Goal: Information Seeking & Learning: Learn about a topic

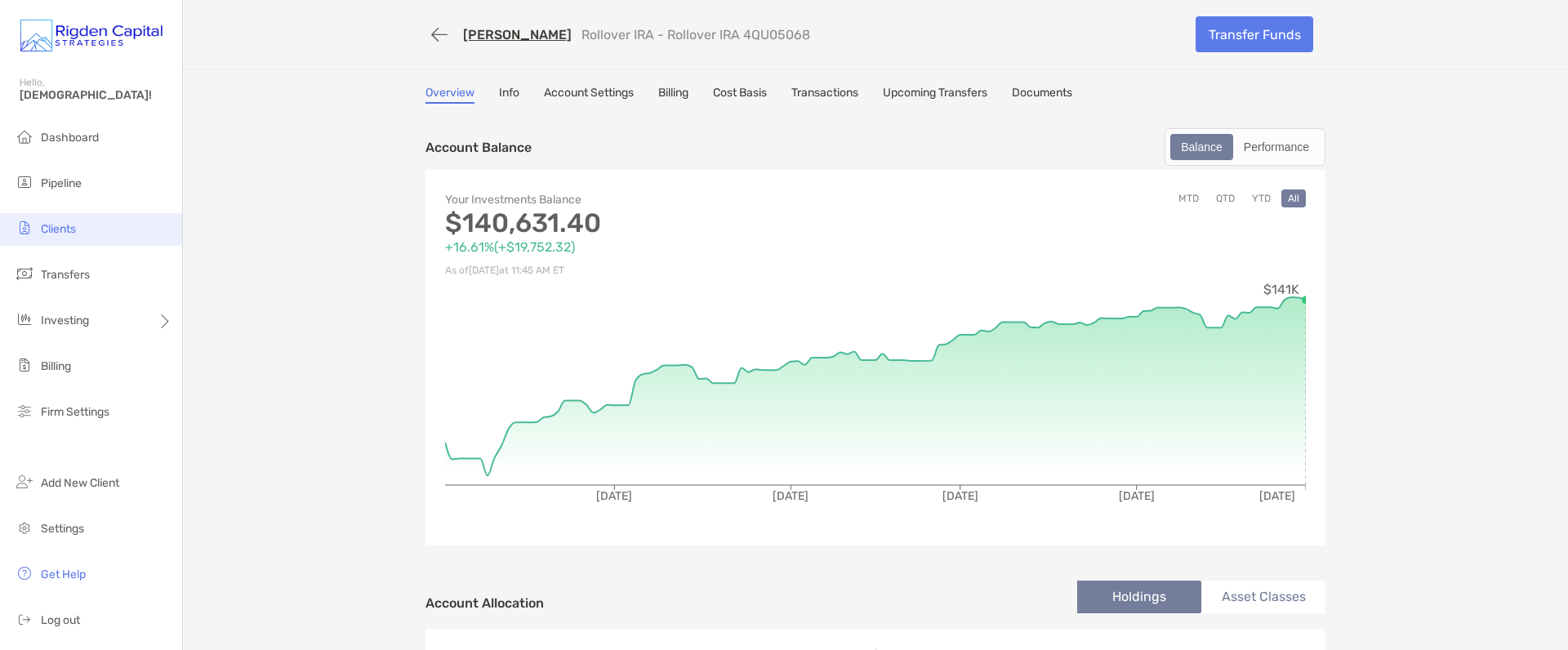
click at [60, 231] on span "Clients" at bounding box center [59, 229] width 36 height 14
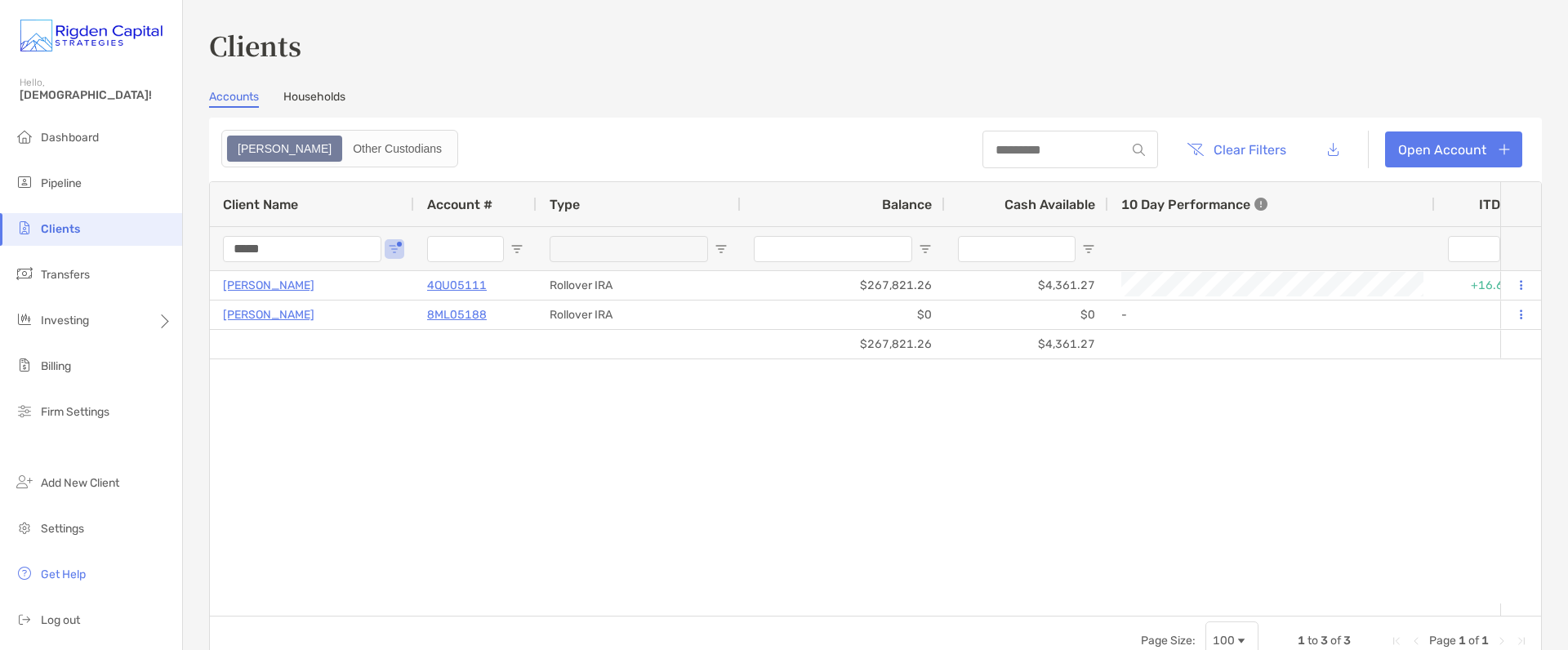
drag, startPoint x: 283, startPoint y: 248, endPoint x: 217, endPoint y: 249, distance: 66.0
click at [217, 249] on div "*****" at bounding box center [312, 248] width 204 height 44
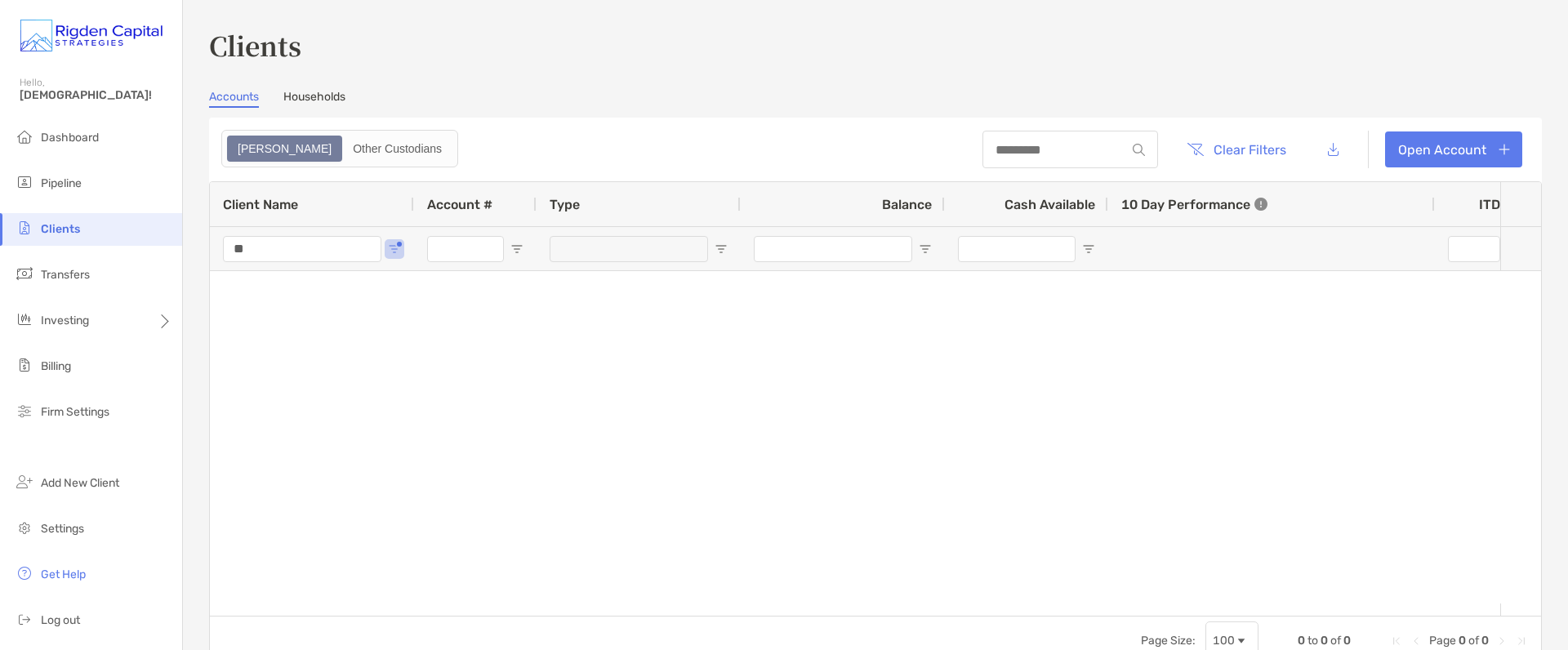
type input "*"
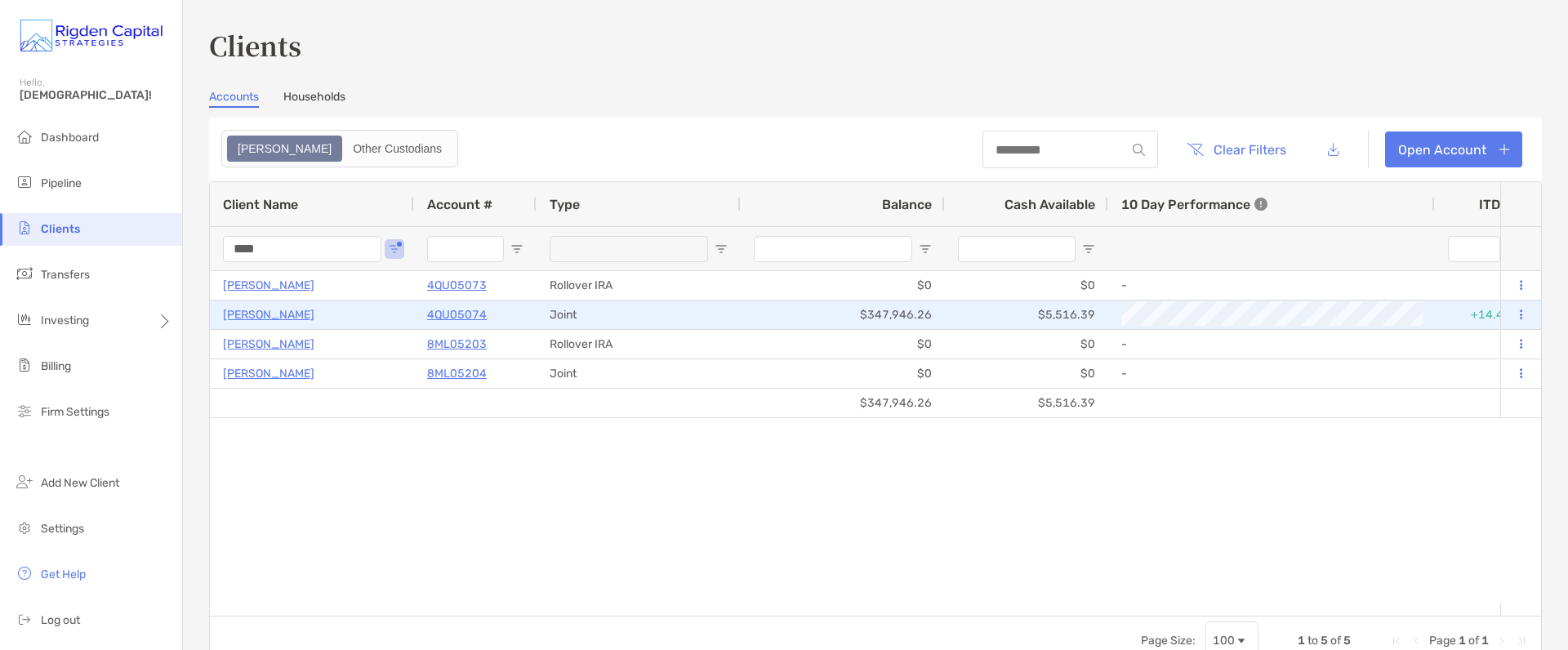
type input "****"
click at [464, 313] on p "4QU05074" at bounding box center [456, 315] width 60 height 20
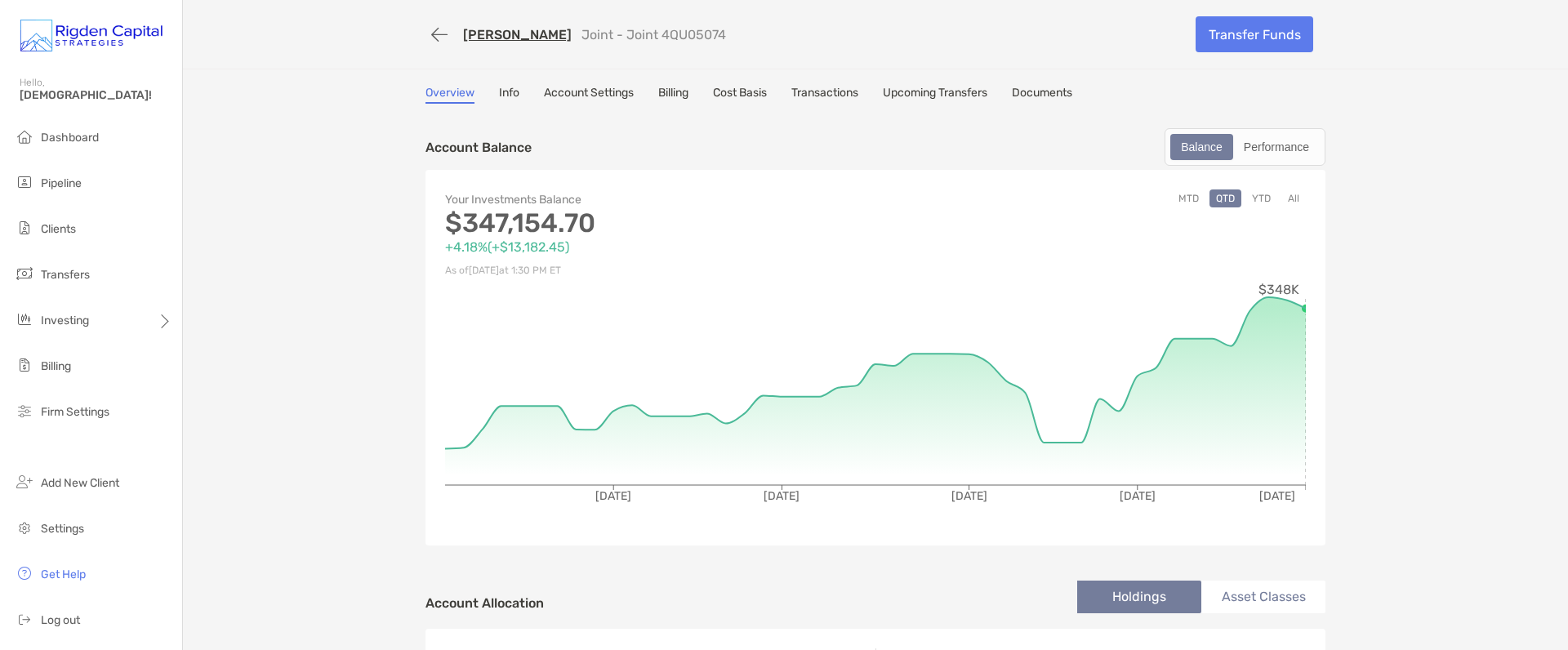
click at [576, 95] on link "Account Settings" at bounding box center [588, 94] width 90 height 18
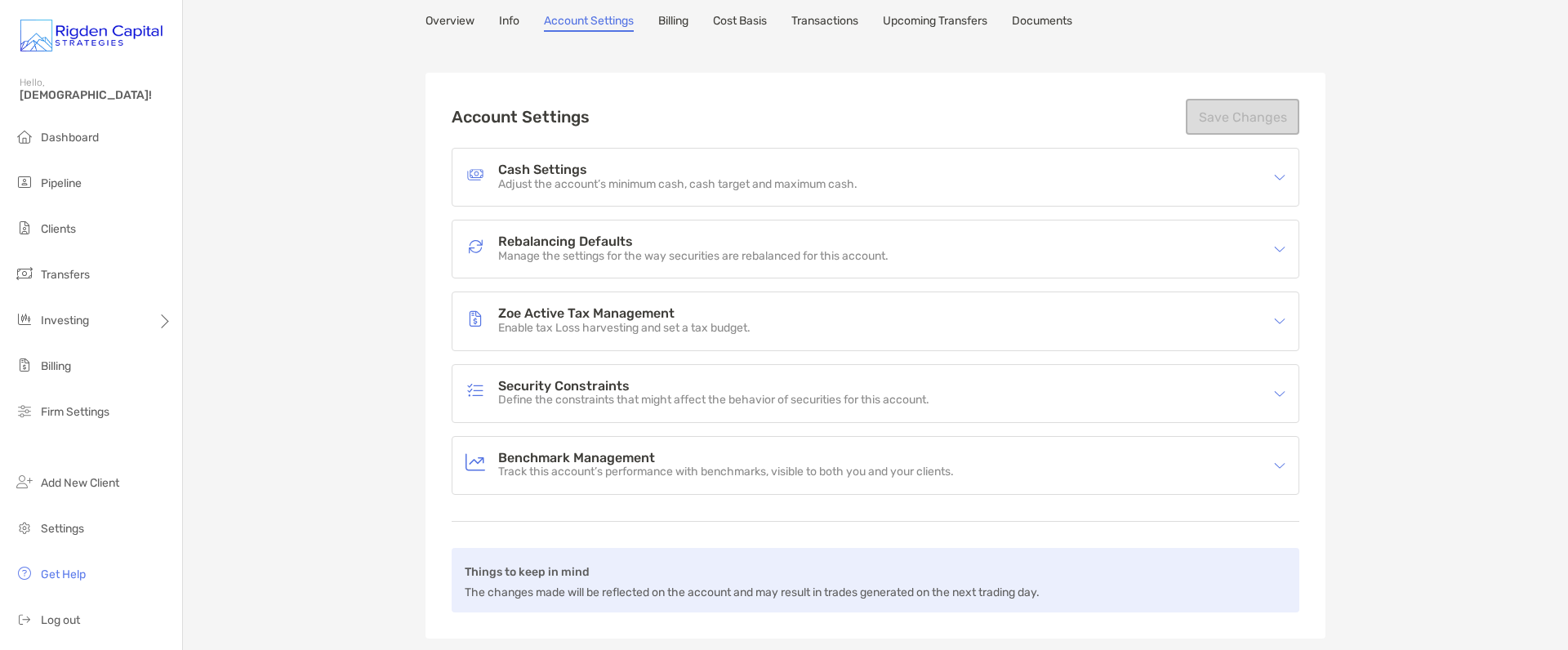
scroll to position [73, 0]
click at [558, 317] on h4 "Zoe Active Tax Management" at bounding box center [624, 313] width 252 height 14
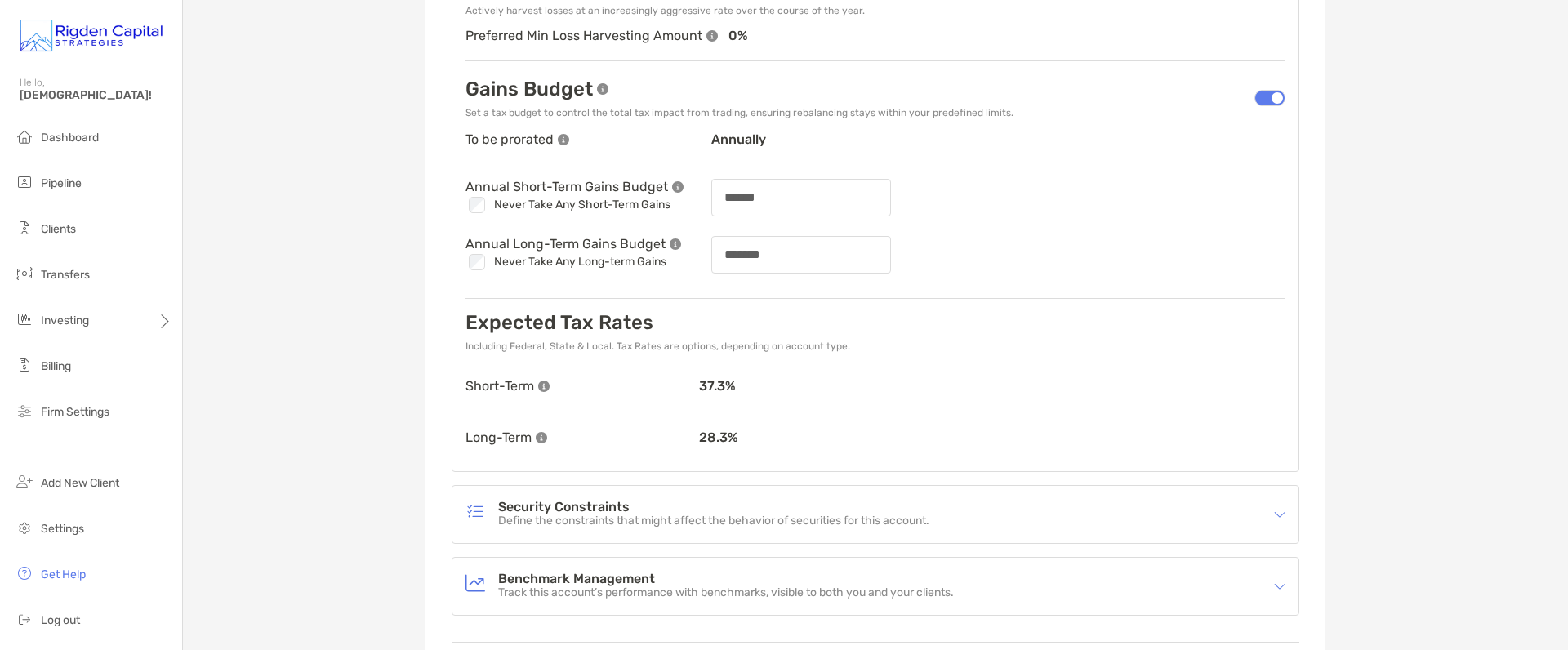
scroll to position [537, 0]
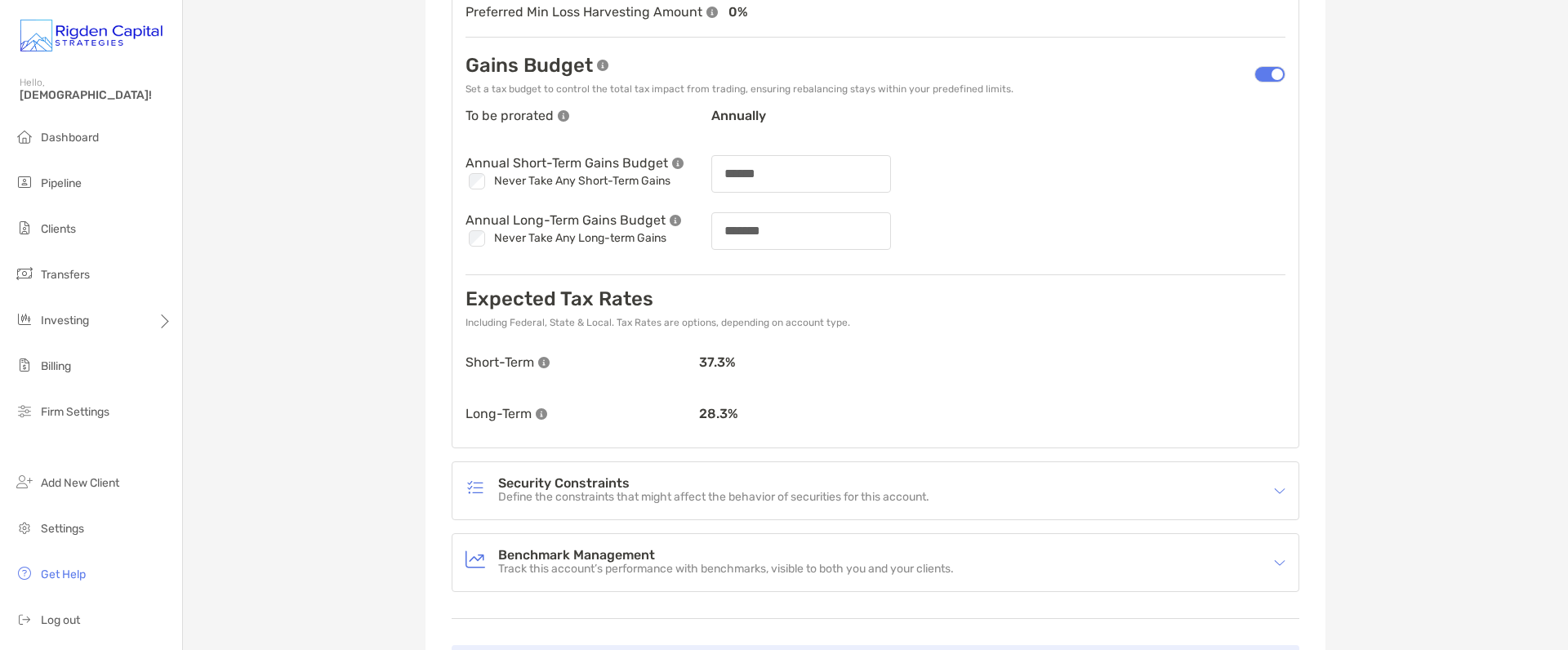
click at [588, 482] on h4 "Security Constraints" at bounding box center [713, 485] width 431 height 14
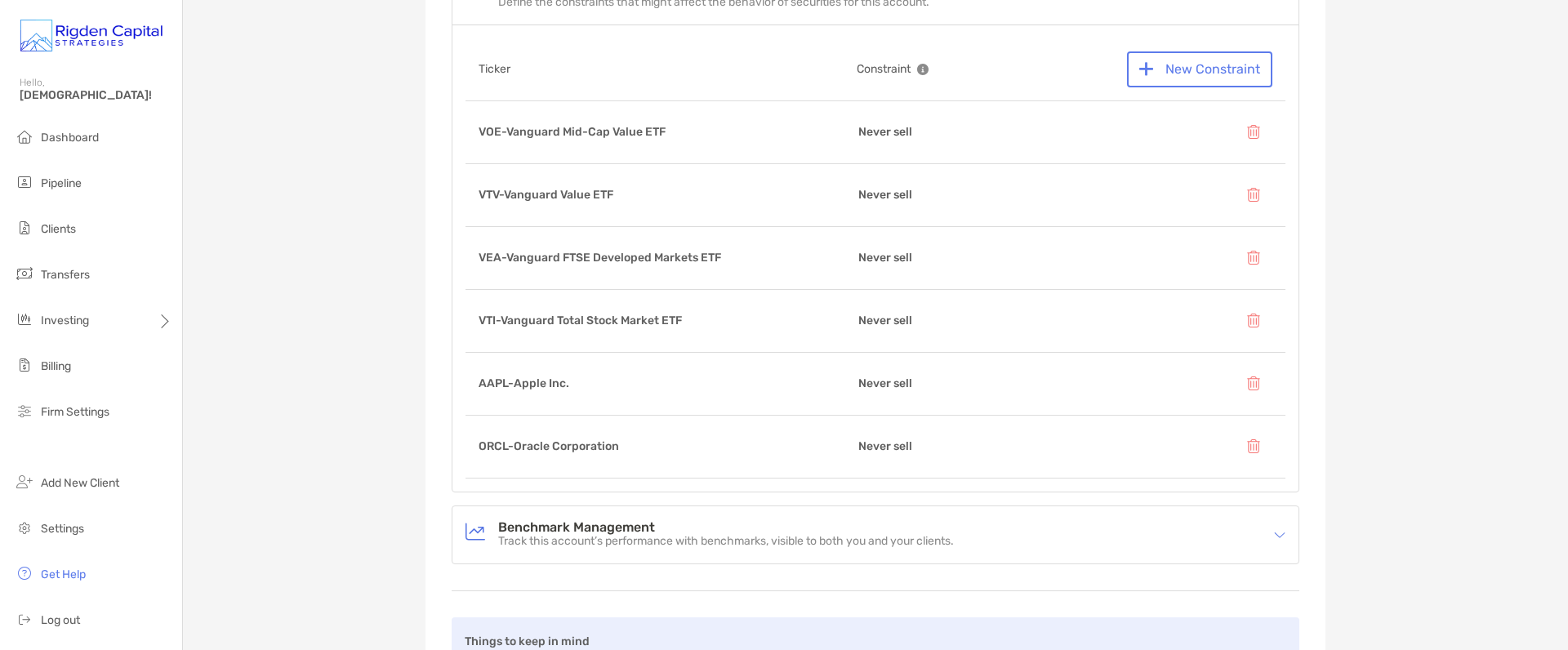
scroll to position [1047, 0]
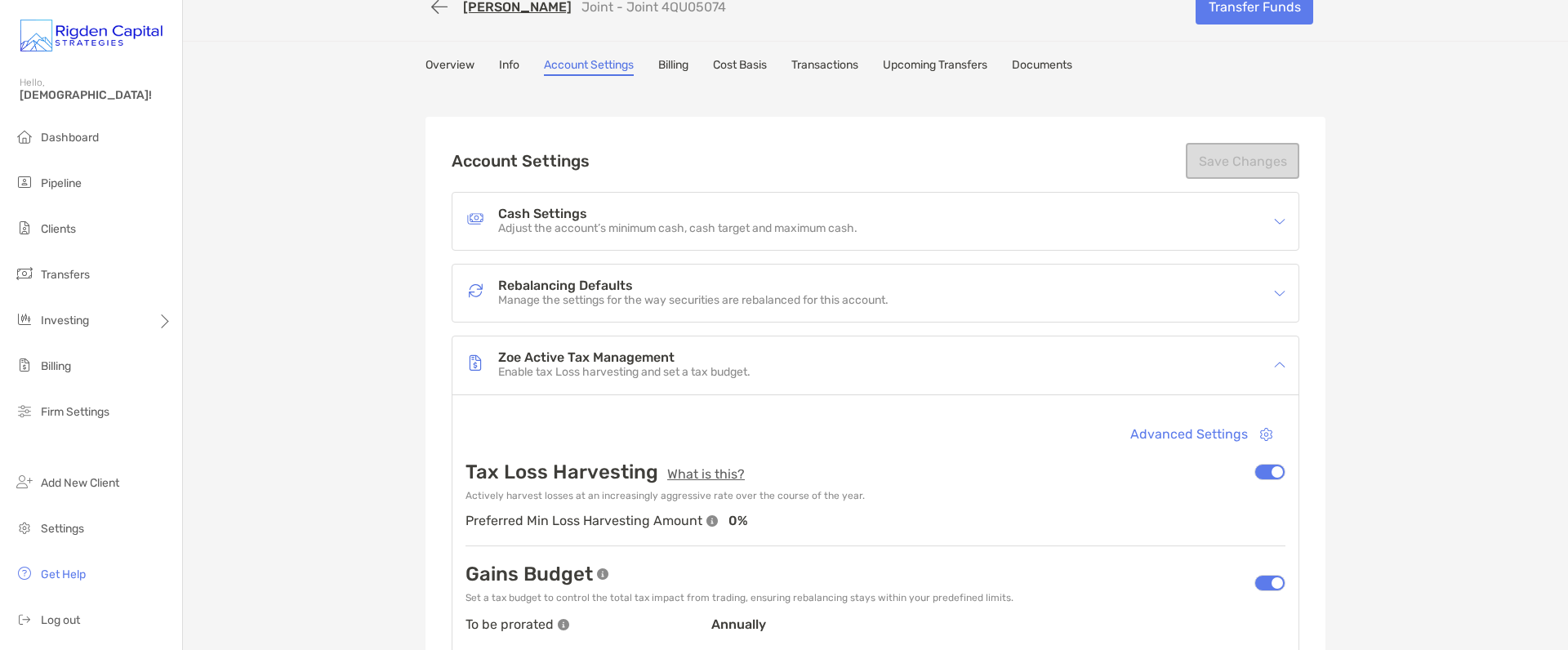
scroll to position [0, 0]
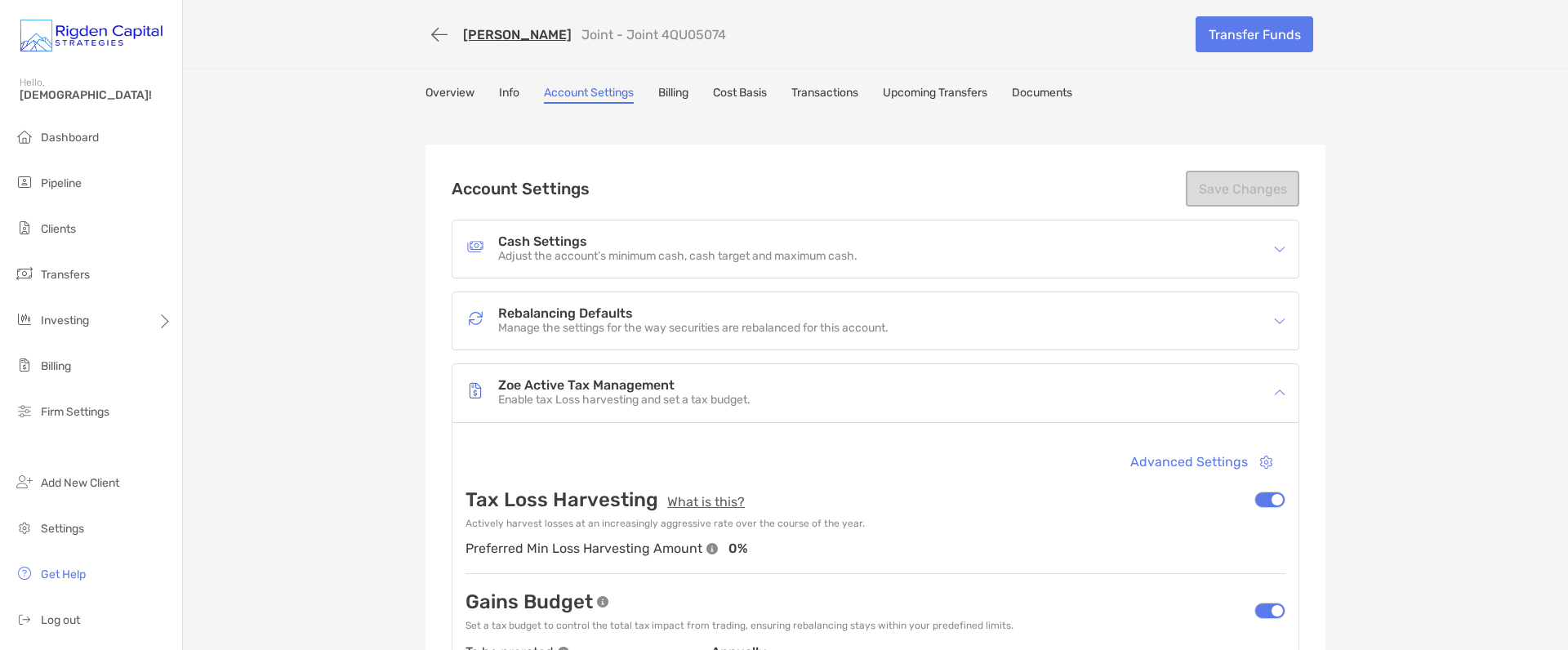
click at [752, 93] on link "Cost Basis" at bounding box center [740, 94] width 54 height 18
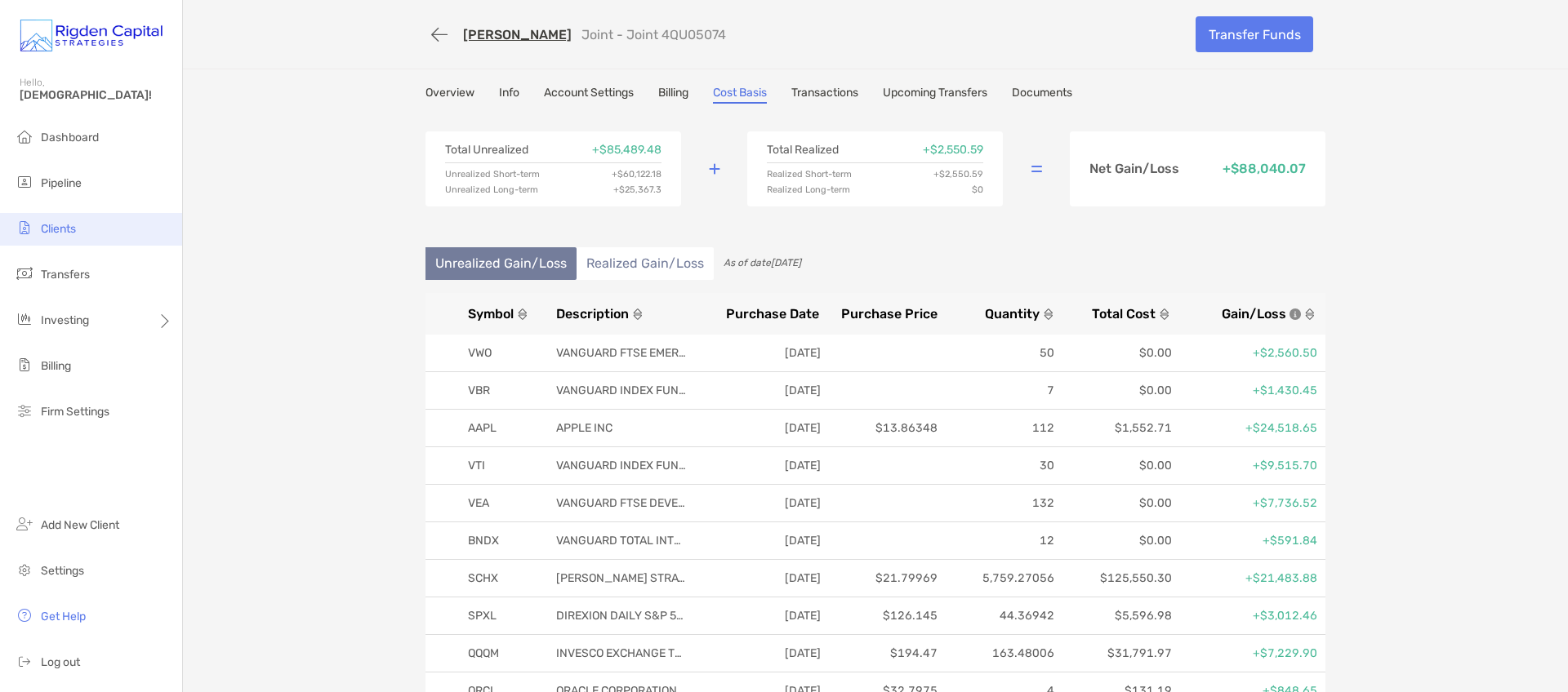
click at [70, 235] on span "Clients" at bounding box center [59, 229] width 36 height 14
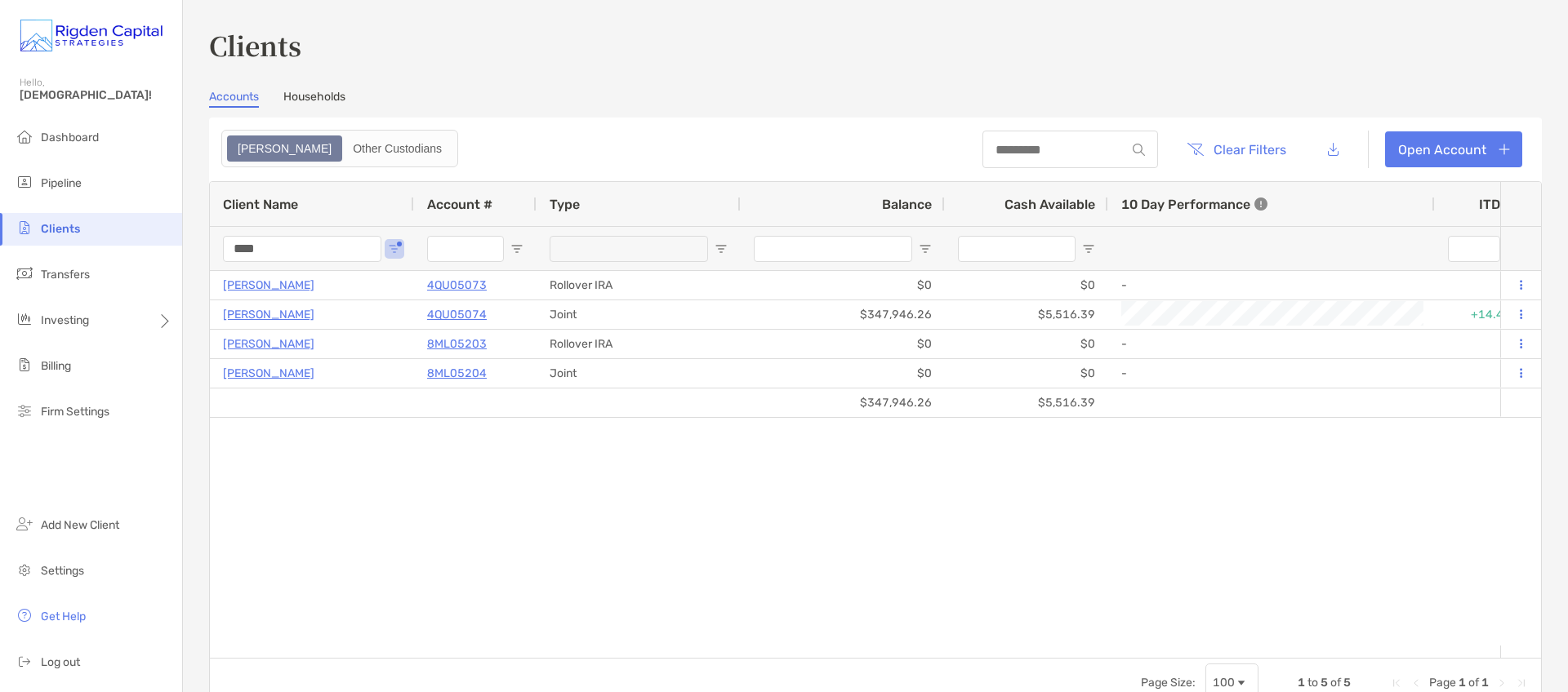
drag, startPoint x: 244, startPoint y: 252, endPoint x: 198, endPoint y: 252, distance: 46.0
click at [198, 252] on div "Clients Accounts Households Zoe Other Custodians Clear Filters Open Account 1 t…" at bounding box center [876, 346] width 1385 height 692
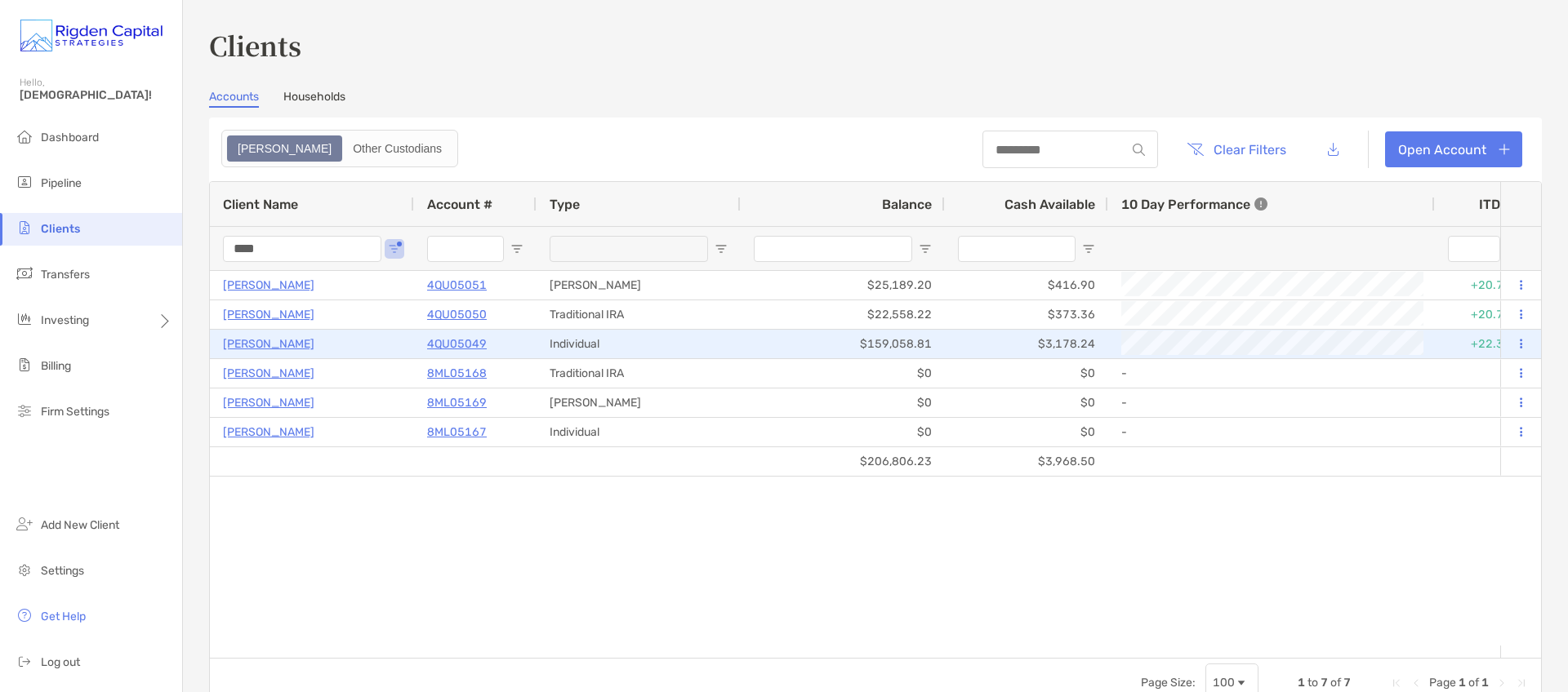
type input "****"
click at [467, 345] on p "4QU05049" at bounding box center [456, 344] width 60 height 20
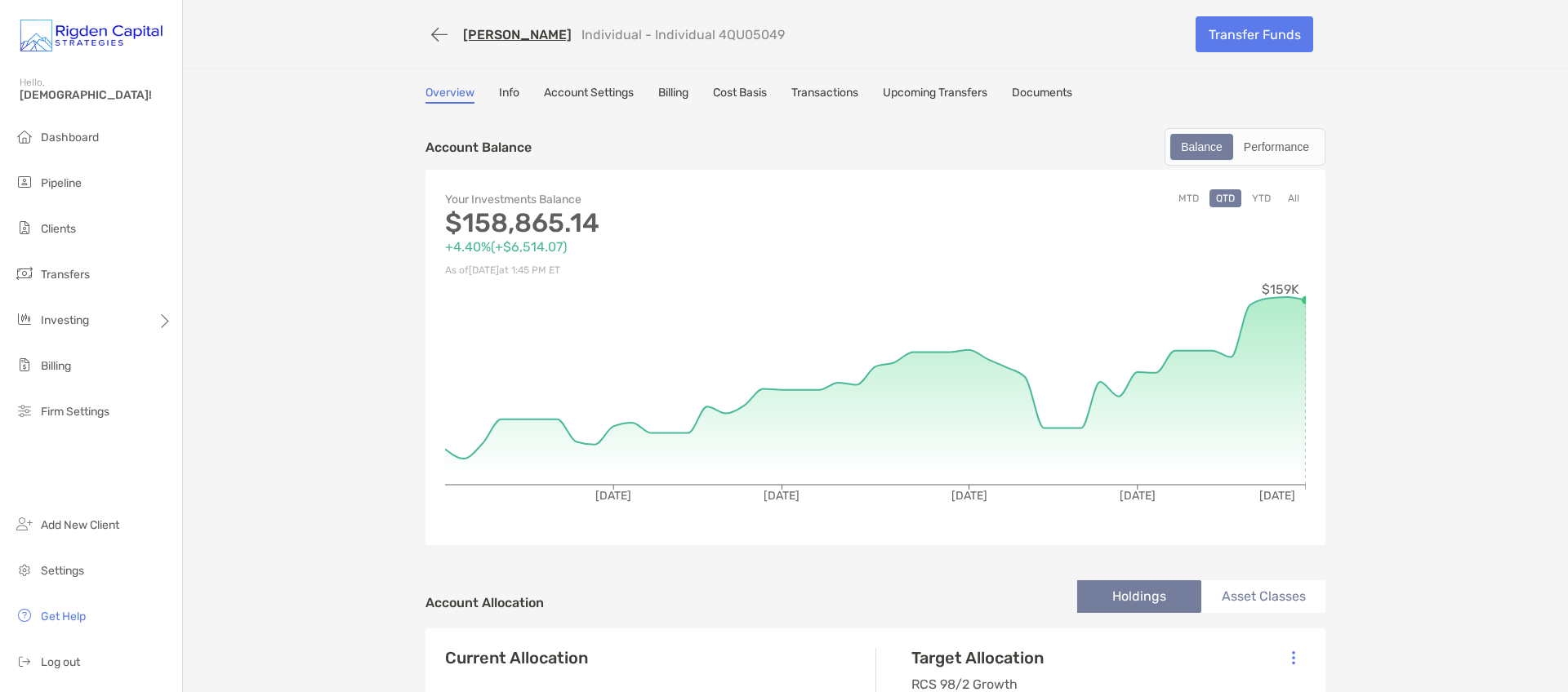
click at [745, 94] on link "Cost Basis" at bounding box center [740, 94] width 54 height 18
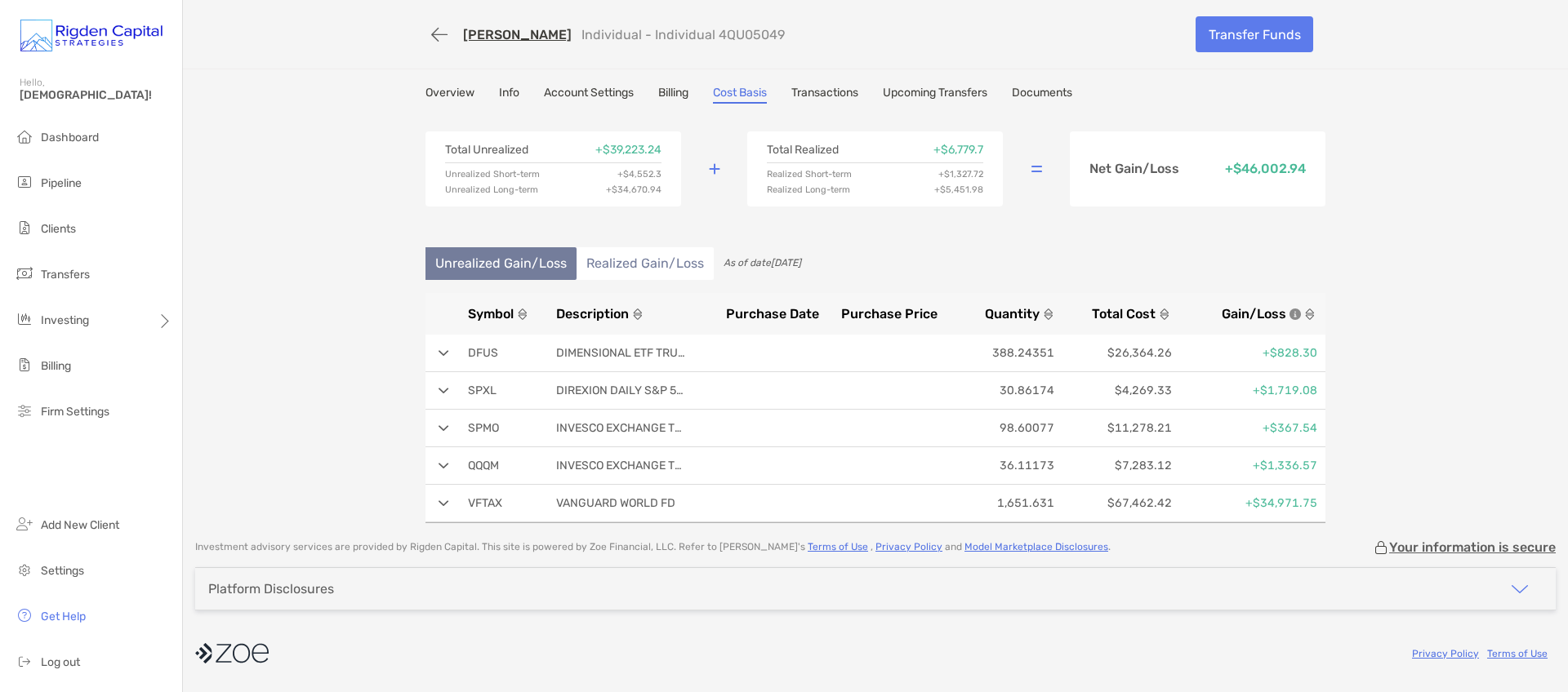
click at [629, 266] on li "Realized Gain/Loss" at bounding box center [645, 263] width 137 height 33
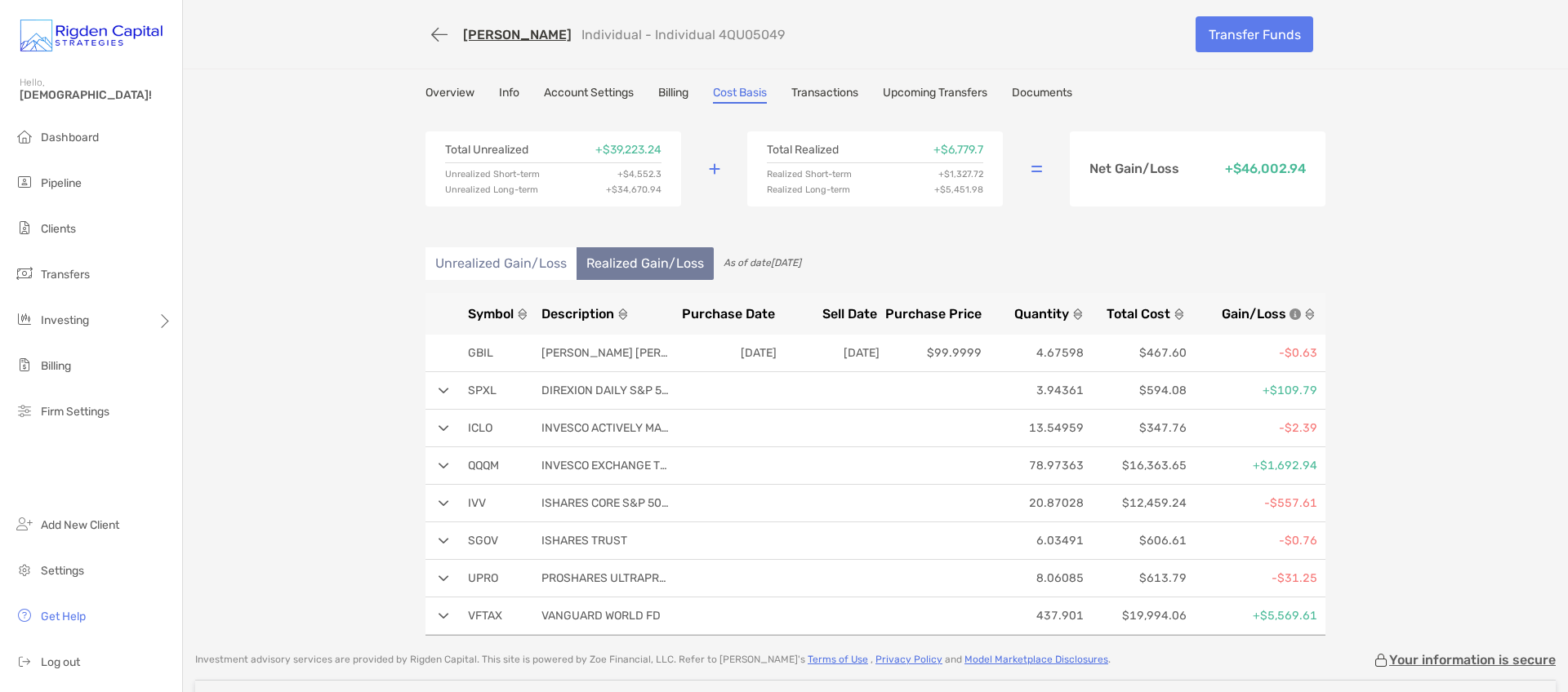
click at [542, 264] on li "Unrealized Gain/Loss" at bounding box center [501, 263] width 151 height 33
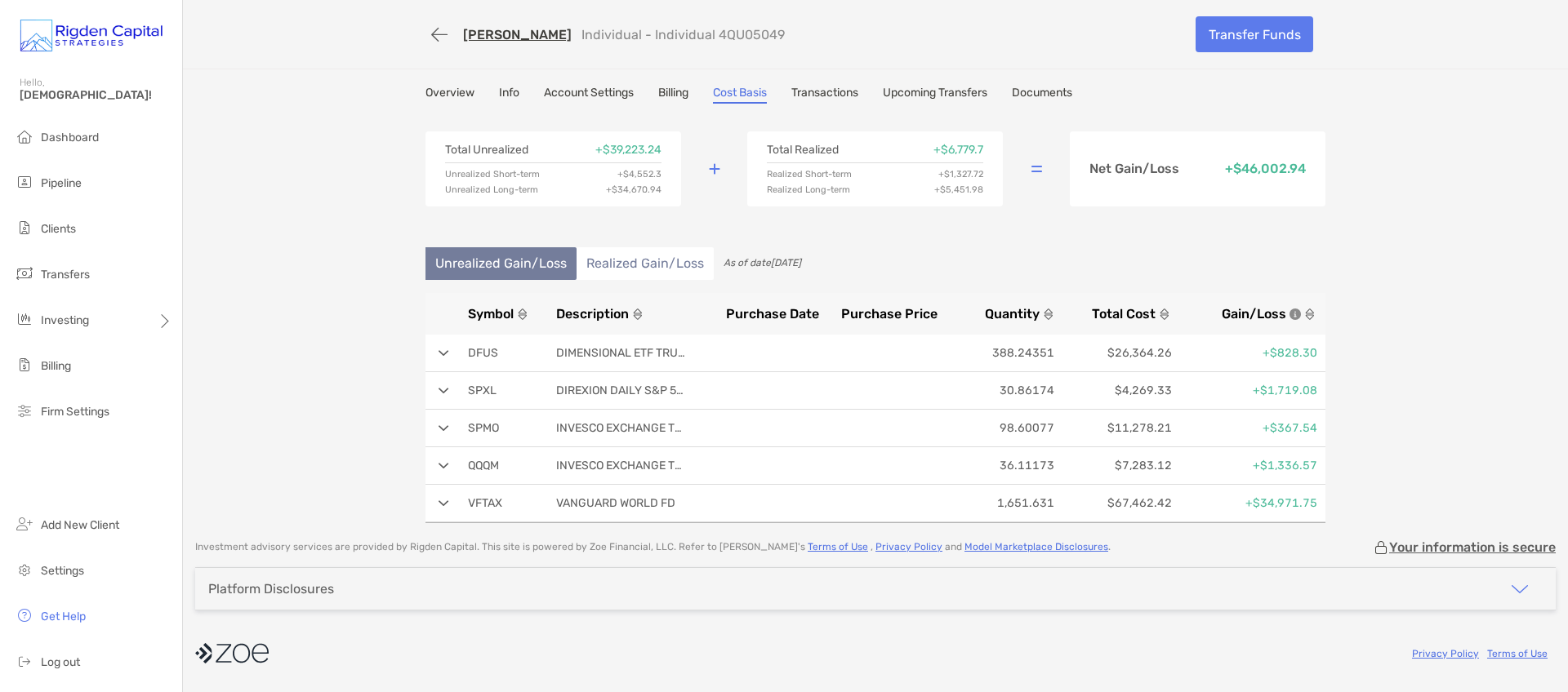
click at [645, 267] on li "Realized Gain/Loss" at bounding box center [645, 263] width 137 height 33
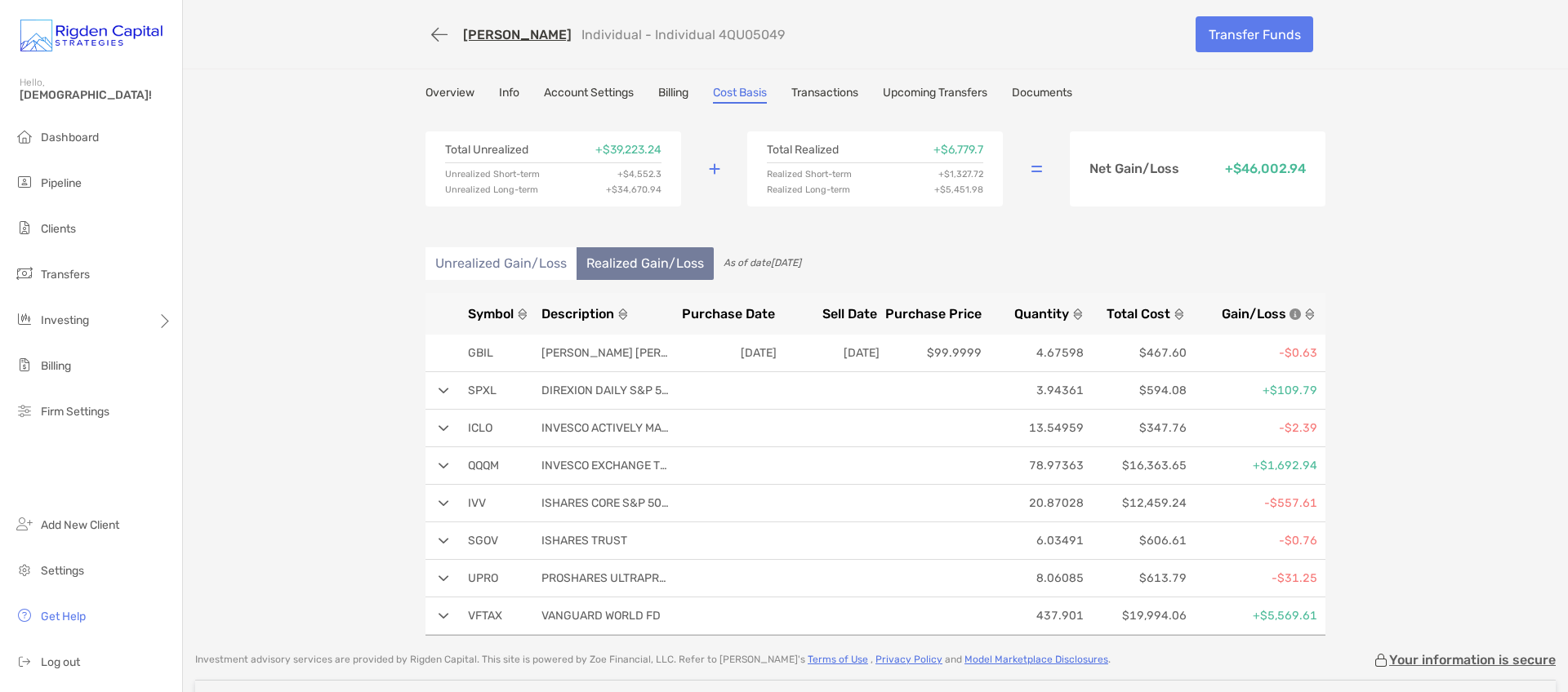
drag, startPoint x: 519, startPoint y: 267, endPoint x: 604, endPoint y: 267, distance: 85.0
click at [522, 267] on li "Unrealized Gain/Loss" at bounding box center [501, 263] width 151 height 33
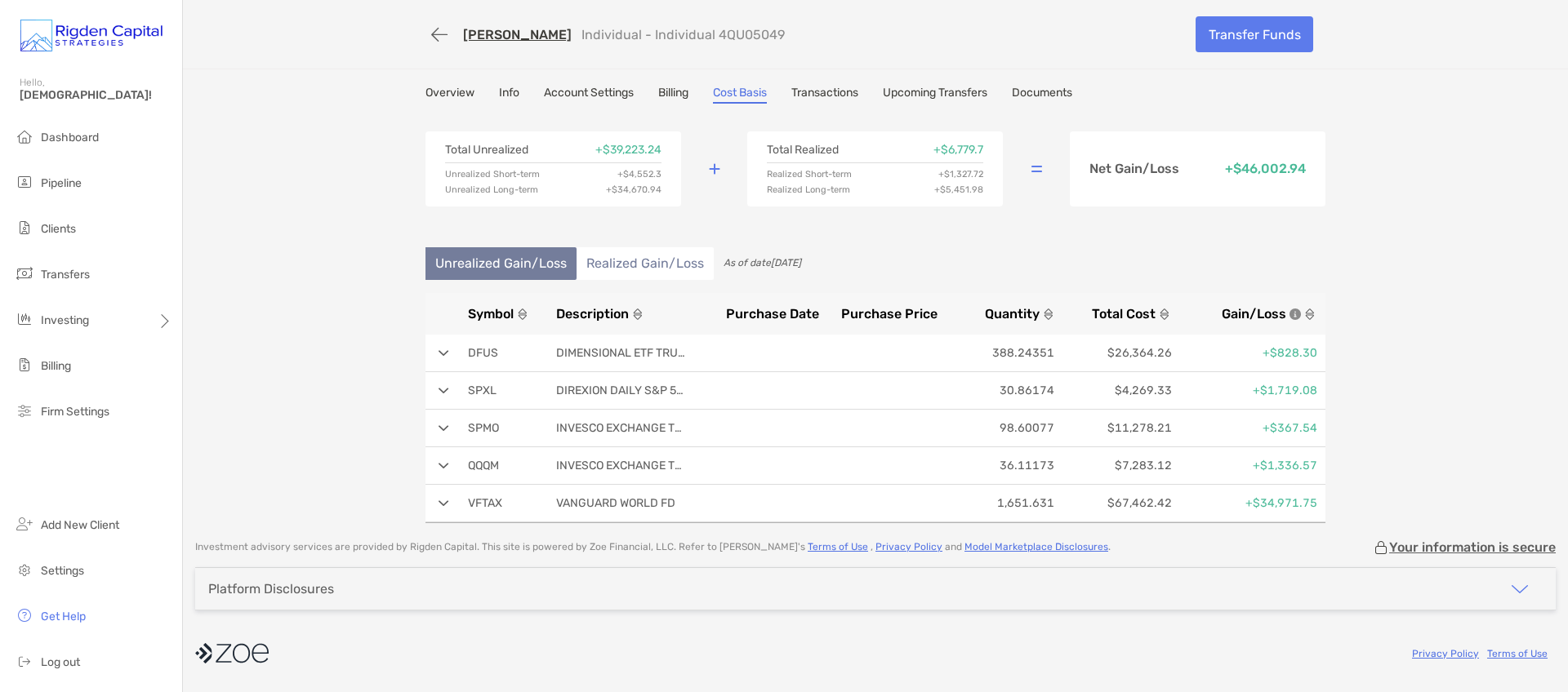
click at [628, 267] on li "Realized Gain/Loss" at bounding box center [645, 263] width 137 height 33
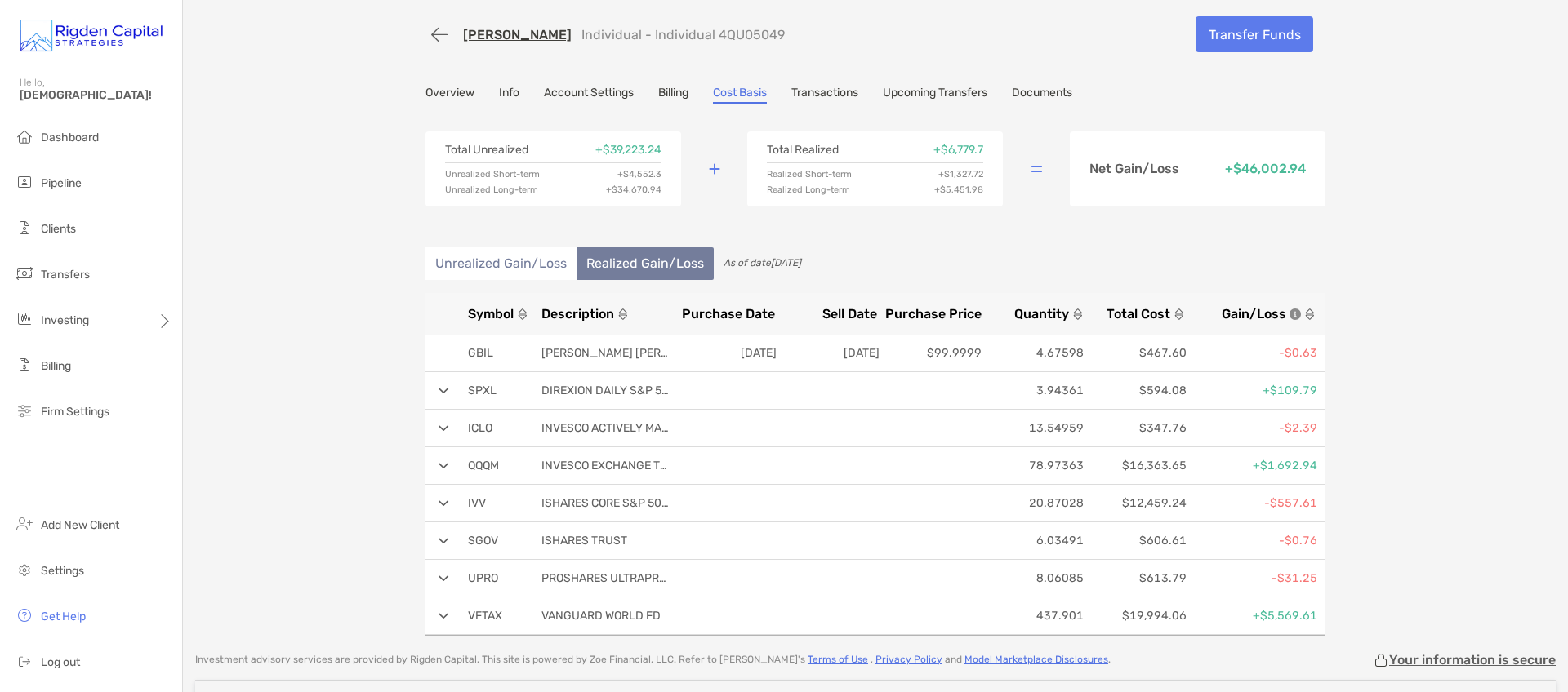
drag, startPoint x: 513, startPoint y: 260, endPoint x: 527, endPoint y: 259, distance: 14.0
click at [514, 260] on li "Unrealized Gain/Loss" at bounding box center [501, 263] width 151 height 33
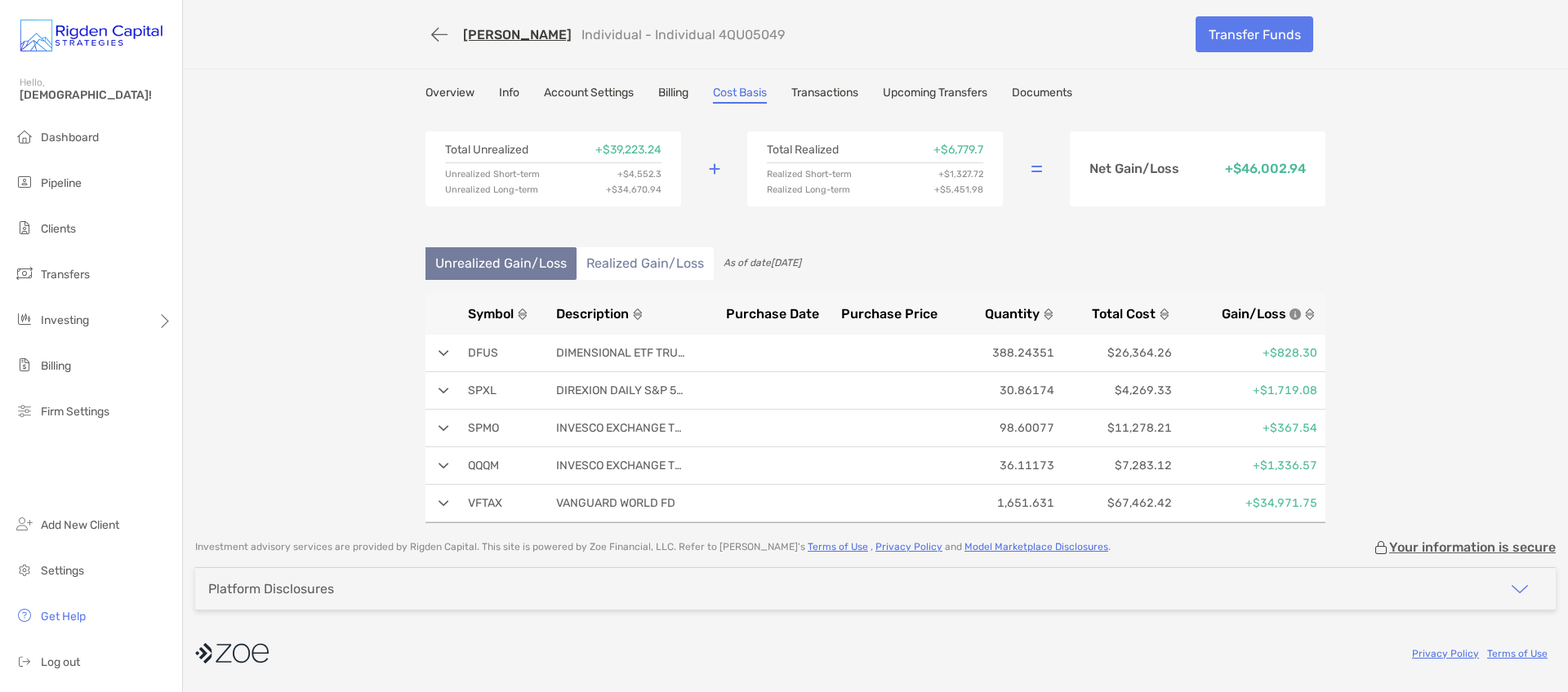
click at [646, 259] on li "Realized Gain/Loss" at bounding box center [645, 263] width 137 height 33
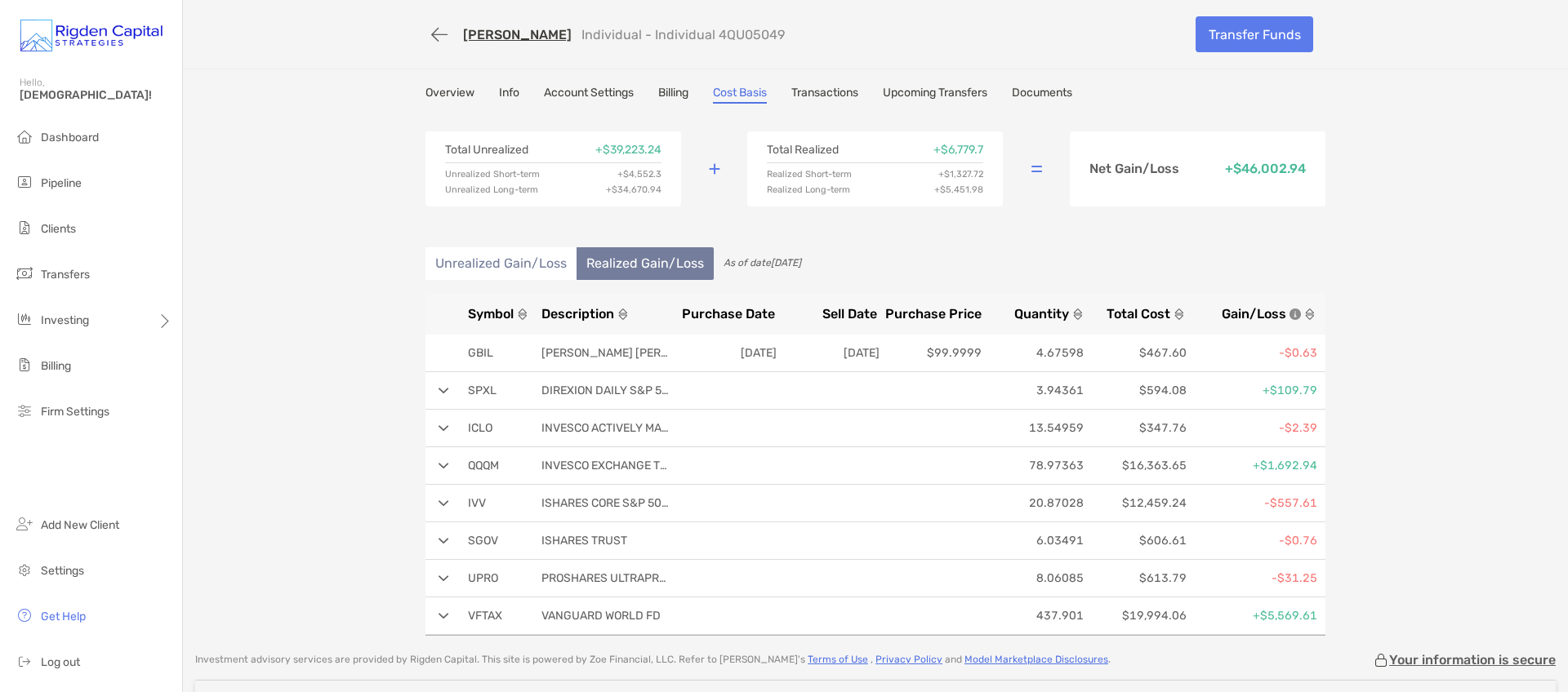
click at [512, 267] on li "Unrealized Gain/Loss" at bounding box center [501, 263] width 151 height 33
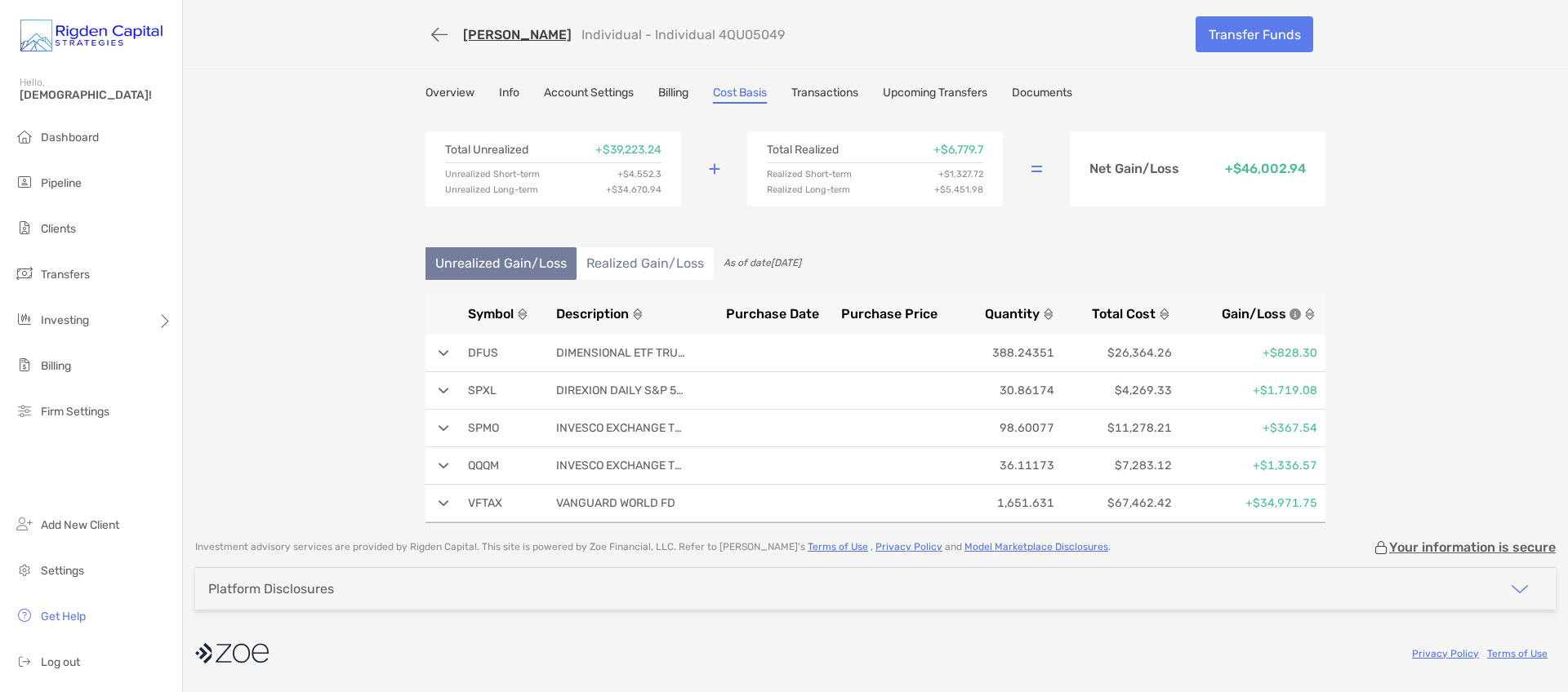
click at [646, 264] on li "Realized Gain/Loss" at bounding box center [645, 263] width 137 height 33
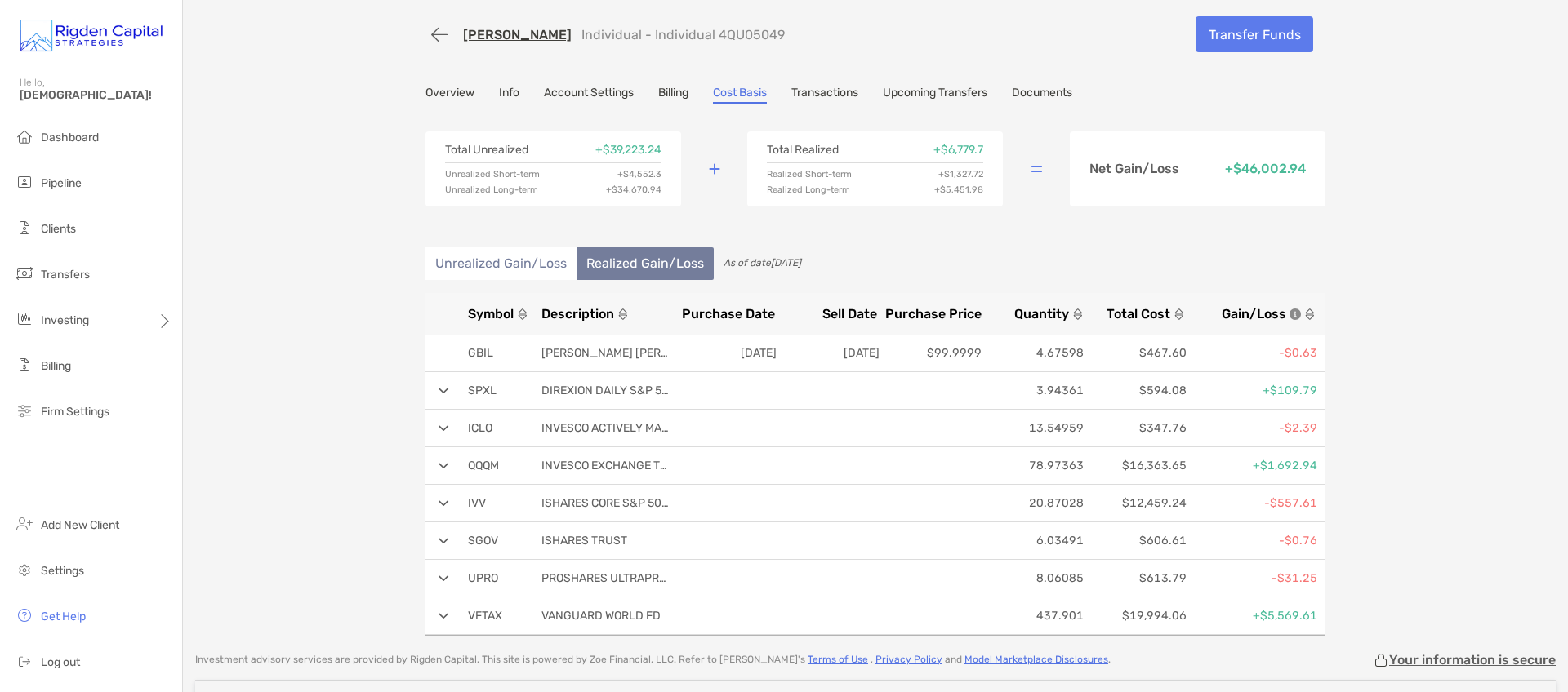
drag, startPoint x: 507, startPoint y: 265, endPoint x: 550, endPoint y: 266, distance: 43.0
click at [508, 265] on li "Unrealized Gain/Loss" at bounding box center [501, 263] width 151 height 33
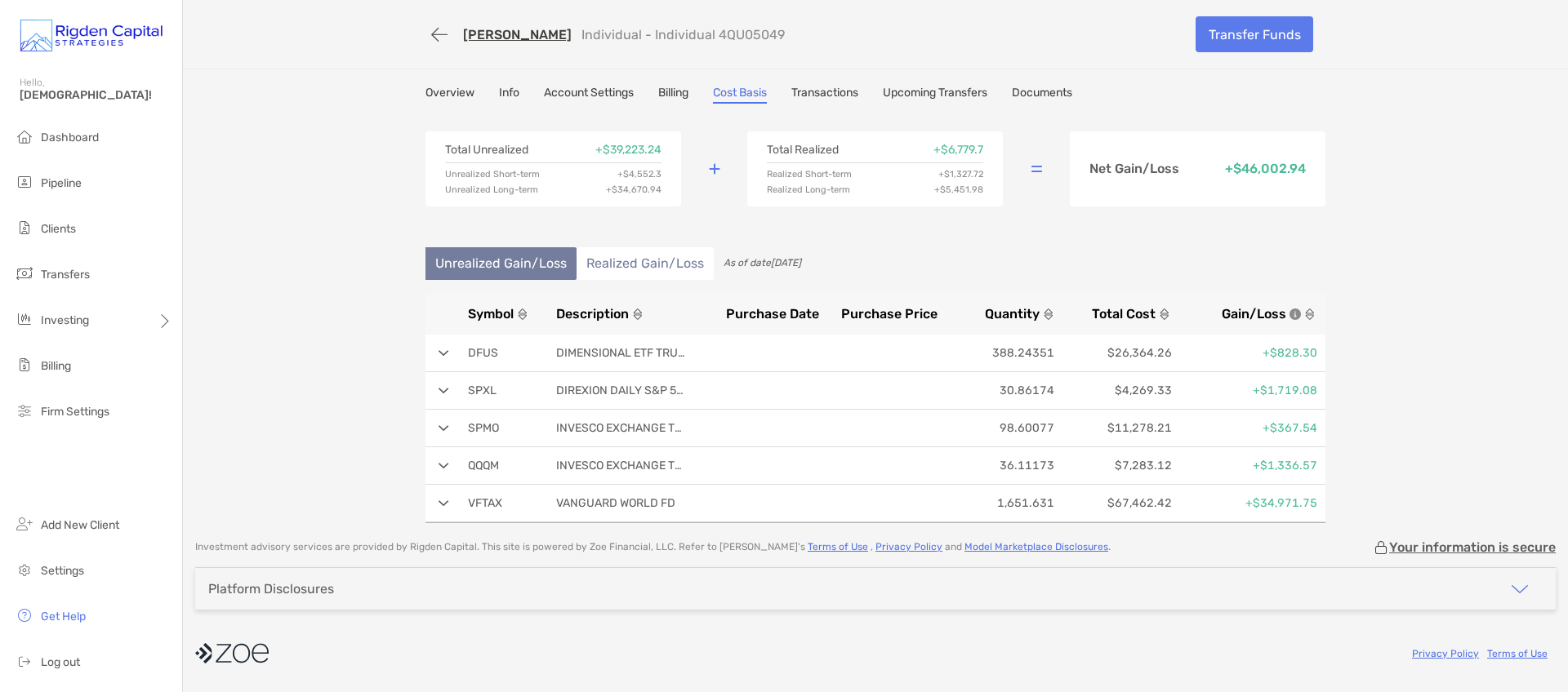
click at [627, 266] on li "Realized Gain/Loss" at bounding box center [645, 263] width 137 height 33
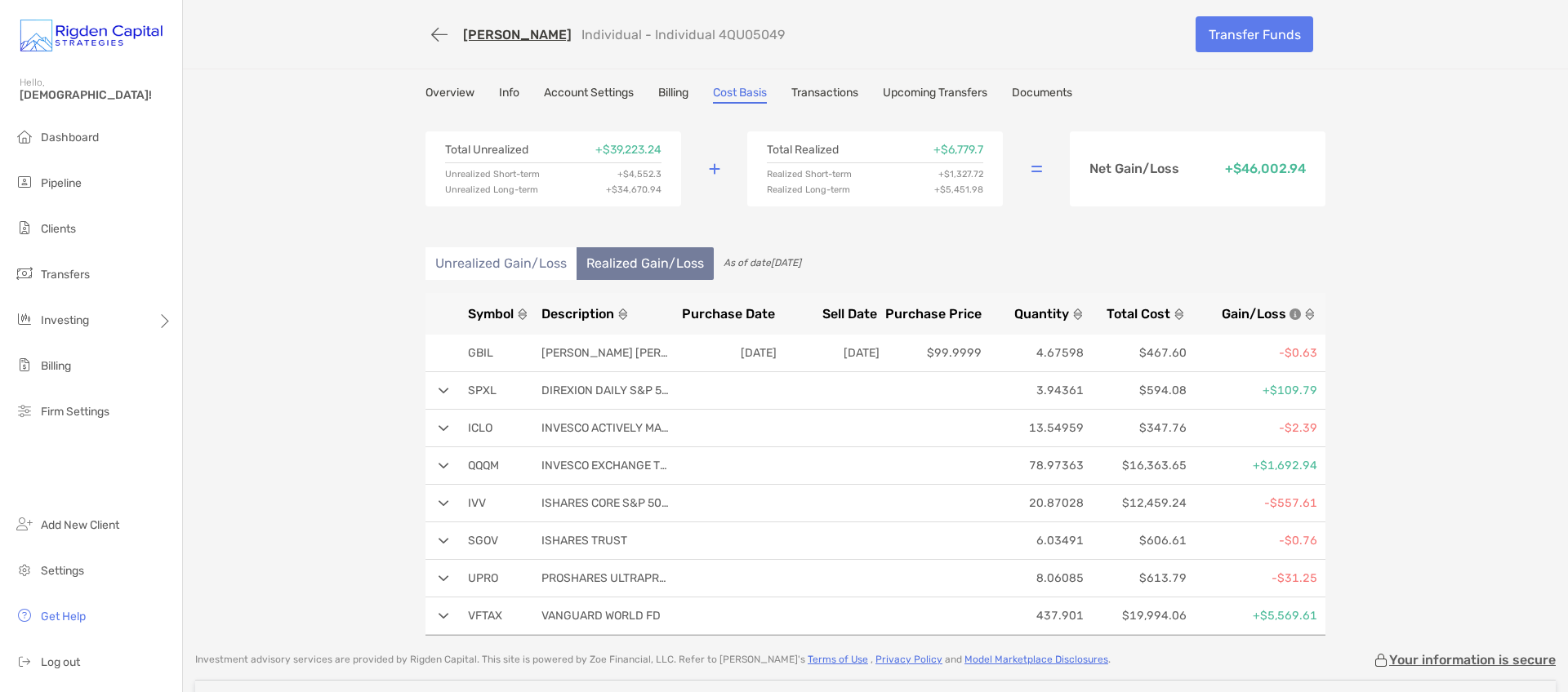
click at [515, 266] on li "Unrealized Gain/Loss" at bounding box center [501, 263] width 151 height 33
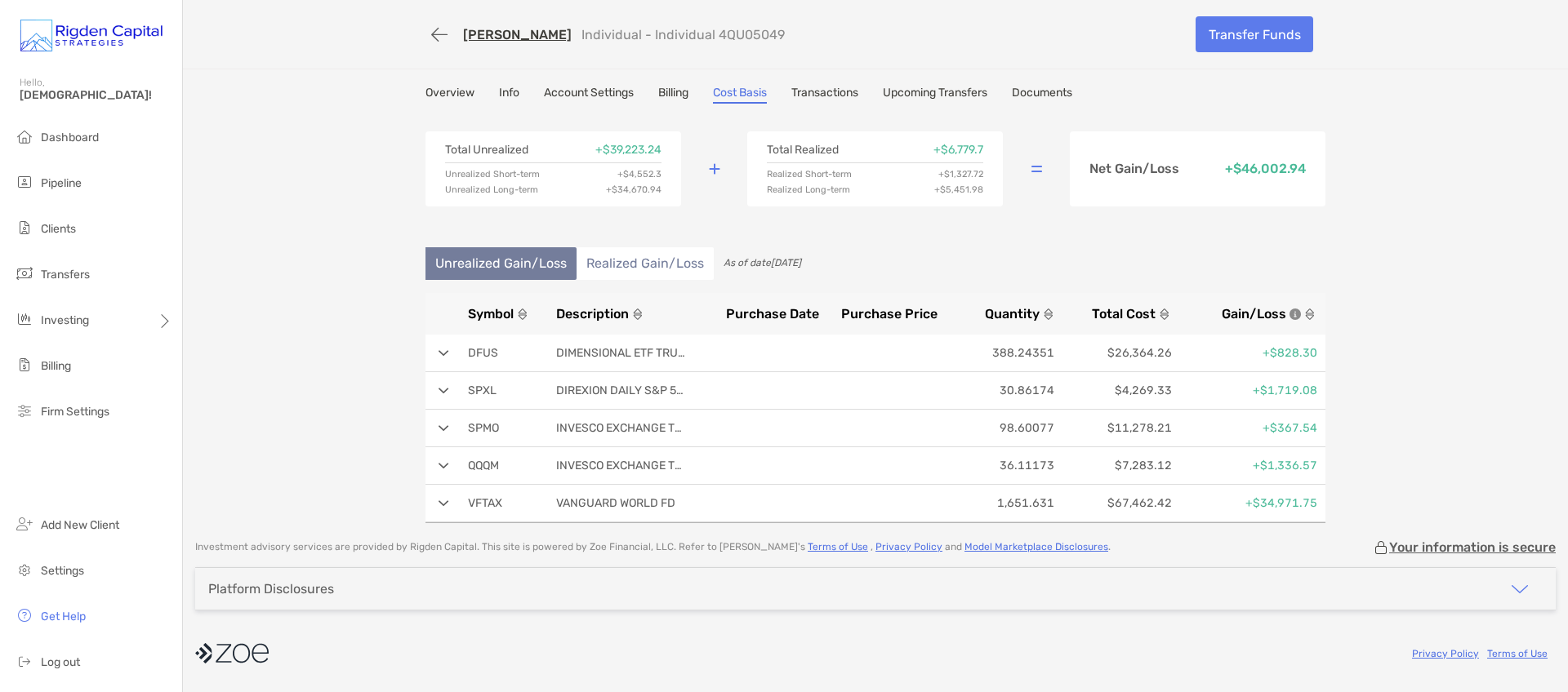
click at [618, 266] on li "Realized Gain/Loss" at bounding box center [645, 263] width 137 height 33
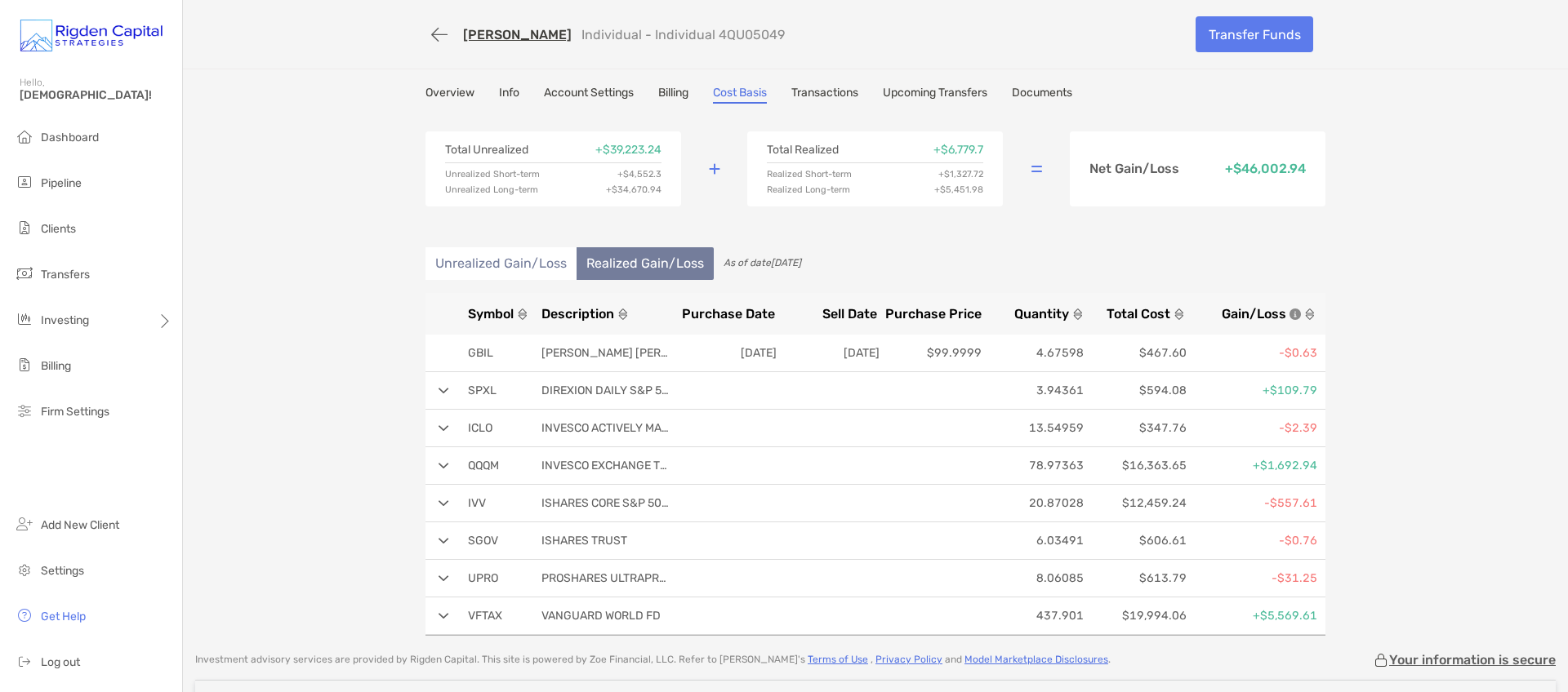
drag, startPoint x: 505, startPoint y: 264, endPoint x: 560, endPoint y: 264, distance: 55.0
click at [507, 264] on li "Unrealized Gain/Loss" at bounding box center [501, 263] width 151 height 33
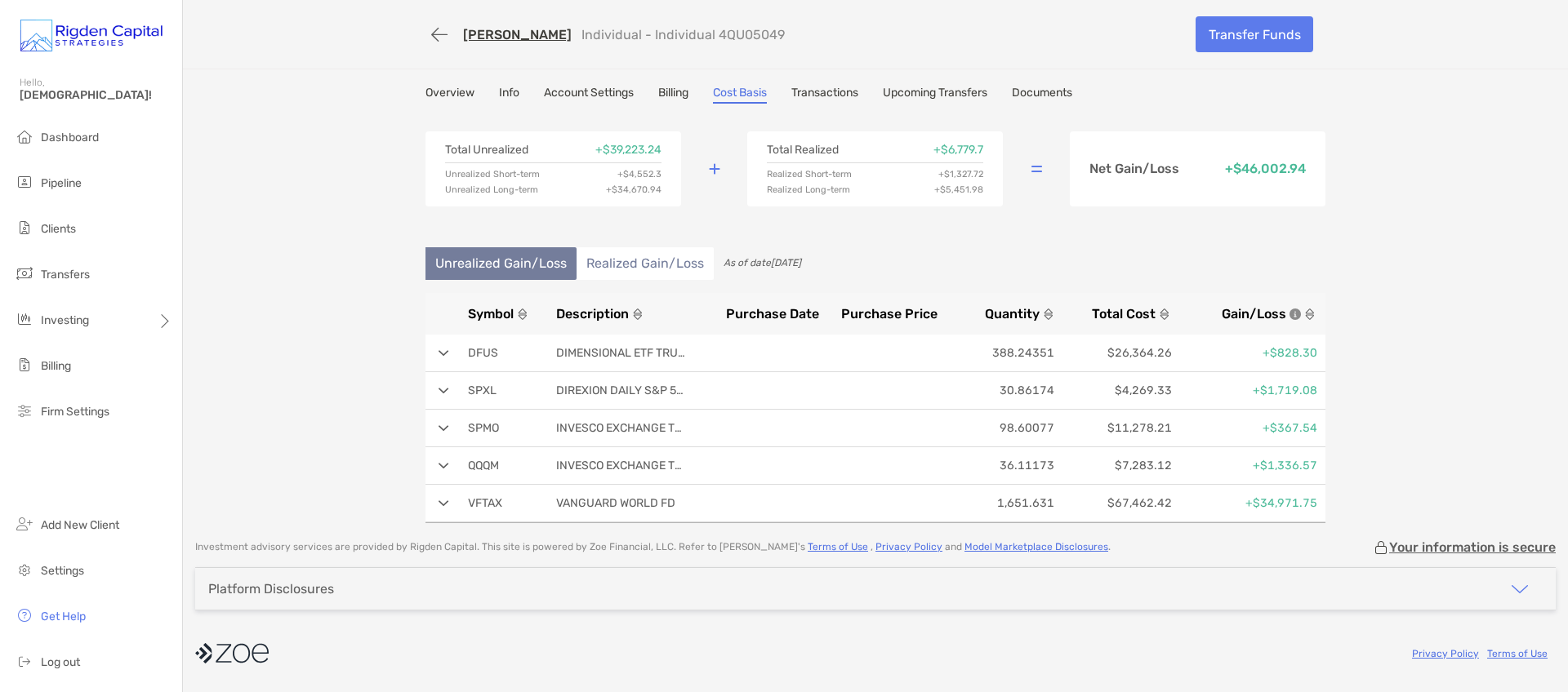
click at [627, 264] on li "Realized Gain/Loss" at bounding box center [645, 263] width 137 height 33
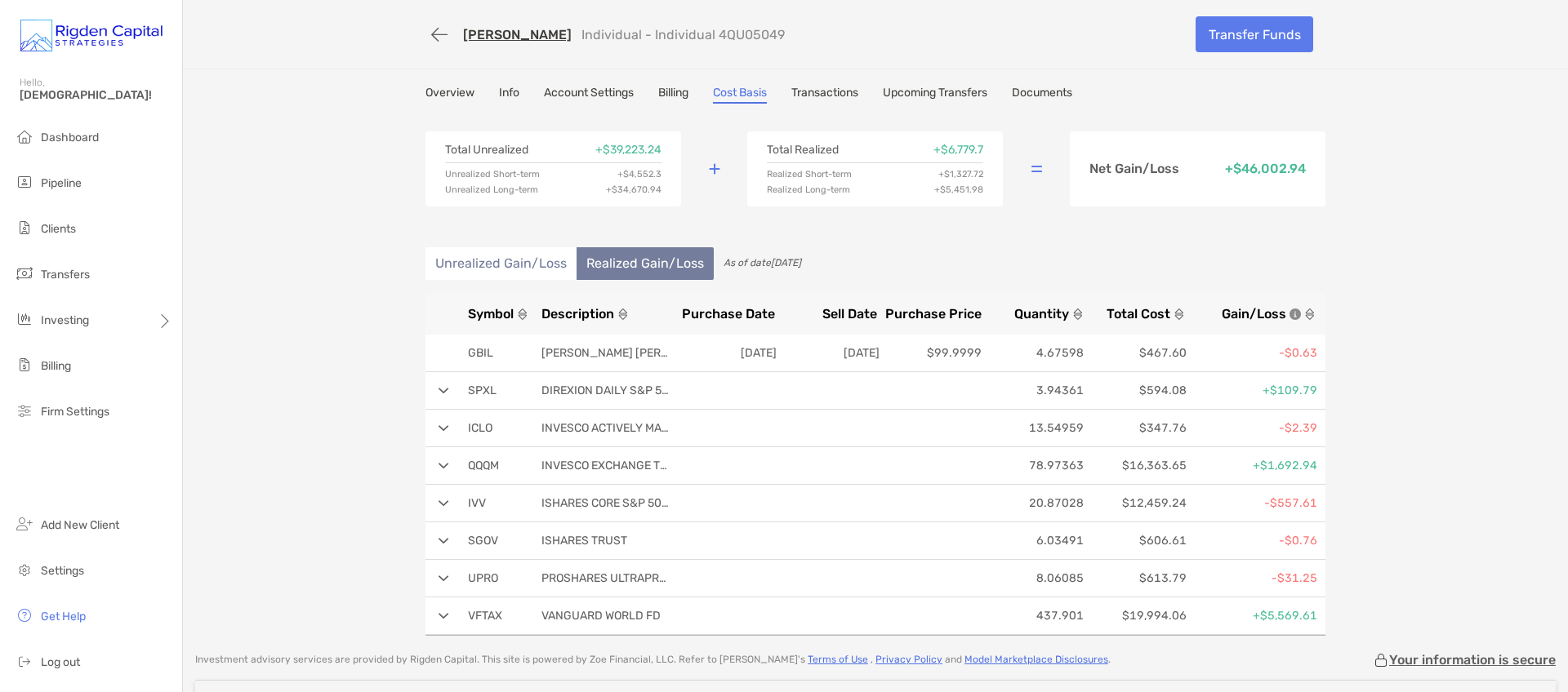
drag, startPoint x: 508, startPoint y: 265, endPoint x: 564, endPoint y: 265, distance: 56.0
click at [509, 265] on li "Unrealized Gain/Loss" at bounding box center [501, 263] width 151 height 33
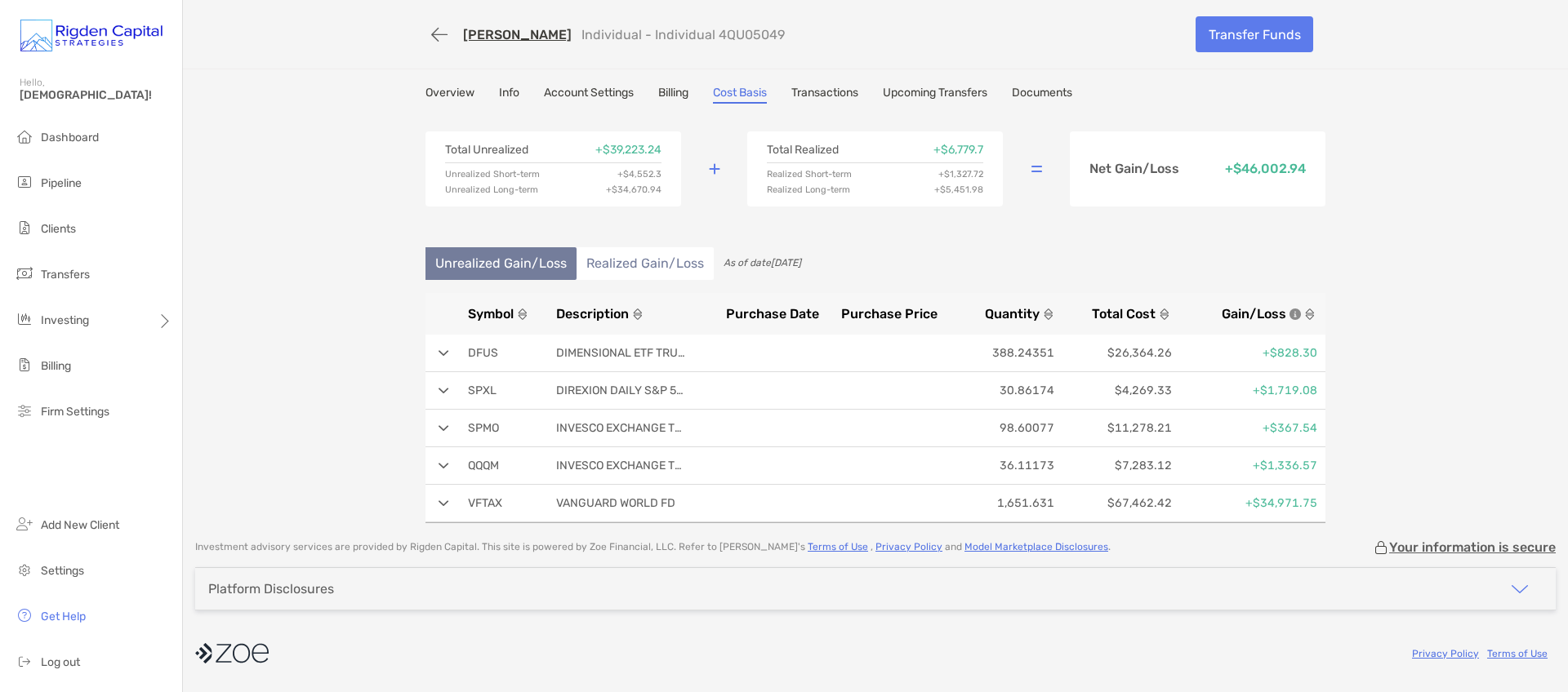
click at [615, 265] on li "Realized Gain/Loss" at bounding box center [645, 263] width 137 height 33
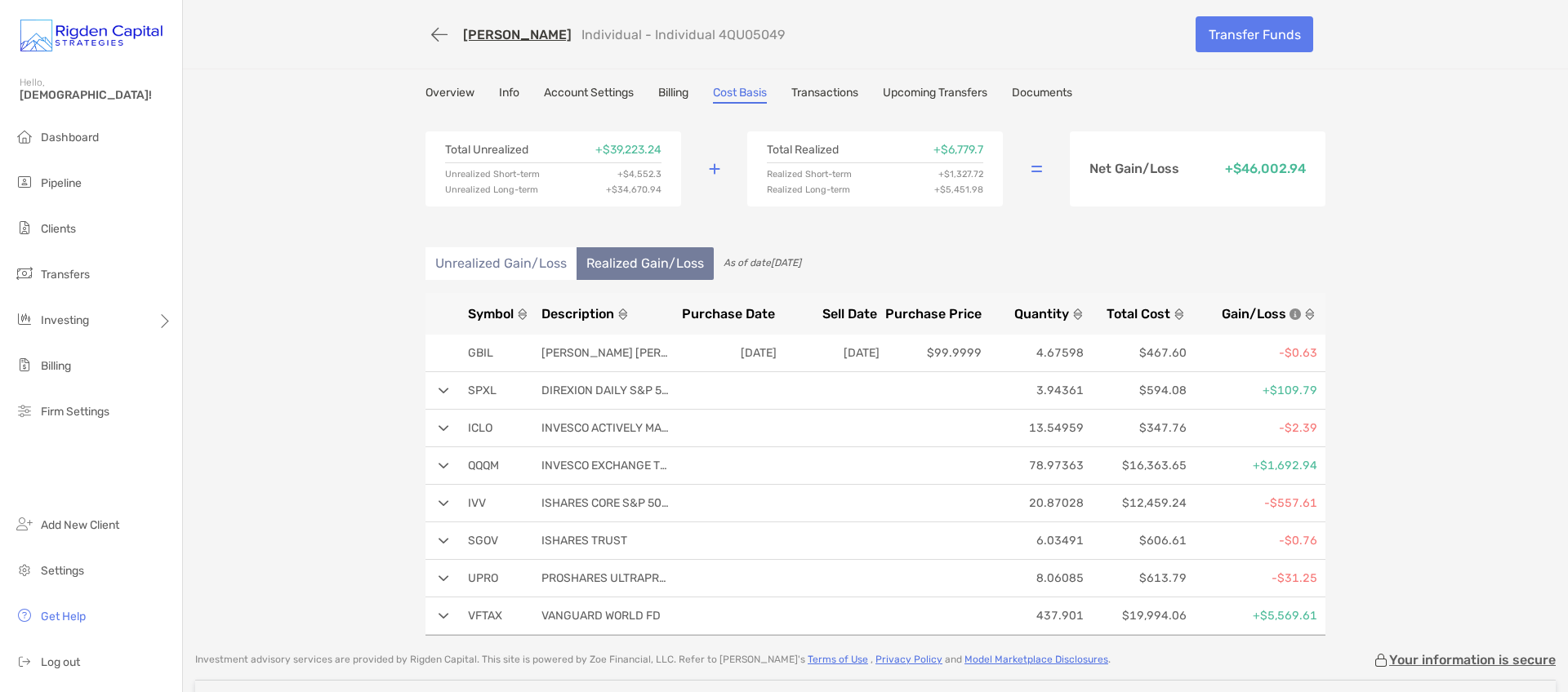
click at [513, 265] on li "Unrealized Gain/Loss" at bounding box center [501, 263] width 151 height 33
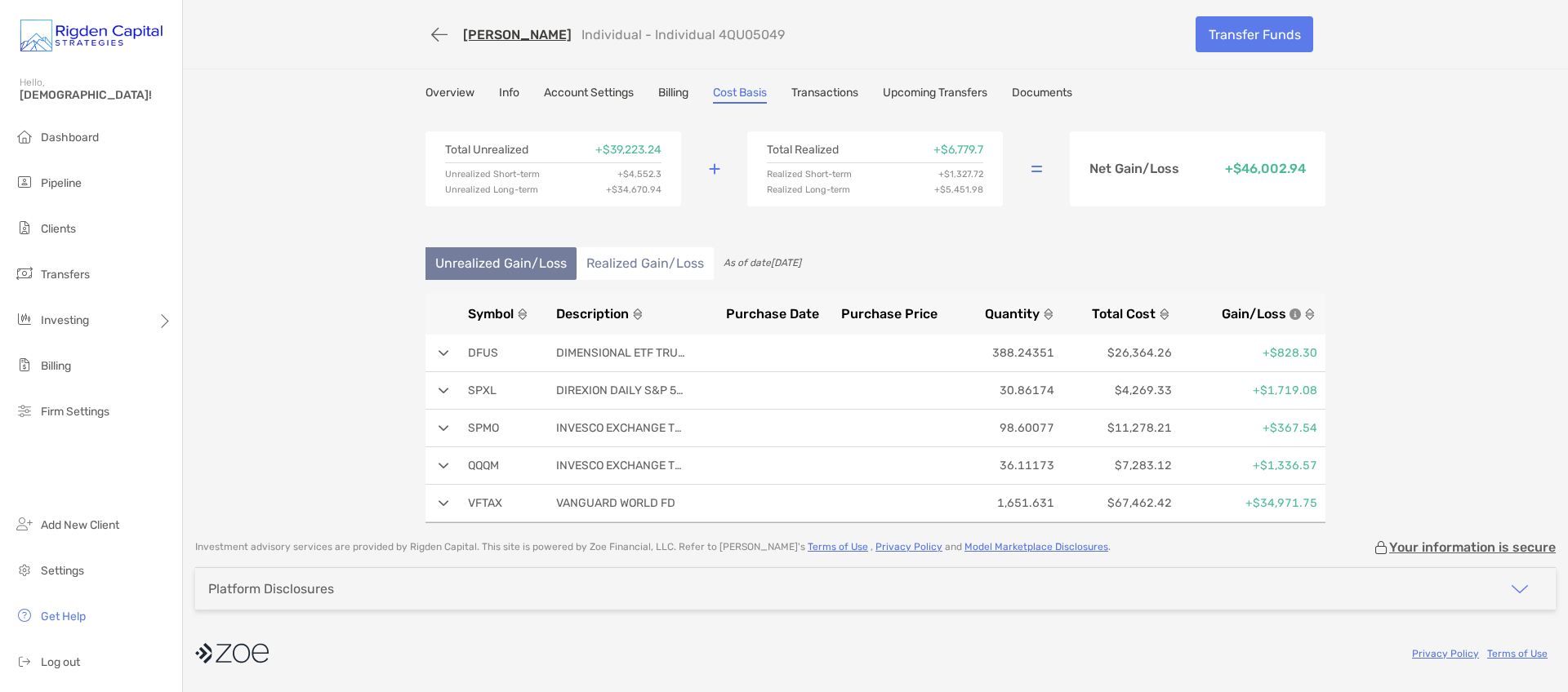
click at [629, 265] on li "Realized Gain/Loss" at bounding box center [645, 263] width 137 height 33
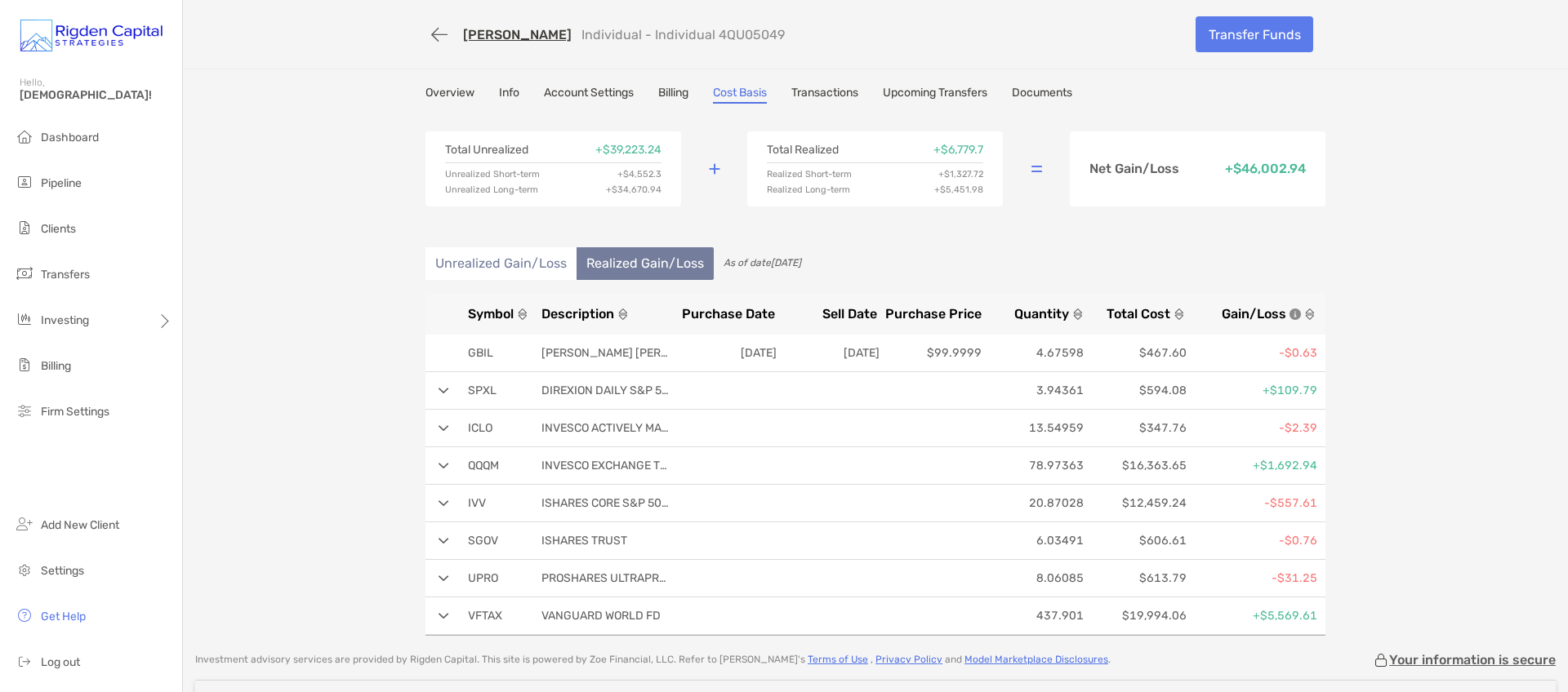
click at [498, 260] on li "Unrealized Gain/Loss" at bounding box center [501, 263] width 151 height 33
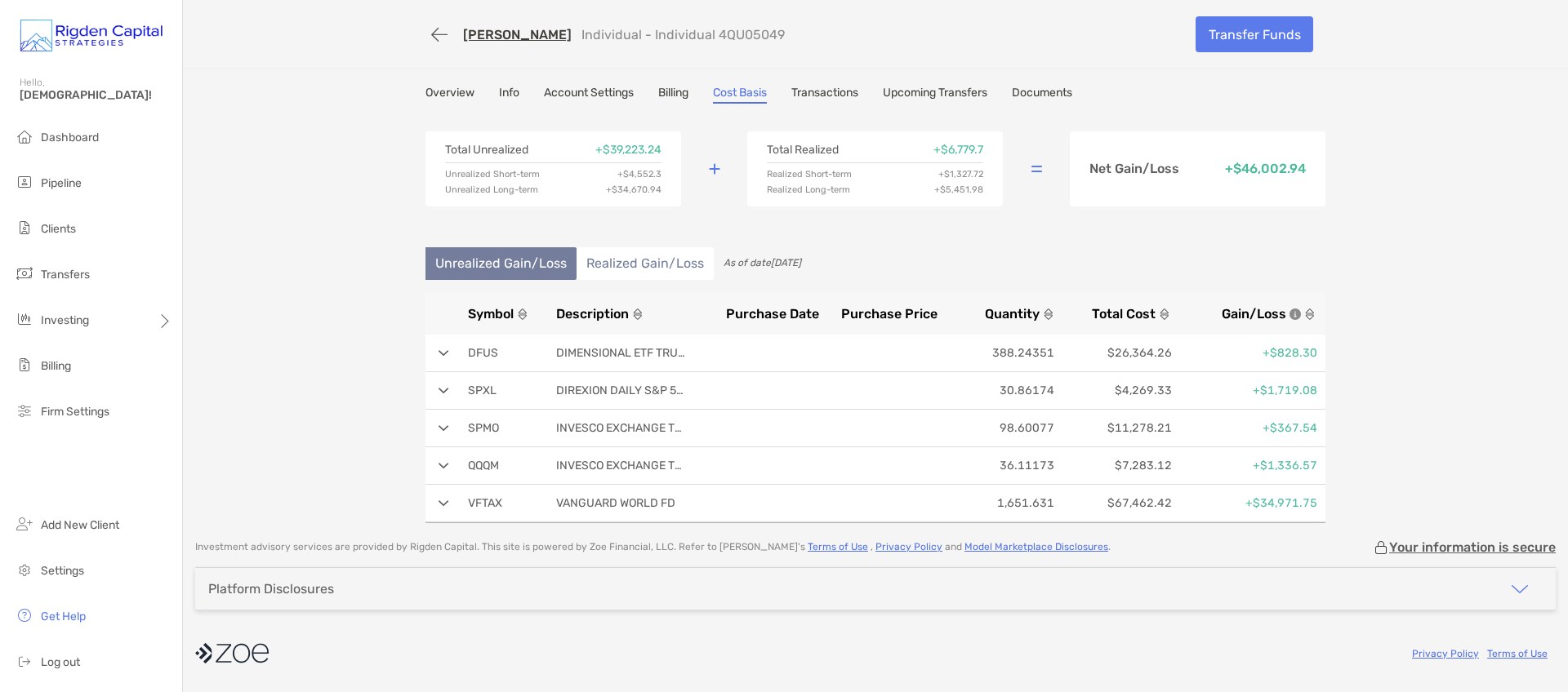
click at [625, 259] on li "Realized Gain/Loss" at bounding box center [645, 263] width 137 height 33
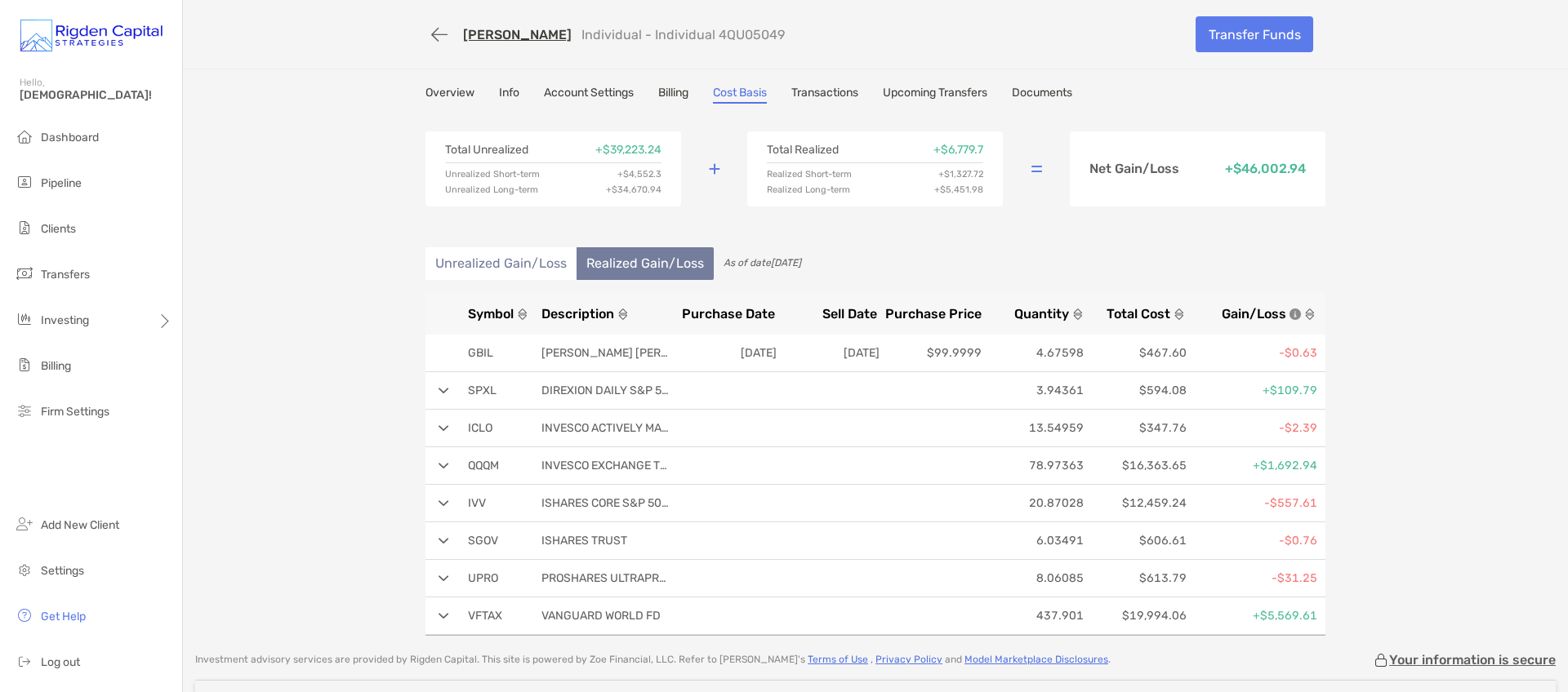
drag, startPoint x: 528, startPoint y: 259, endPoint x: 562, endPoint y: 259, distance: 34.0
click at [528, 259] on li "Unrealized Gain/Loss" at bounding box center [501, 263] width 151 height 33
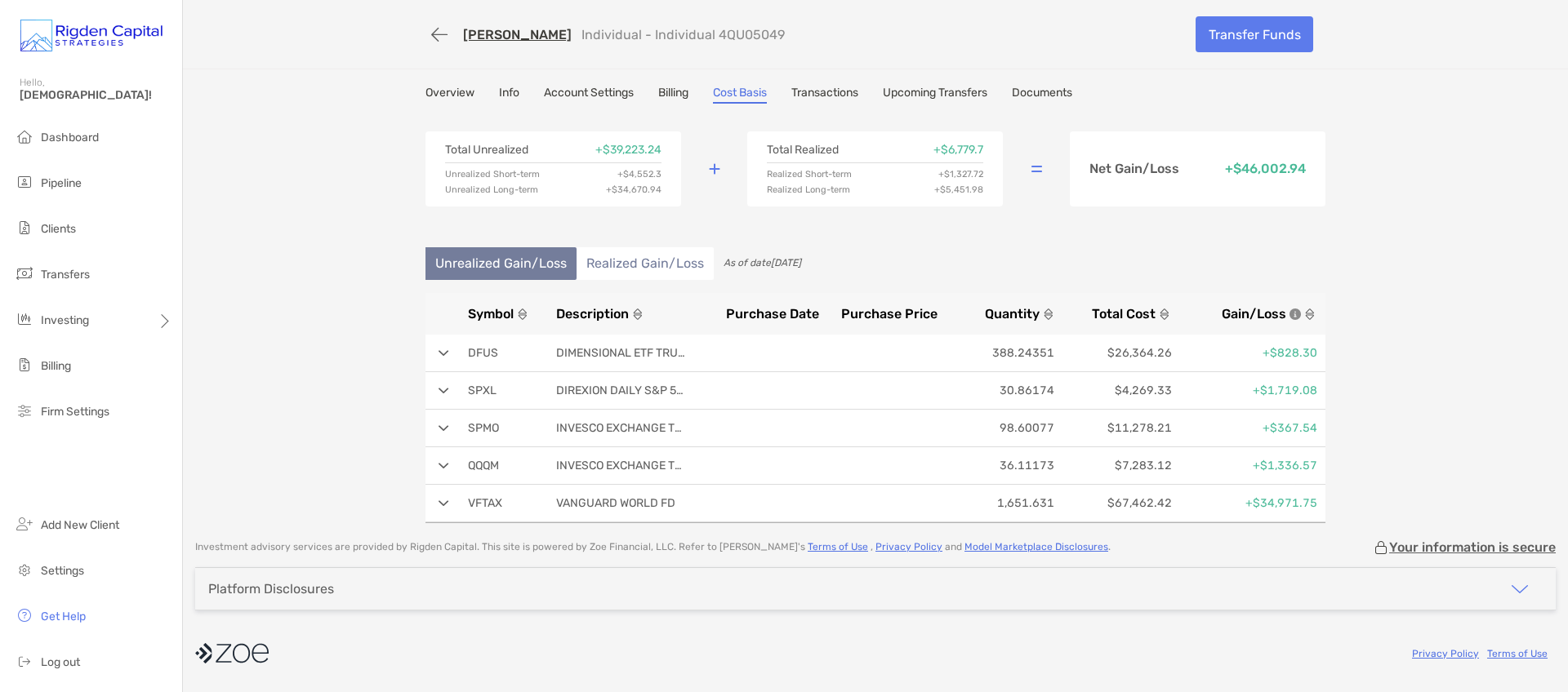
click at [618, 256] on li "Realized Gain/Loss" at bounding box center [645, 263] width 137 height 33
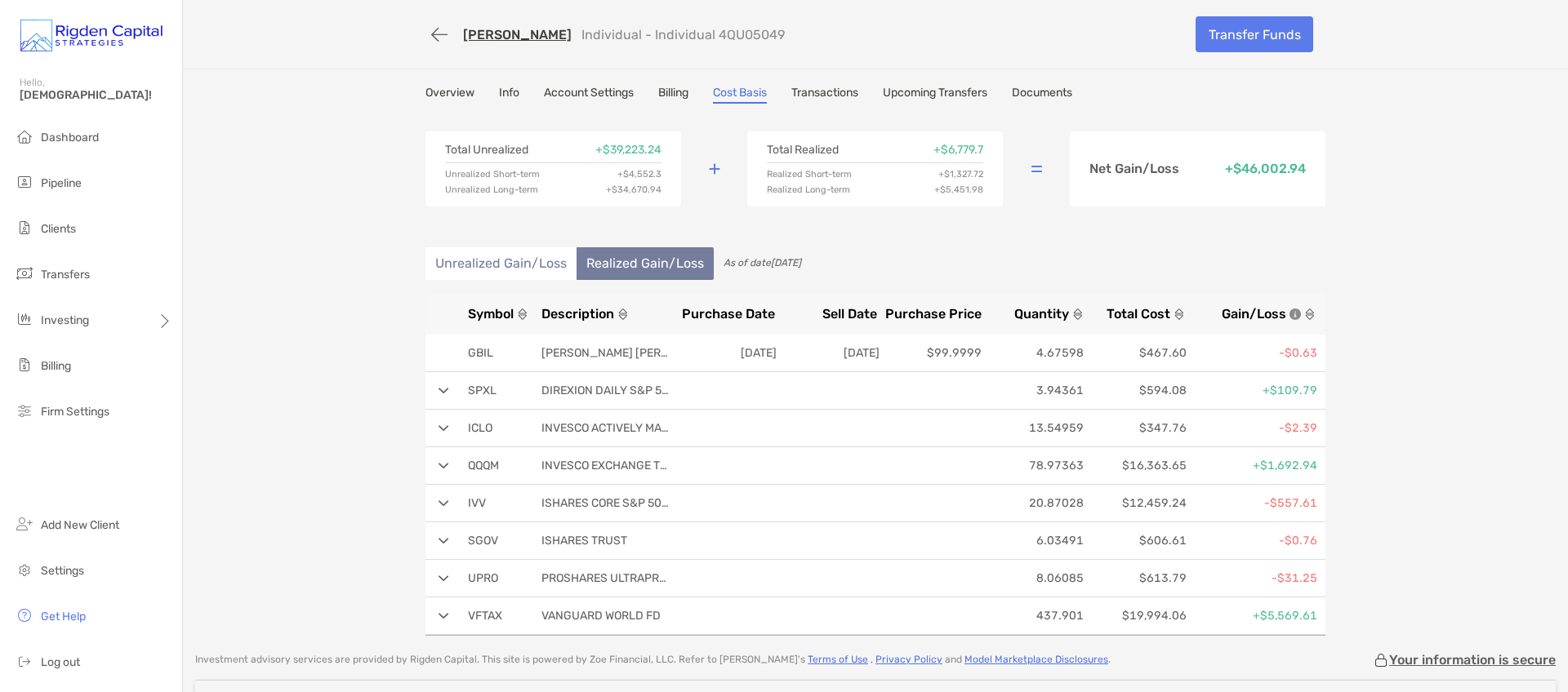
click at [501, 255] on li "Unrealized Gain/Loss" at bounding box center [501, 263] width 151 height 33
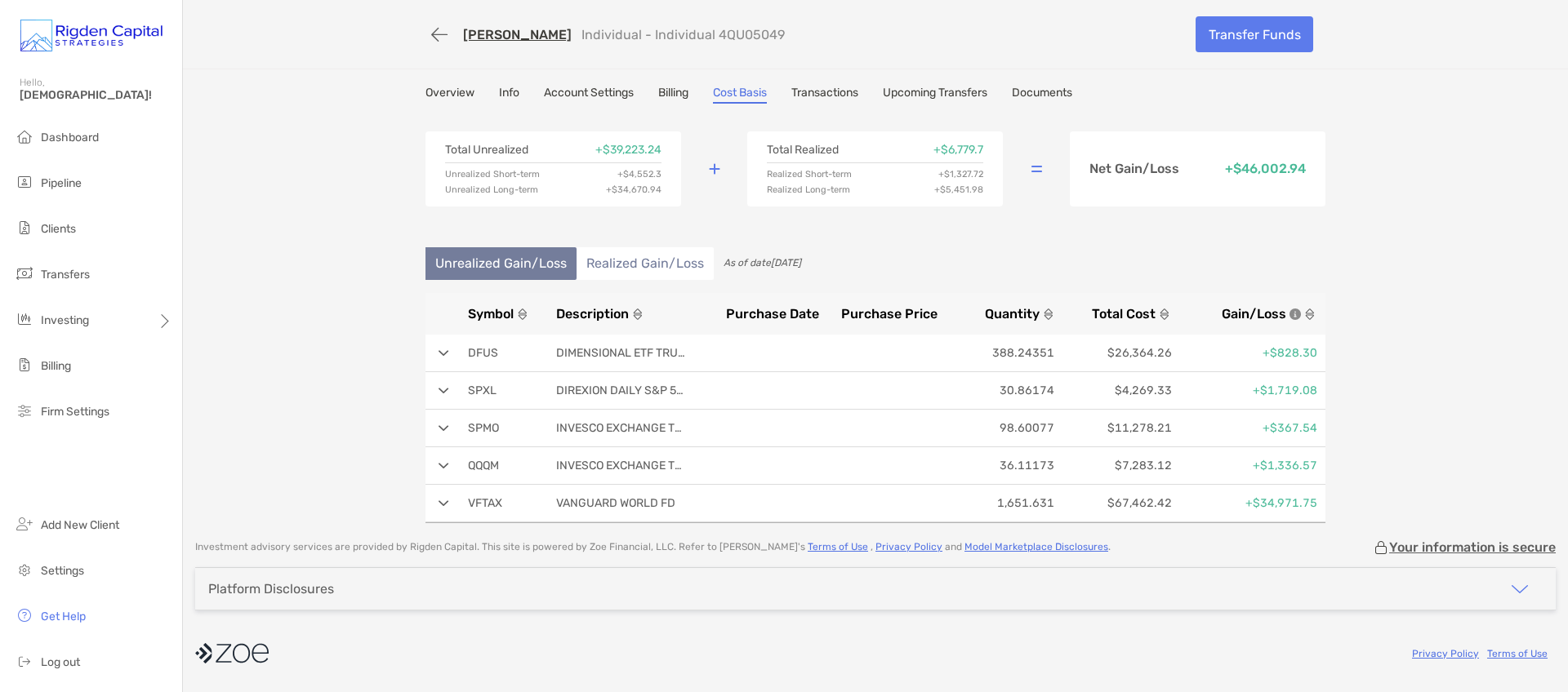
click at [604, 254] on li "Realized Gain/Loss" at bounding box center [645, 263] width 137 height 33
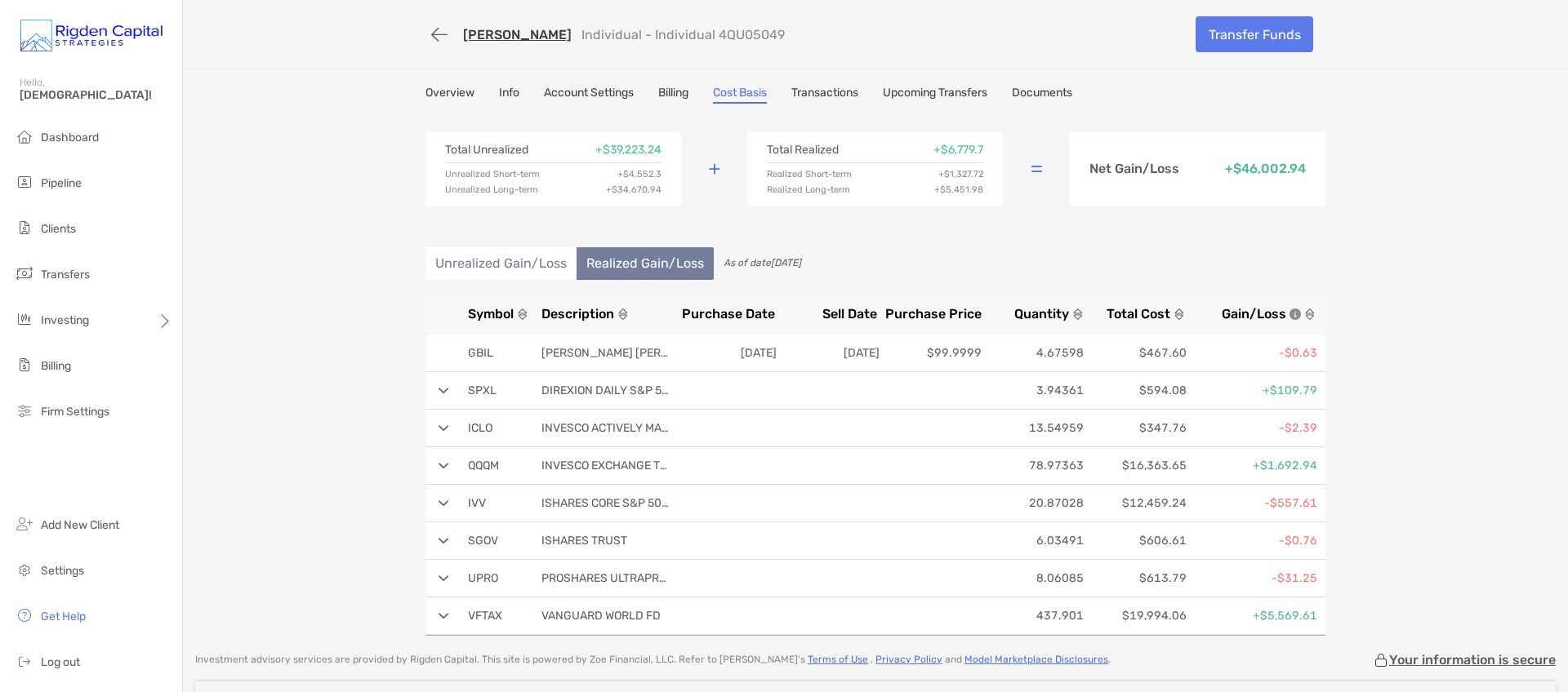
click at [518, 262] on li "Unrealized Gain/Loss" at bounding box center [501, 263] width 151 height 33
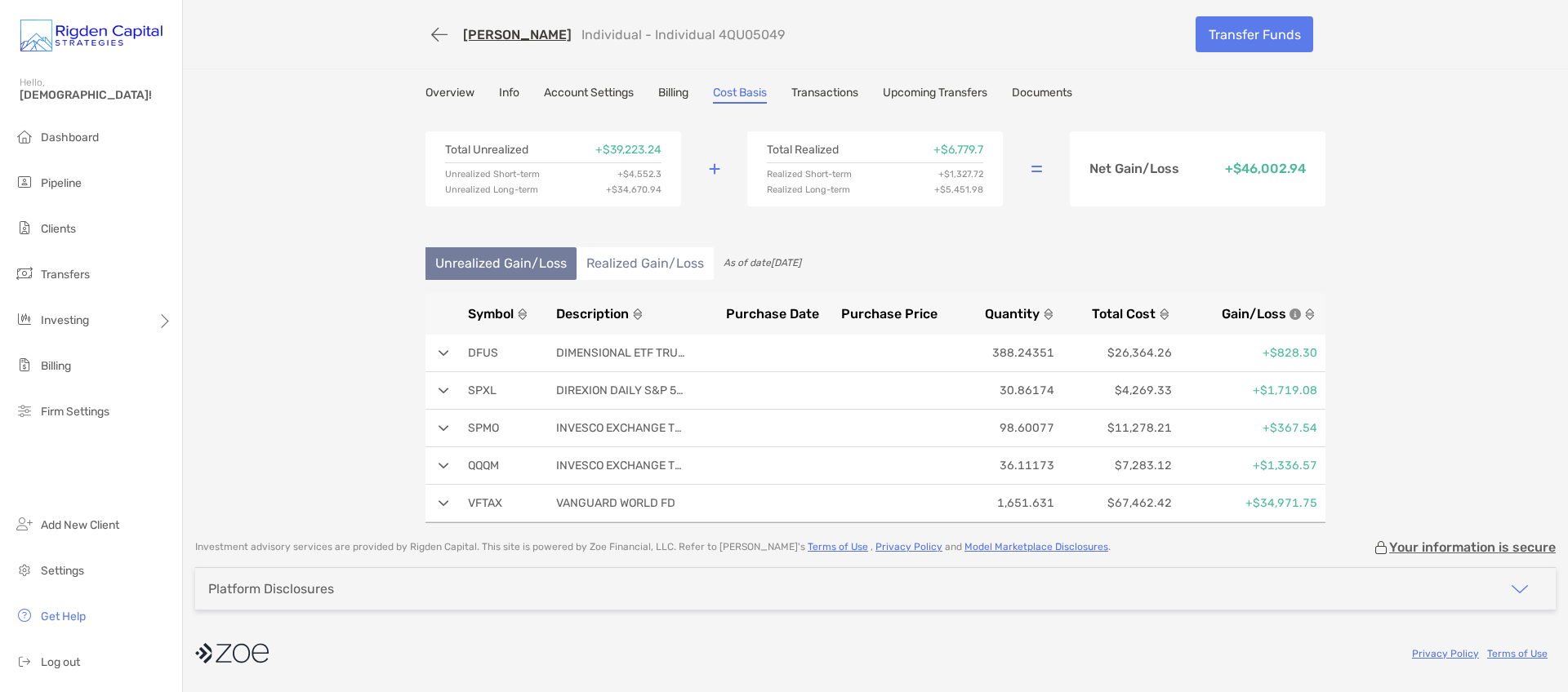
click at [651, 256] on li "Realized Gain/Loss" at bounding box center [645, 263] width 137 height 33
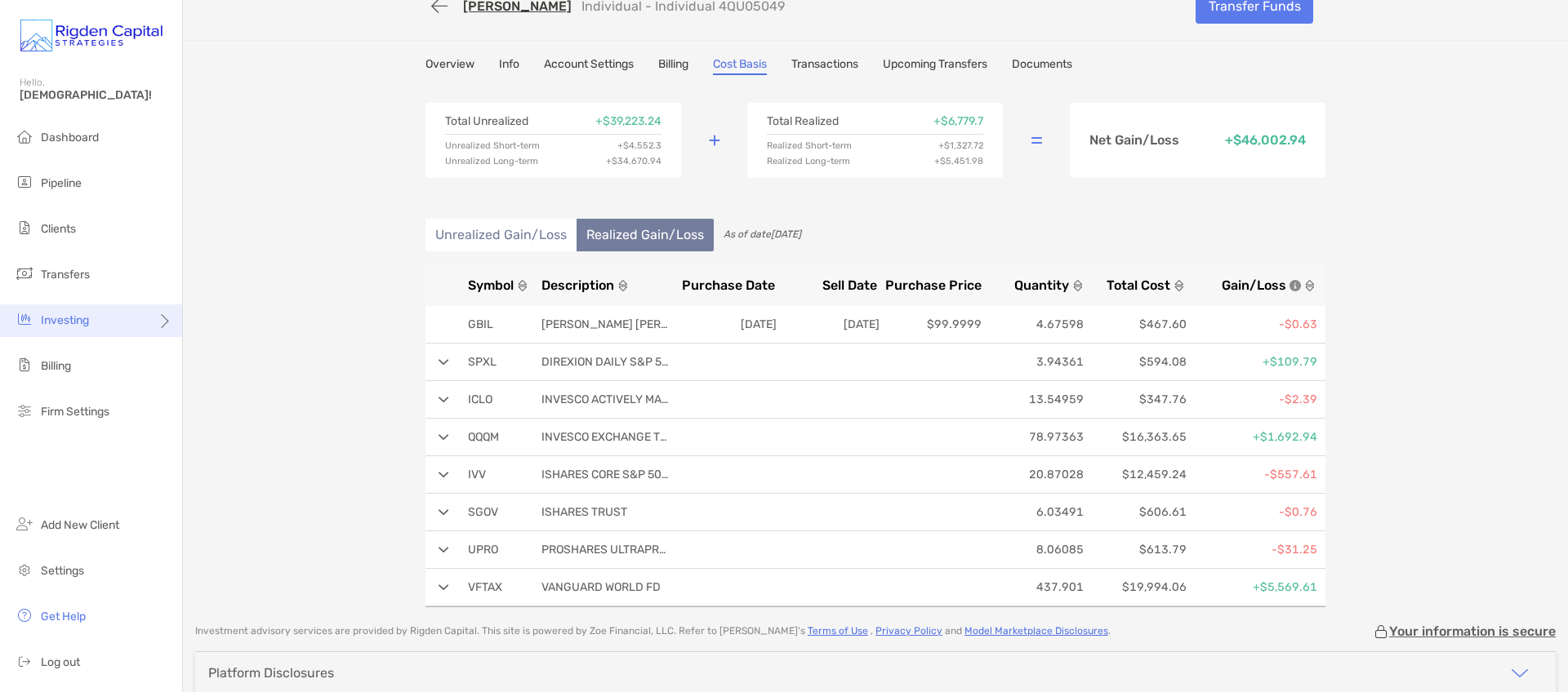
scroll to position [39, 0]
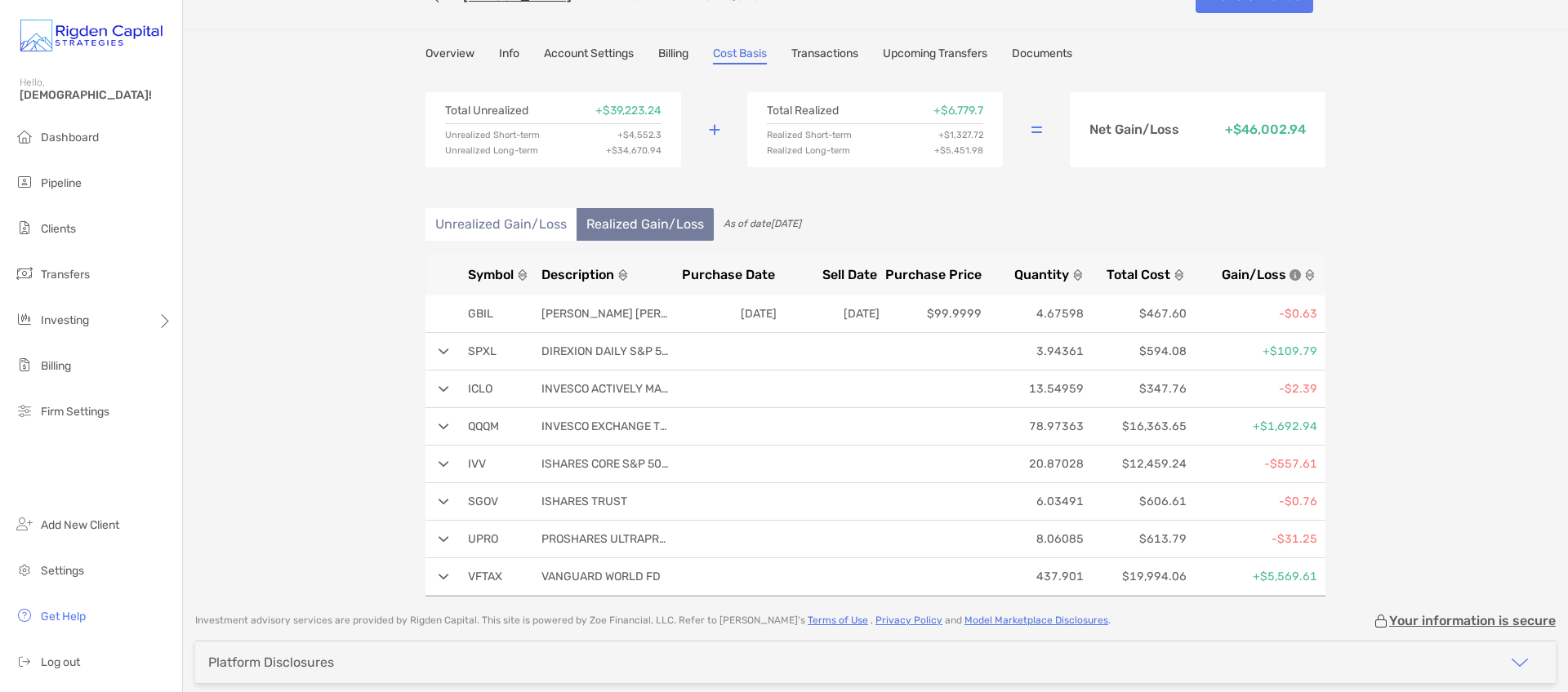
click at [440, 576] on img at bounding box center [444, 577] width 11 height 6
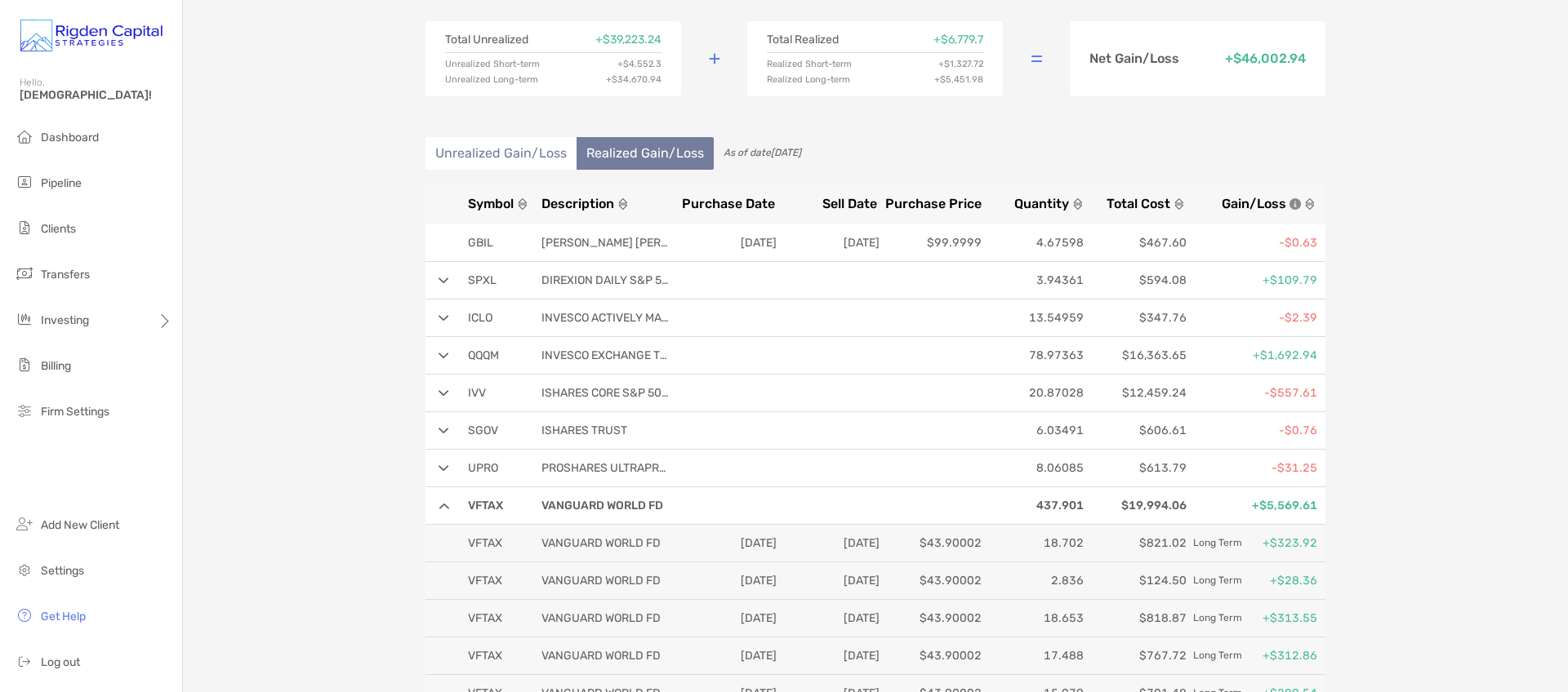
scroll to position [96, 0]
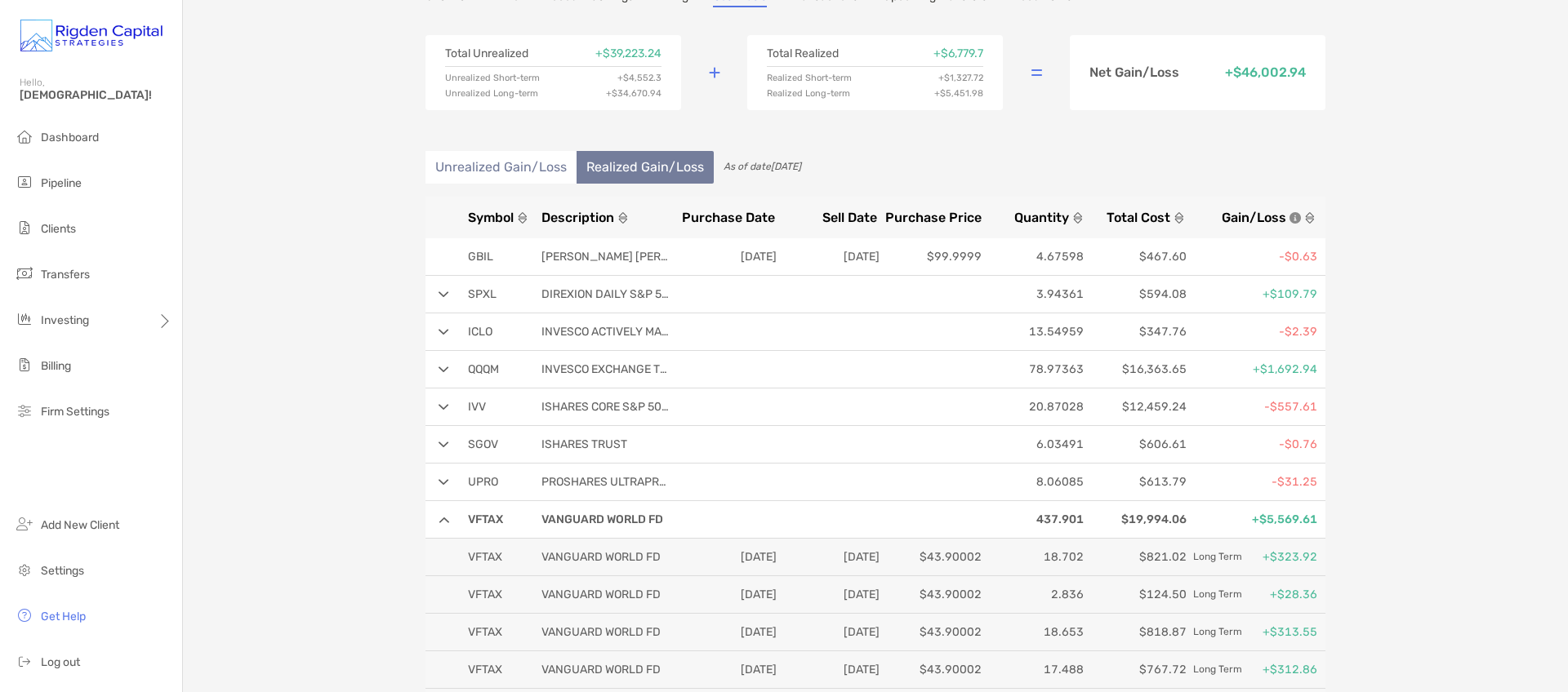
click at [439, 483] on img at bounding box center [444, 481] width 11 height 6
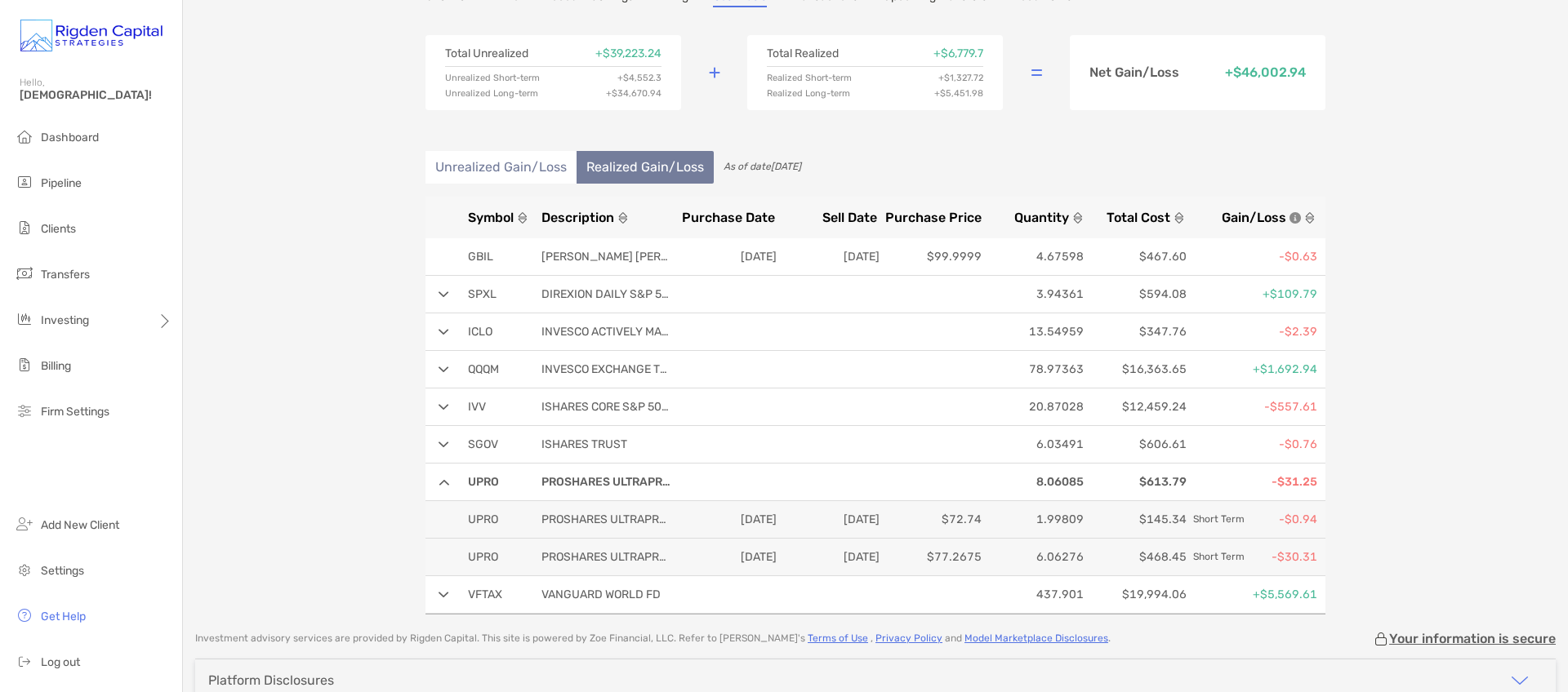
click at [438, 442] on img at bounding box center [444, 444] width 11 height 6
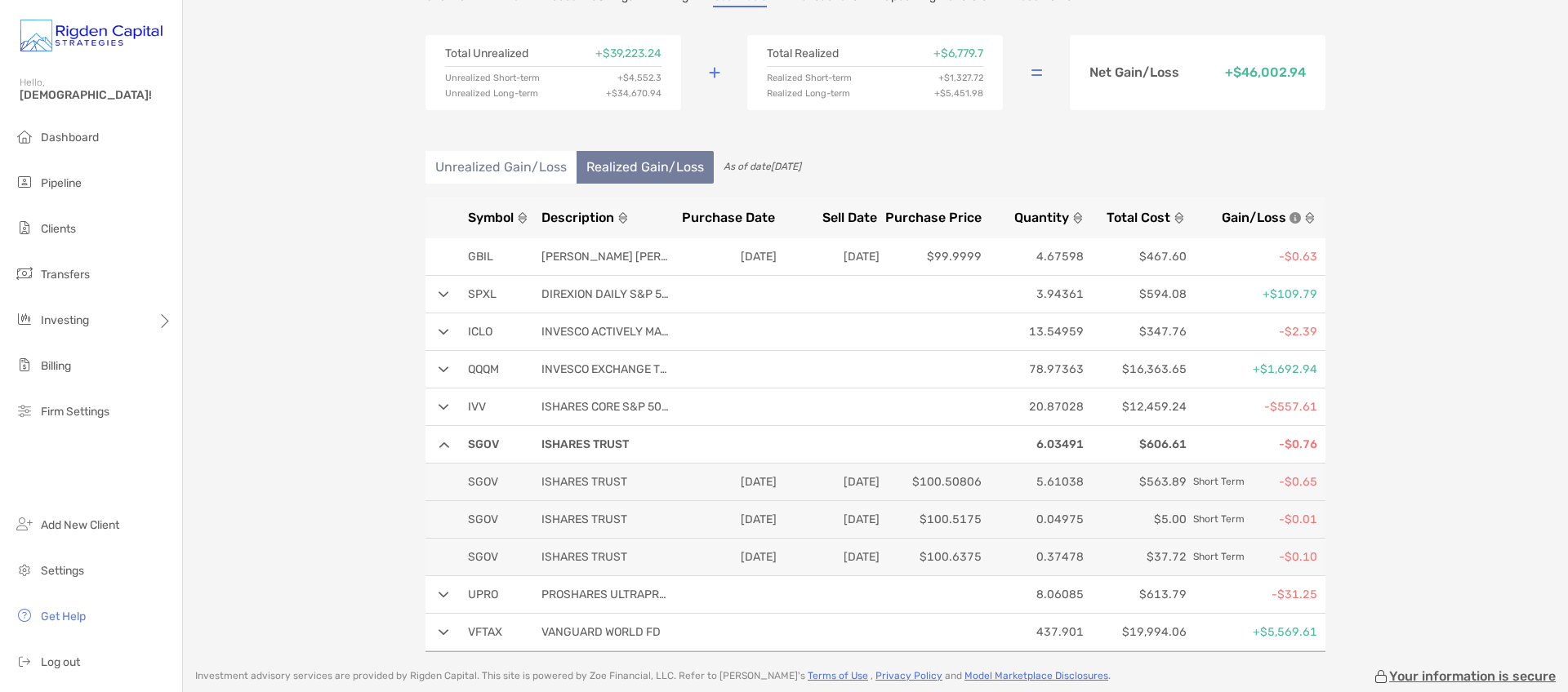
click at [478, 167] on li "Unrealized Gain/Loss" at bounding box center [501, 167] width 151 height 33
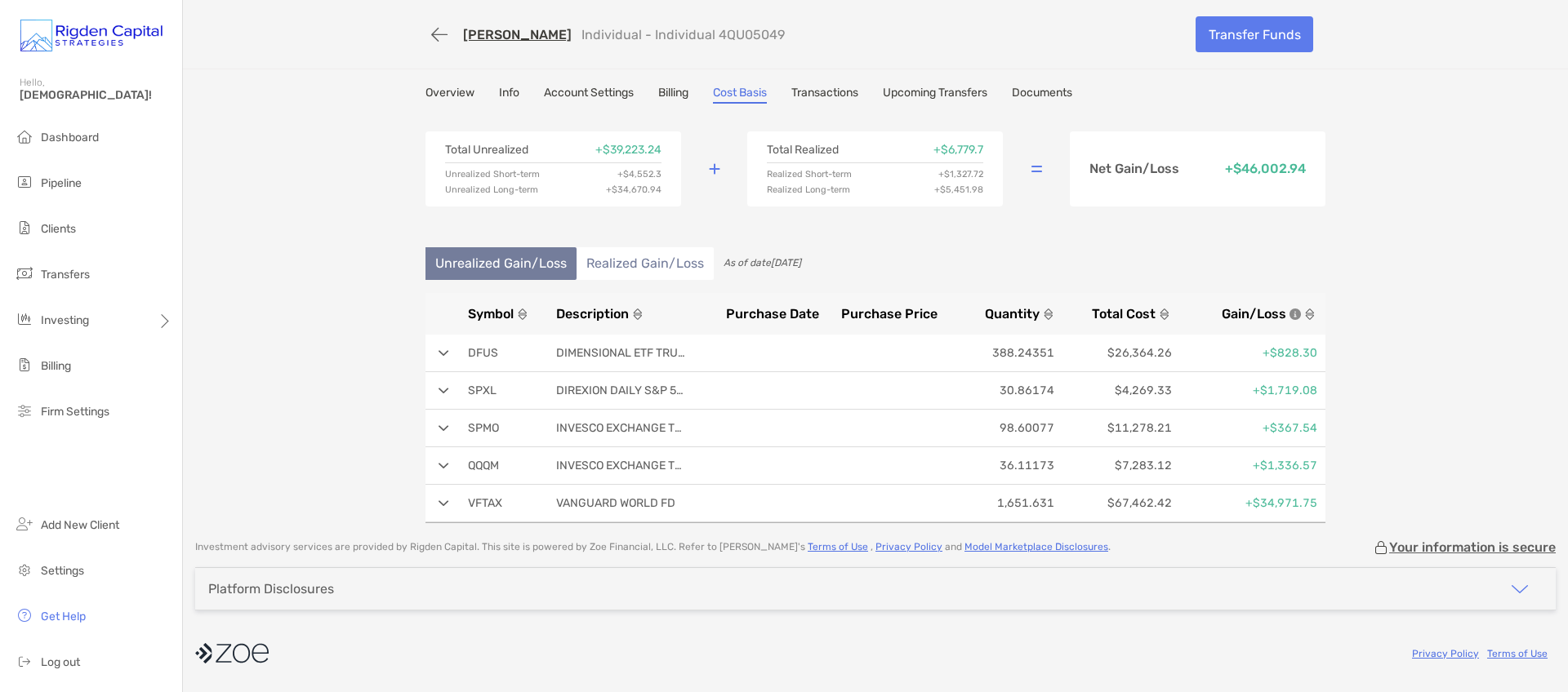
click at [658, 266] on li "Realized Gain/Loss" at bounding box center [645, 263] width 137 height 33
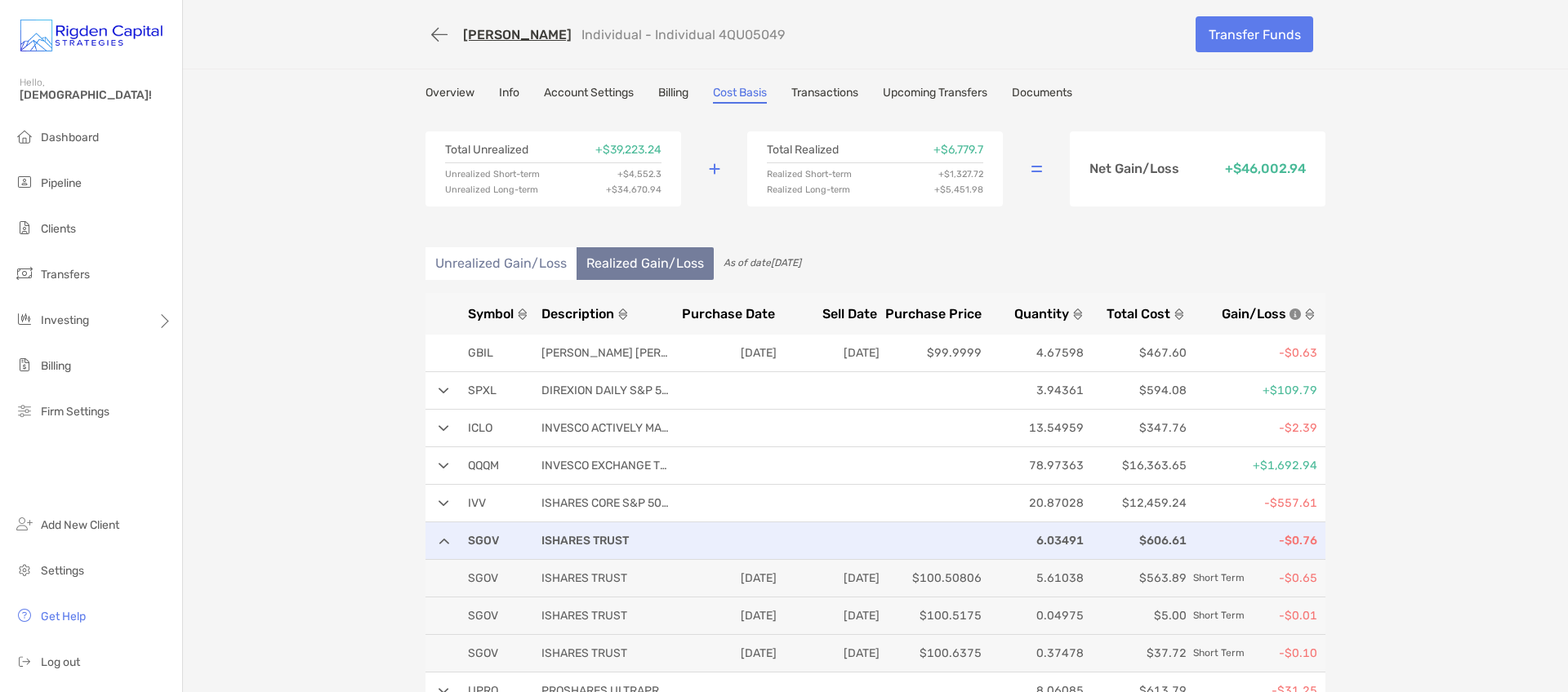
click at [444, 542] on div "SGOV ISHARES TRUST 6.03491 $606.61 -$0.76" at bounding box center [876, 541] width 900 height 37
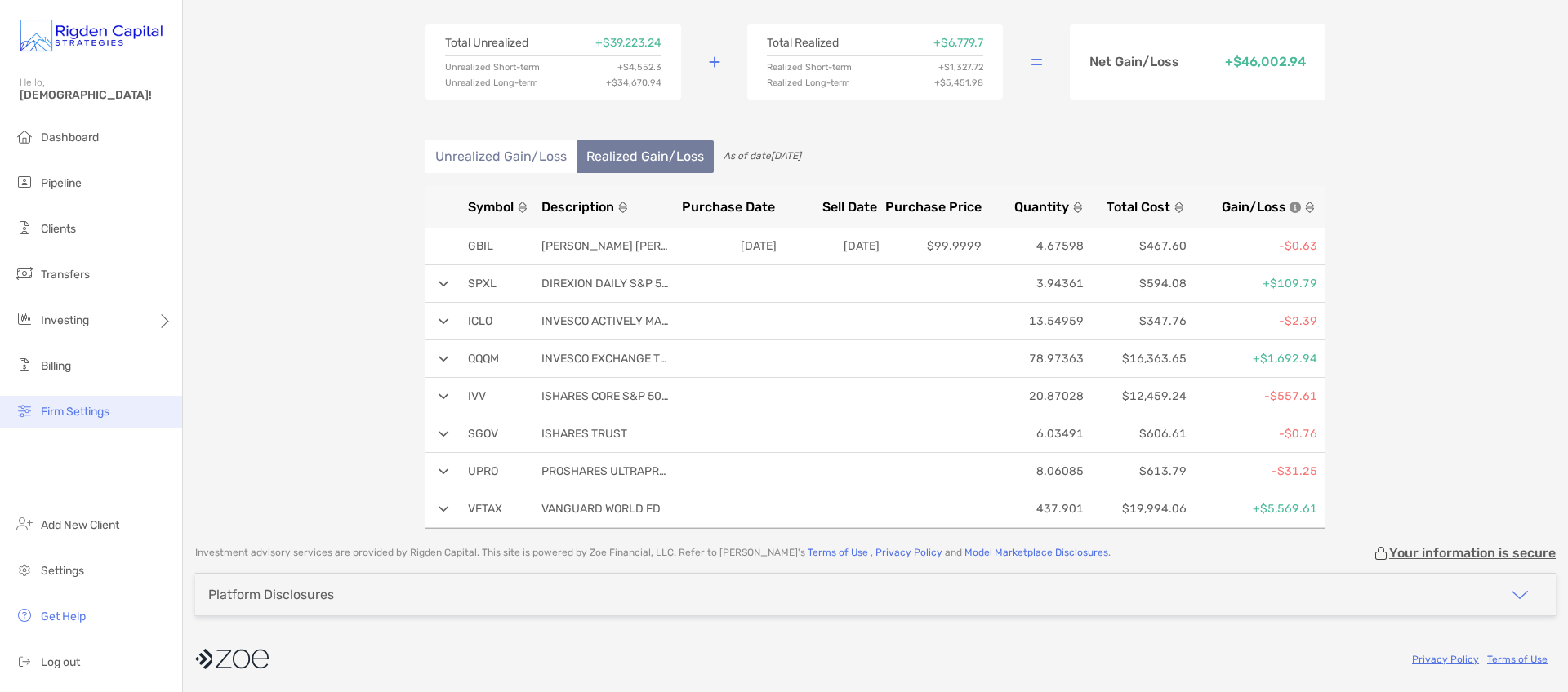
scroll to position [108, 0]
click at [439, 507] on img at bounding box center [444, 507] width 11 height 6
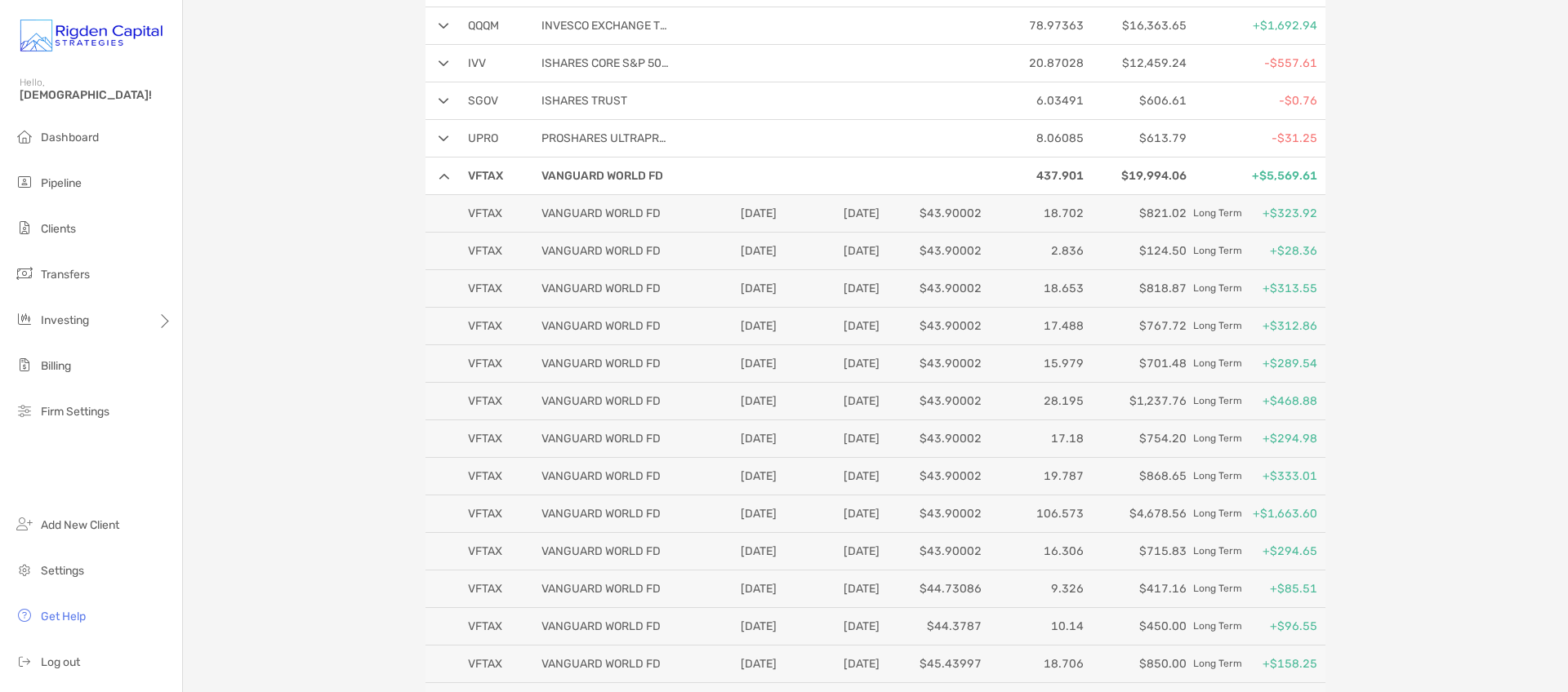
scroll to position [437, 0]
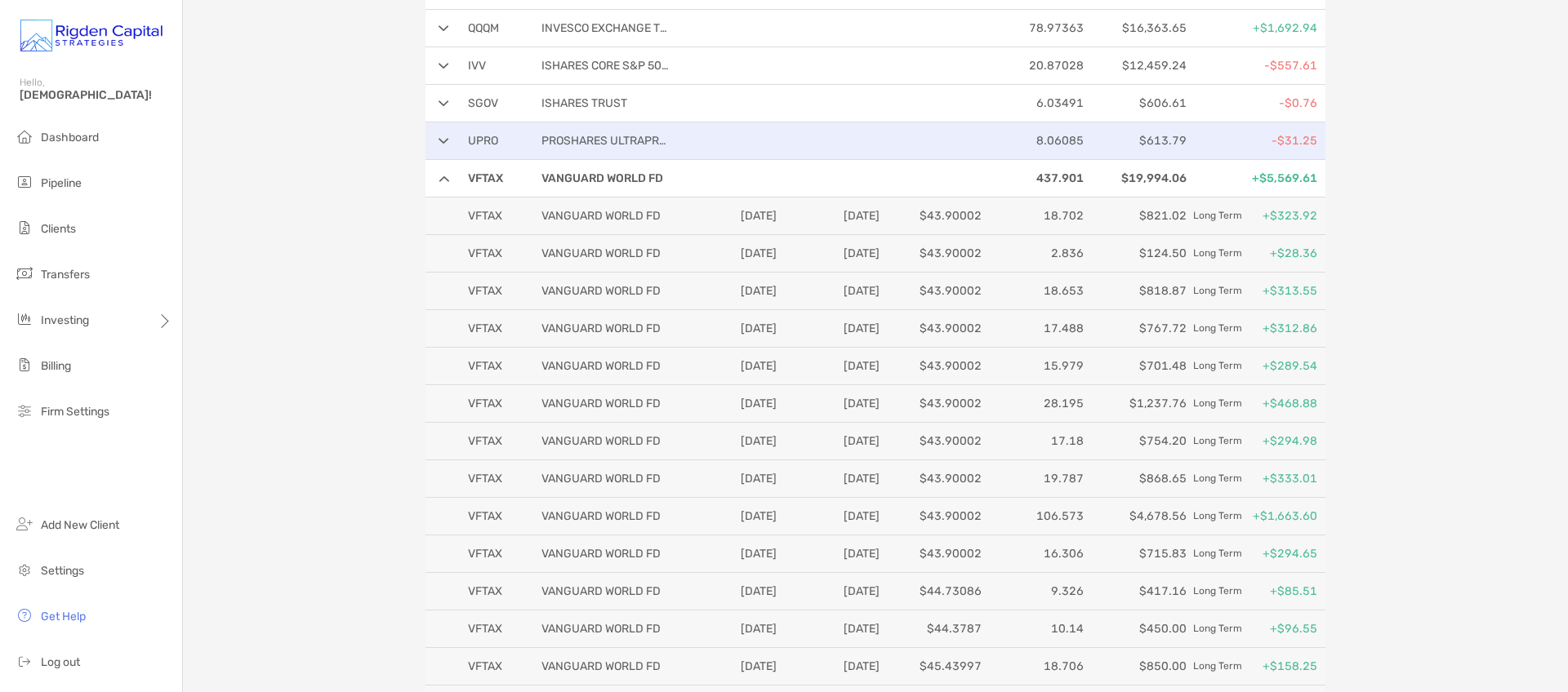
click at [442, 146] on div "UPRO PROSHARES ULTRAPRO S&P500 8.06085 $613.79 -$31.25" at bounding box center [876, 141] width 900 height 37
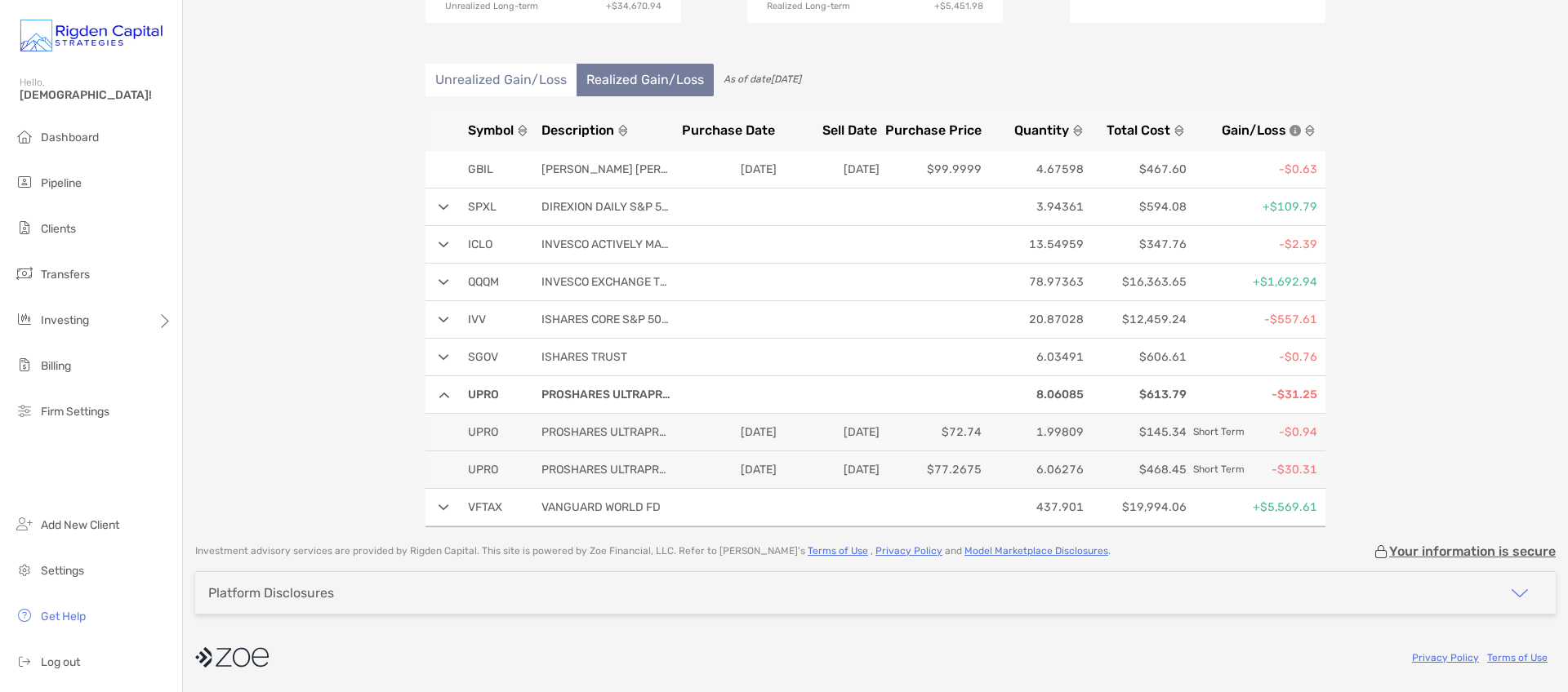
scroll to position [184, 0]
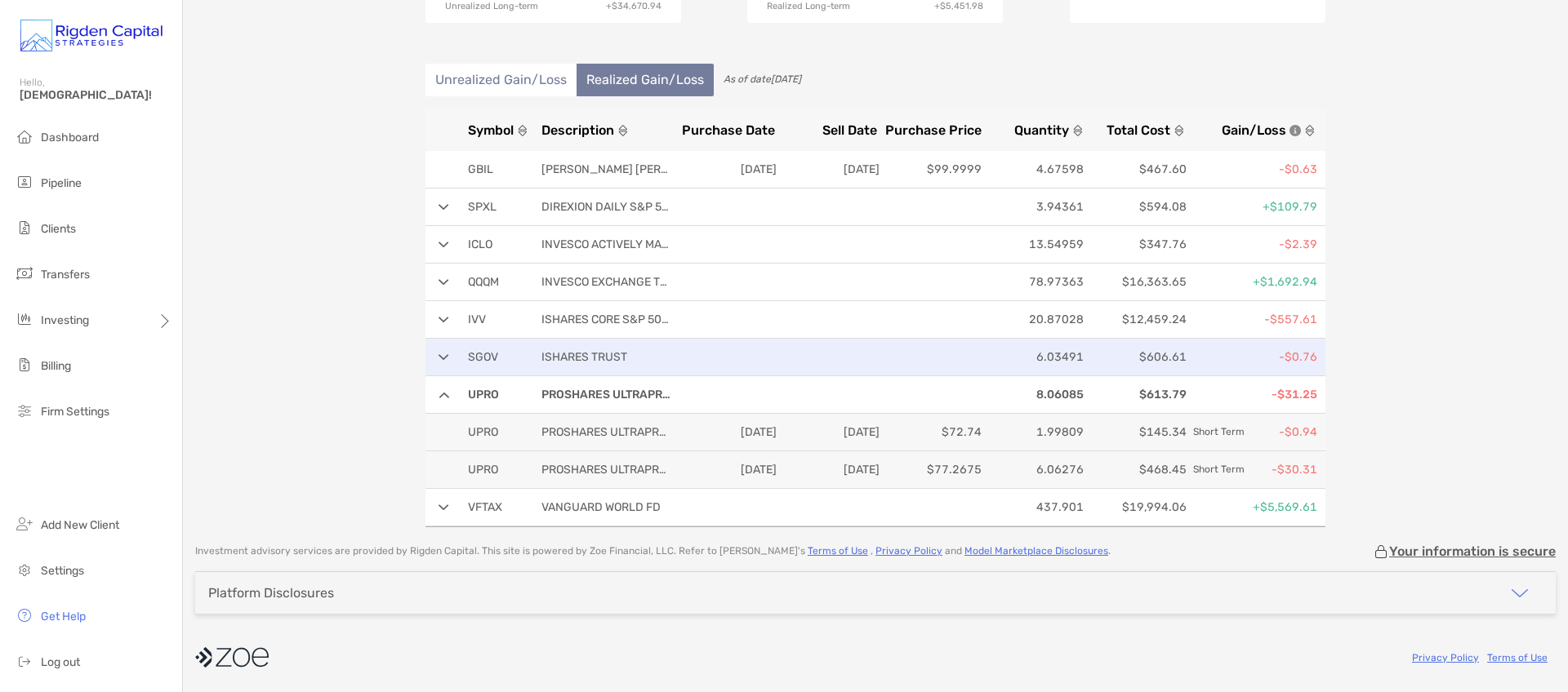
click at [444, 356] on div "SGOV ISHARES TRUST 6.03491 $606.61 -$0.76" at bounding box center [876, 357] width 900 height 37
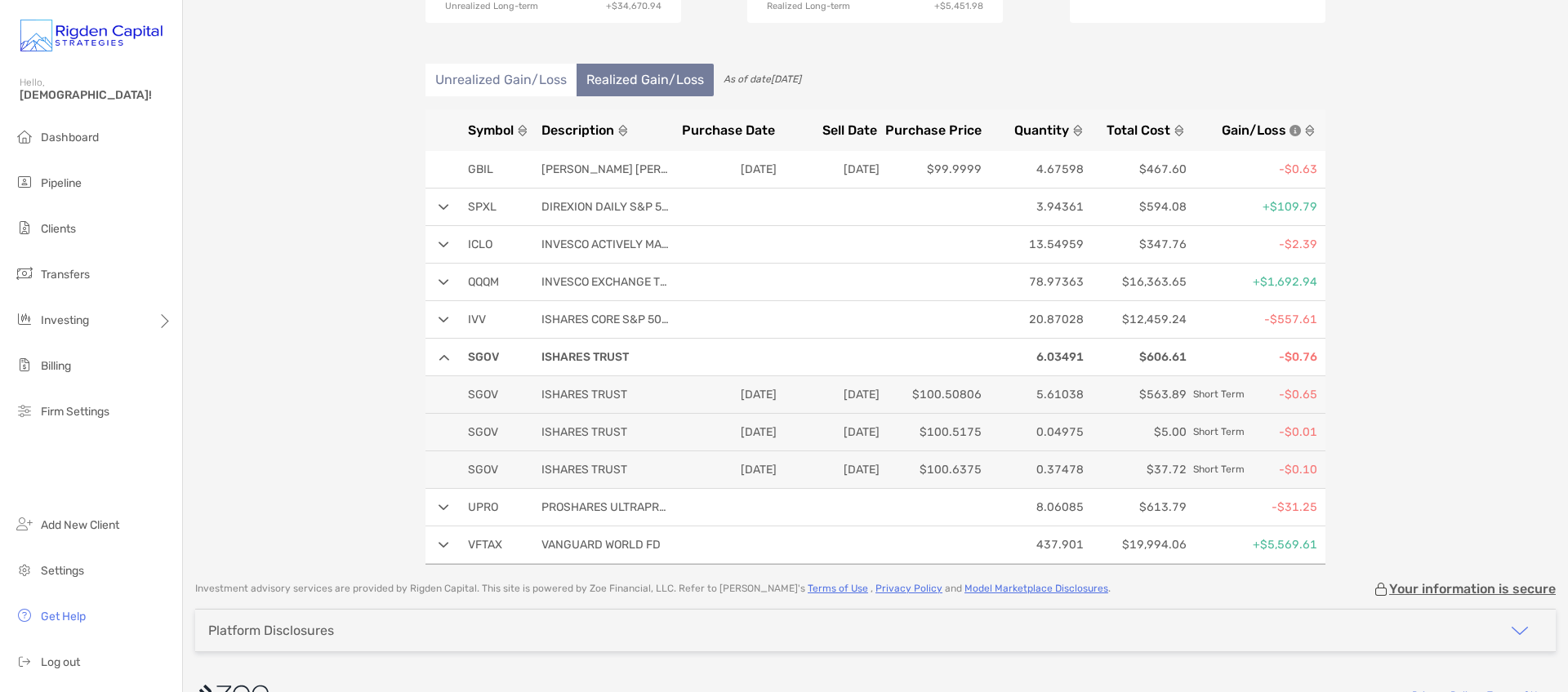
scroll to position [221, 0]
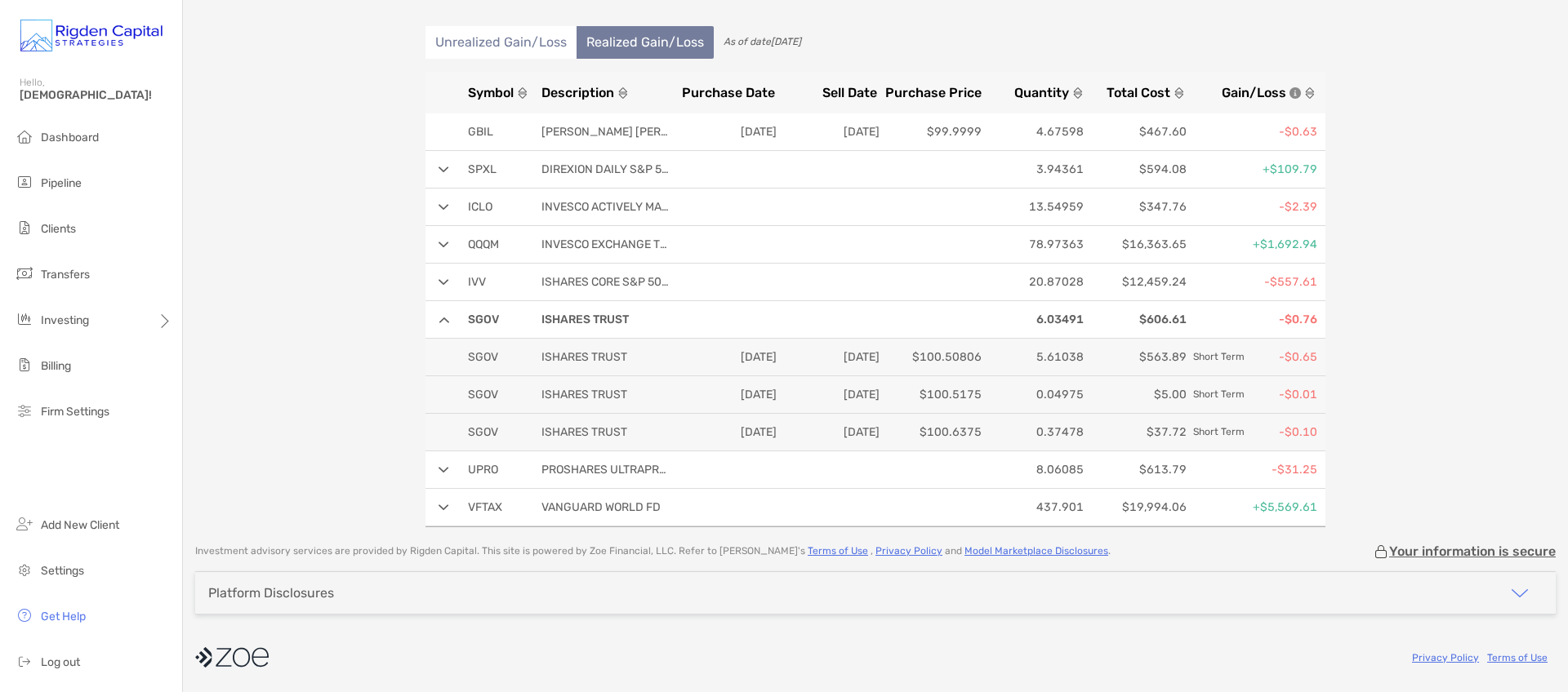
click at [441, 282] on img at bounding box center [444, 282] width 11 height 6
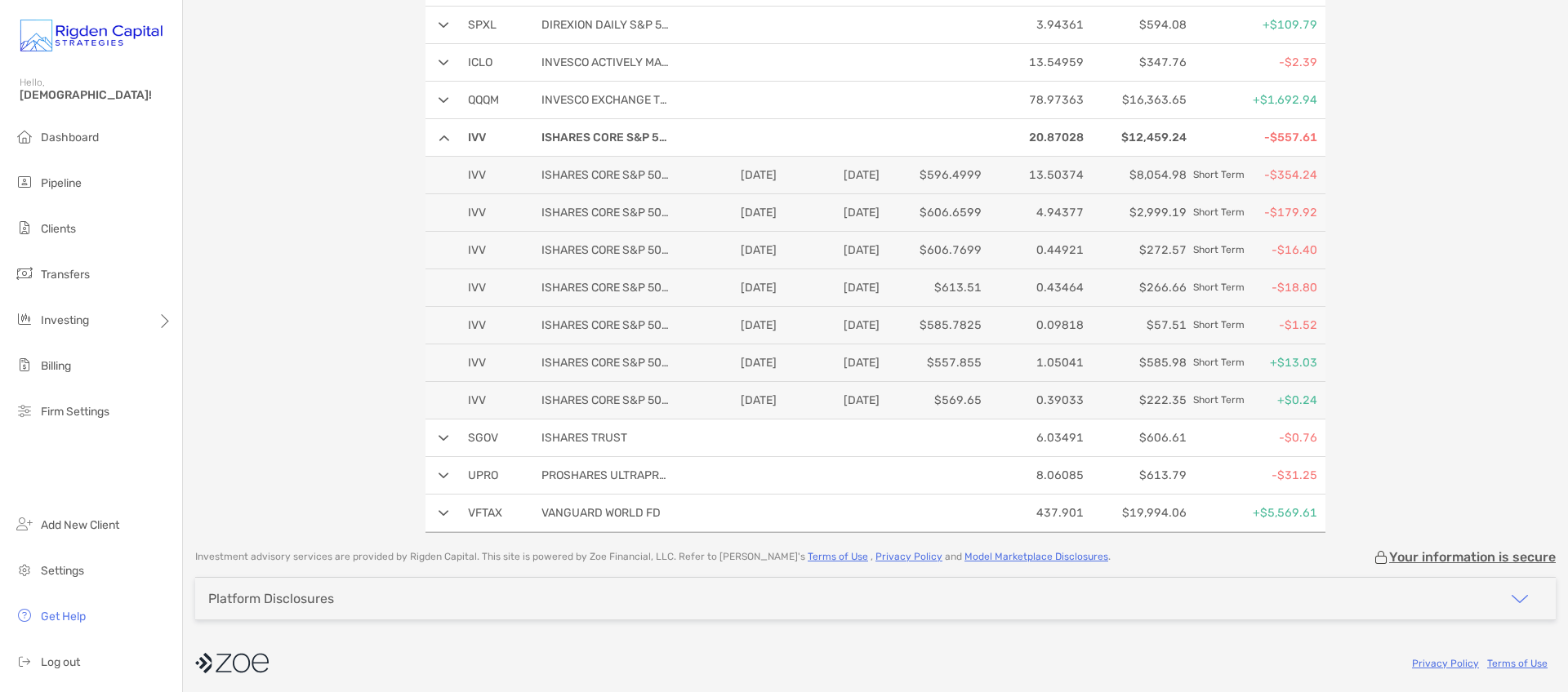
scroll to position [298, 0]
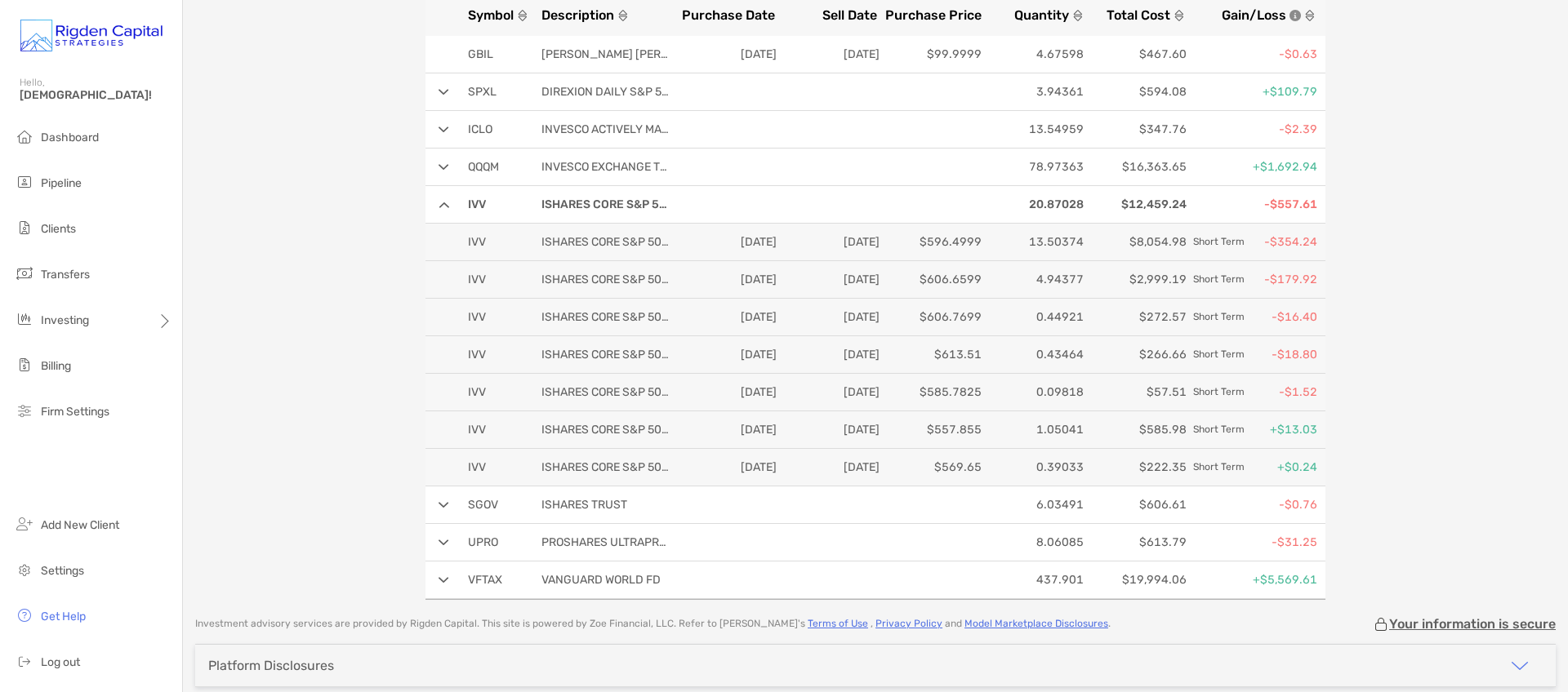
click at [438, 166] on img at bounding box center [444, 167] width 11 height 6
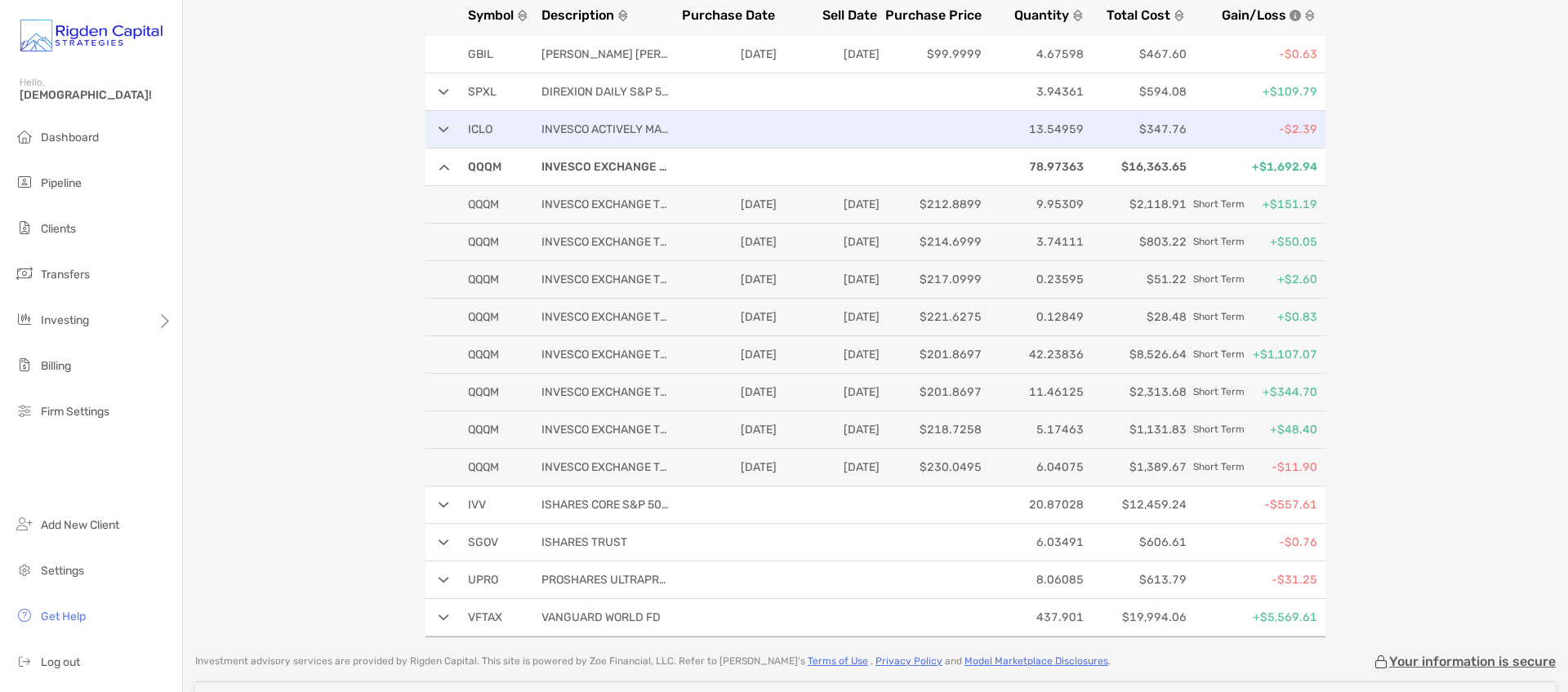
click at [442, 135] on div "ICLO INVESCO ACTIVELY MANAGED 13.54959 $347.76 -$2.39" at bounding box center [876, 130] width 900 height 37
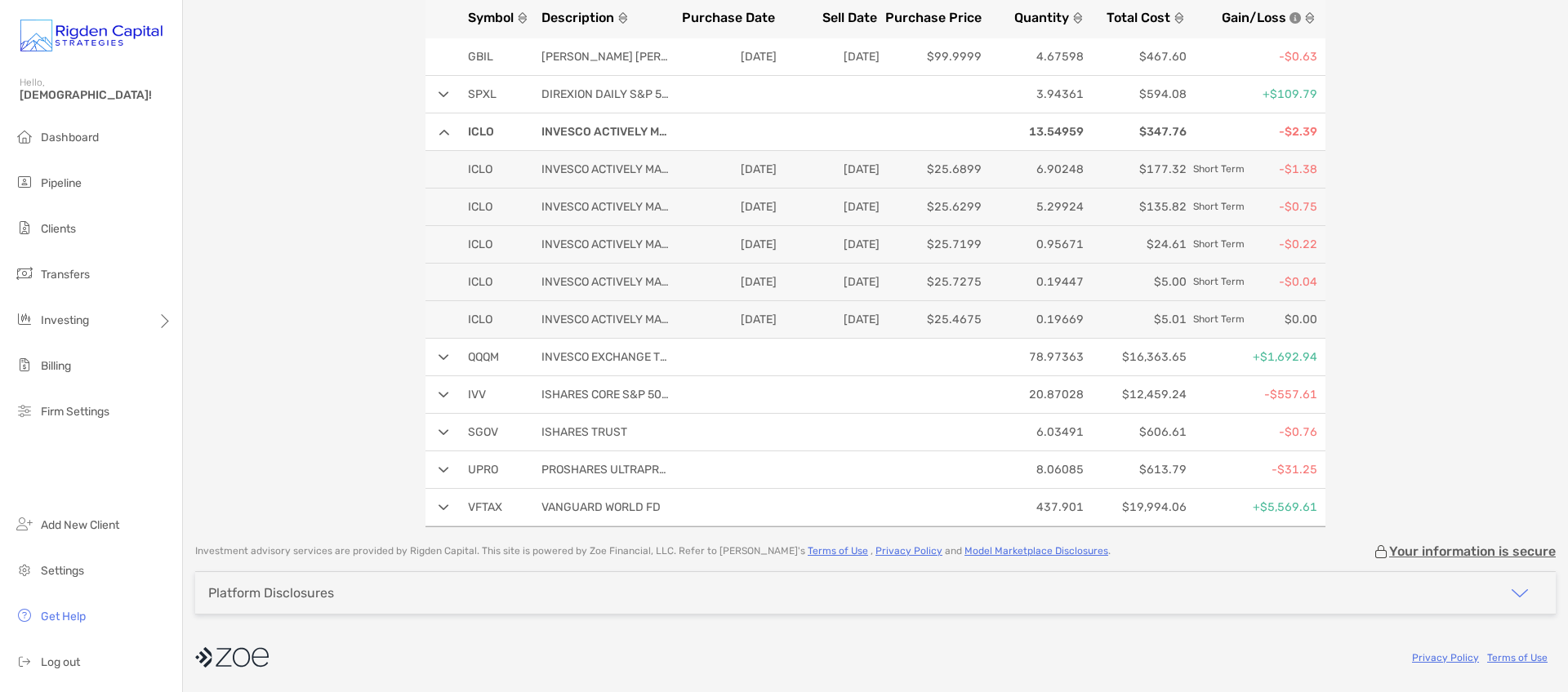
scroll to position [296, 0]
click at [439, 93] on img at bounding box center [444, 94] width 11 height 6
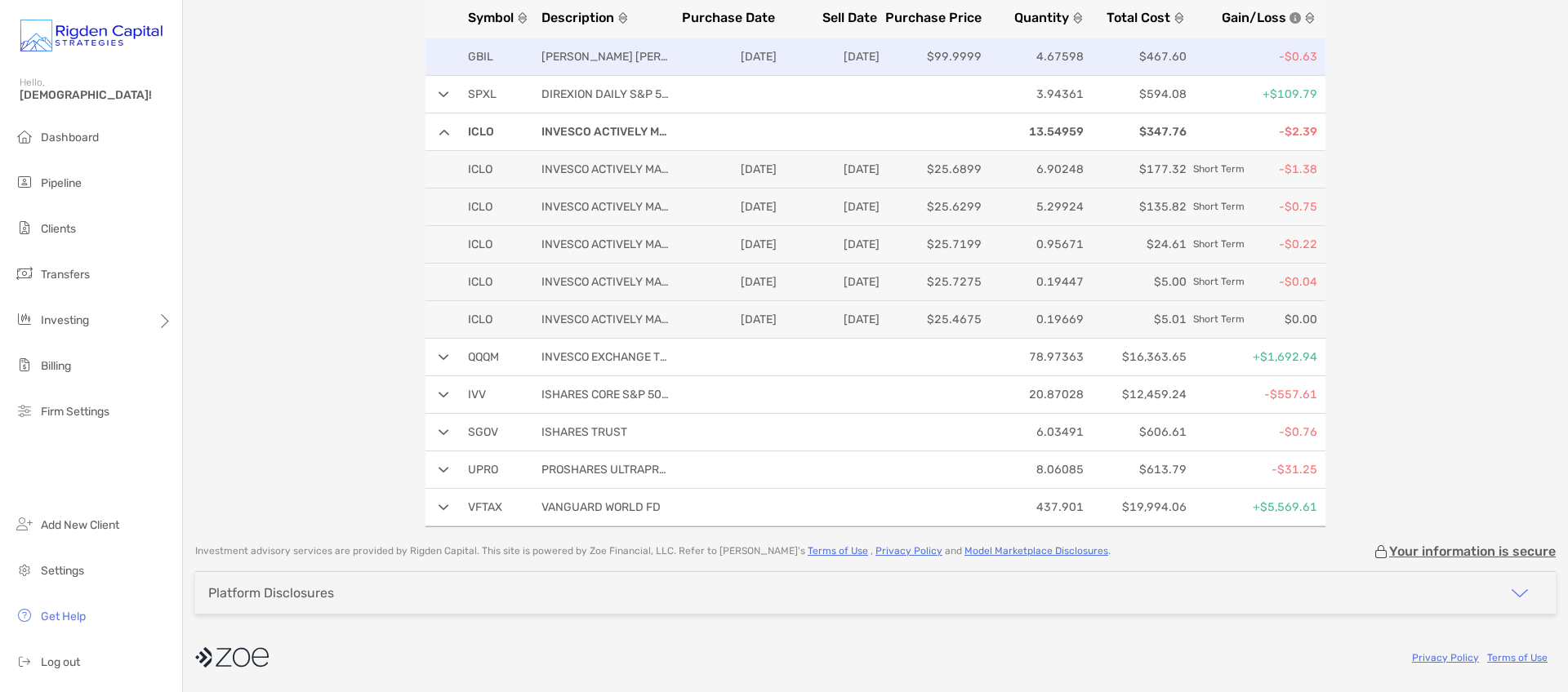
scroll to position [221, 0]
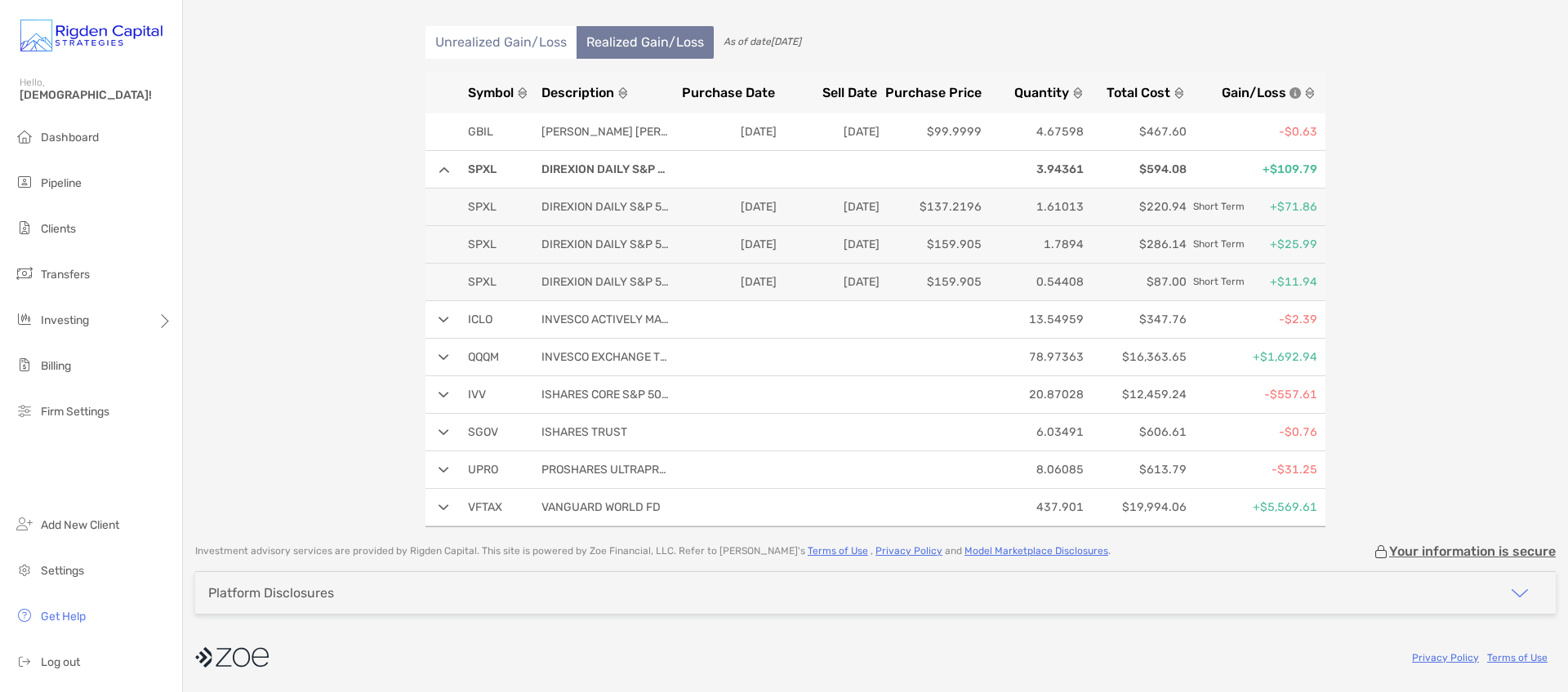
click at [441, 507] on img at bounding box center [444, 507] width 11 height 6
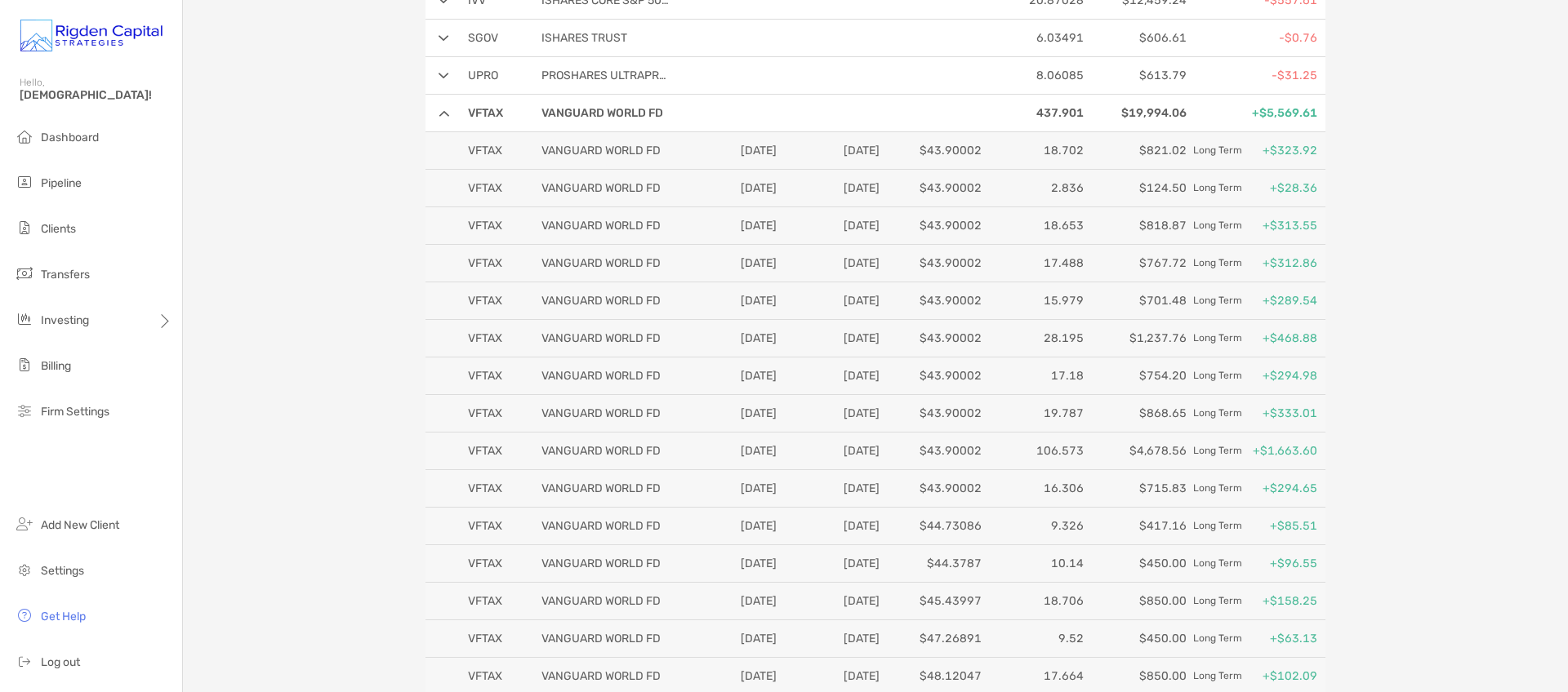
scroll to position [406, 0]
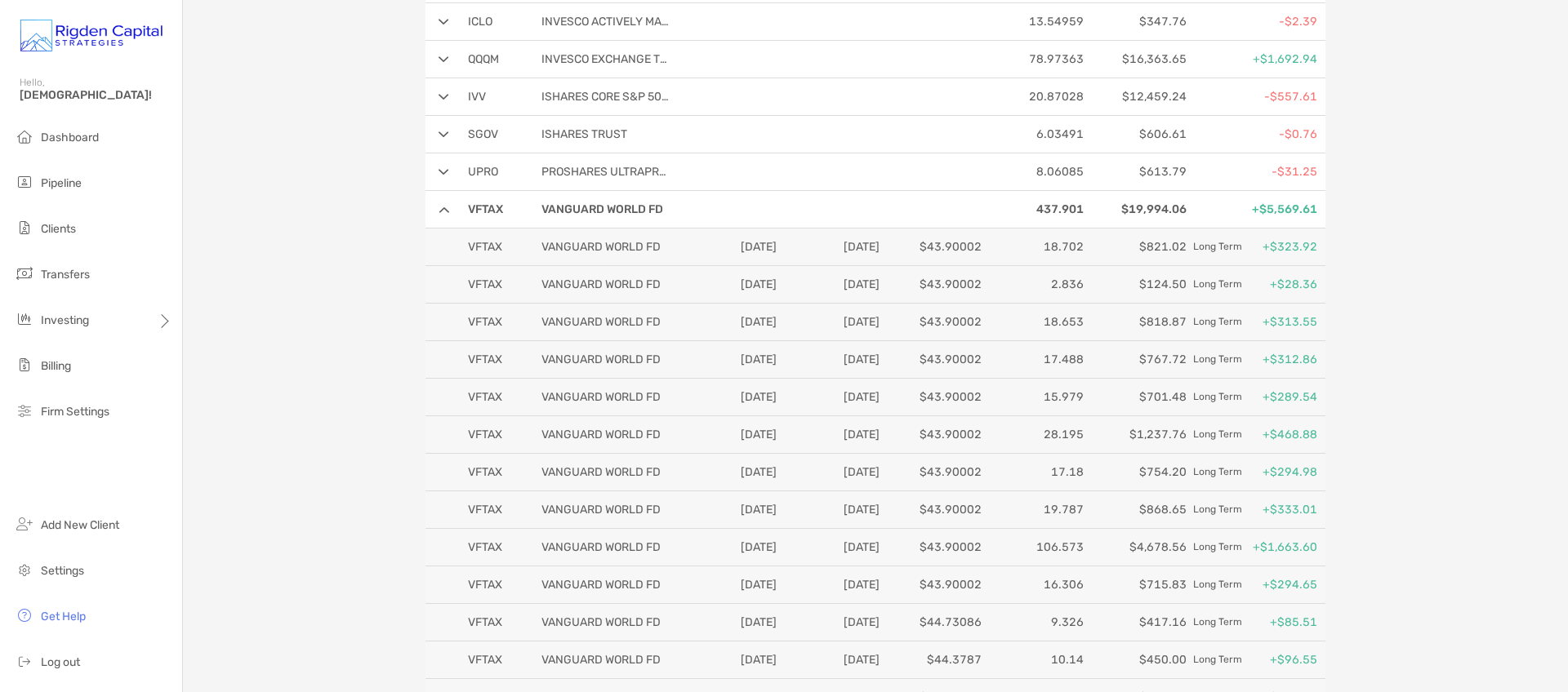
click at [438, 211] on img at bounding box center [444, 209] width 11 height 6
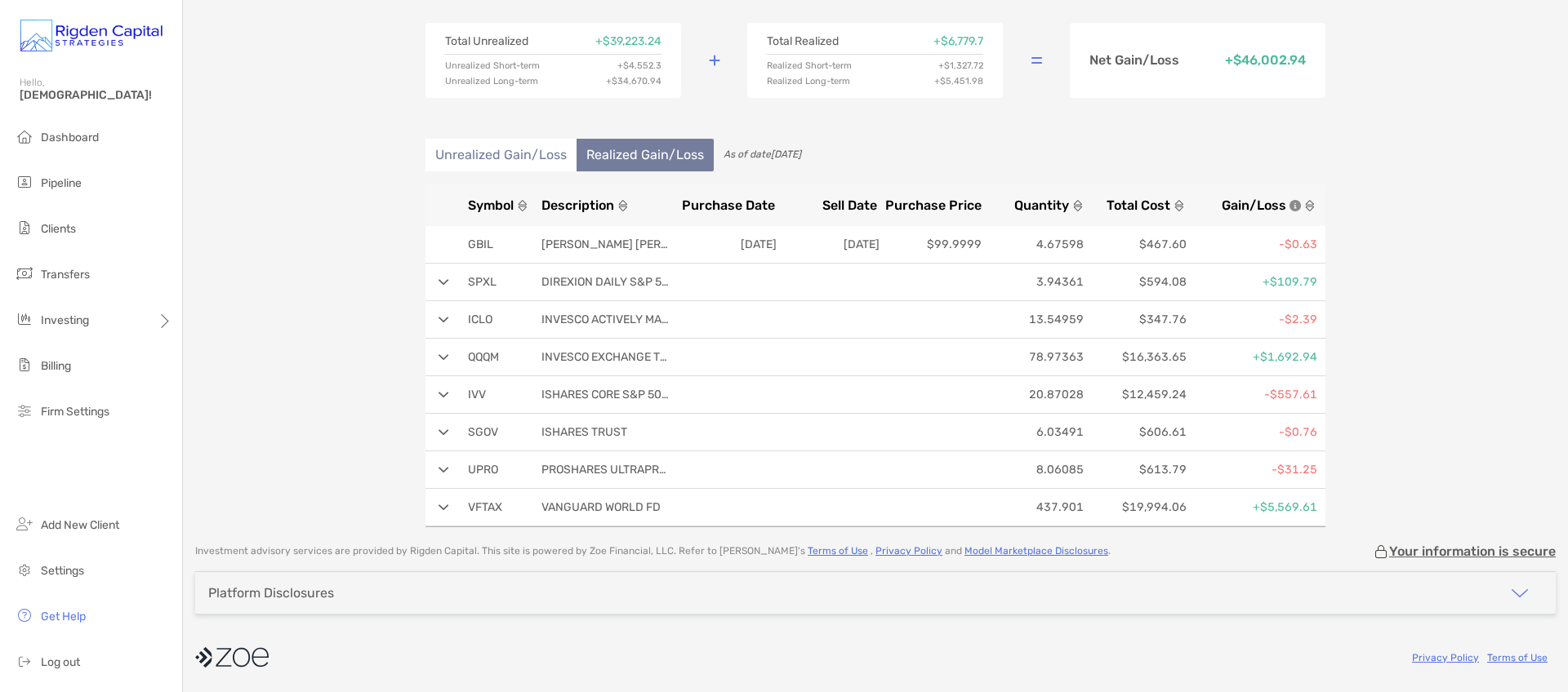
scroll to position [108, 0]
click at [372, 207] on div "[PERSON_NAME] Individual - Individual 4QU05049 Transfer Funds Overview Info Acc…" at bounding box center [876, 210] width 1385 height 636
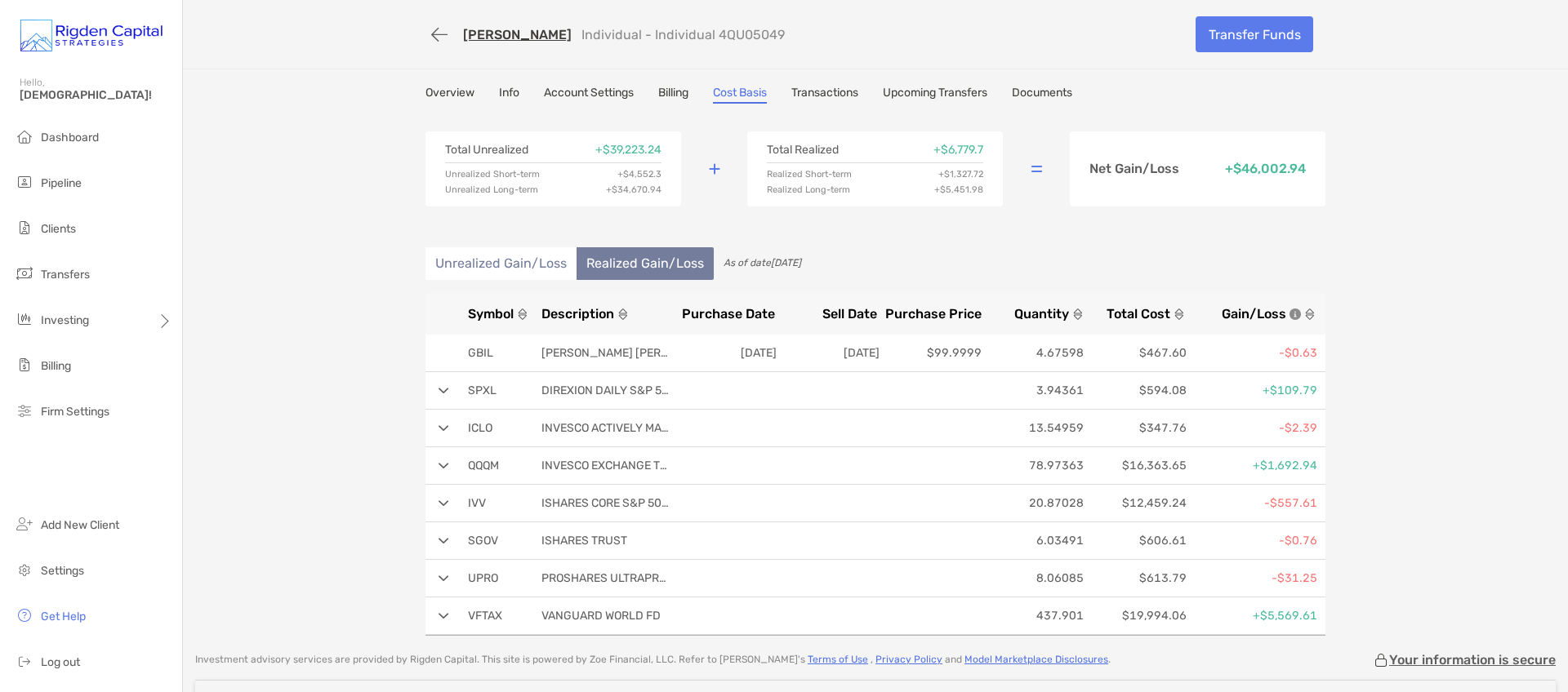
click at [441, 95] on link "Overview" at bounding box center [450, 94] width 49 height 18
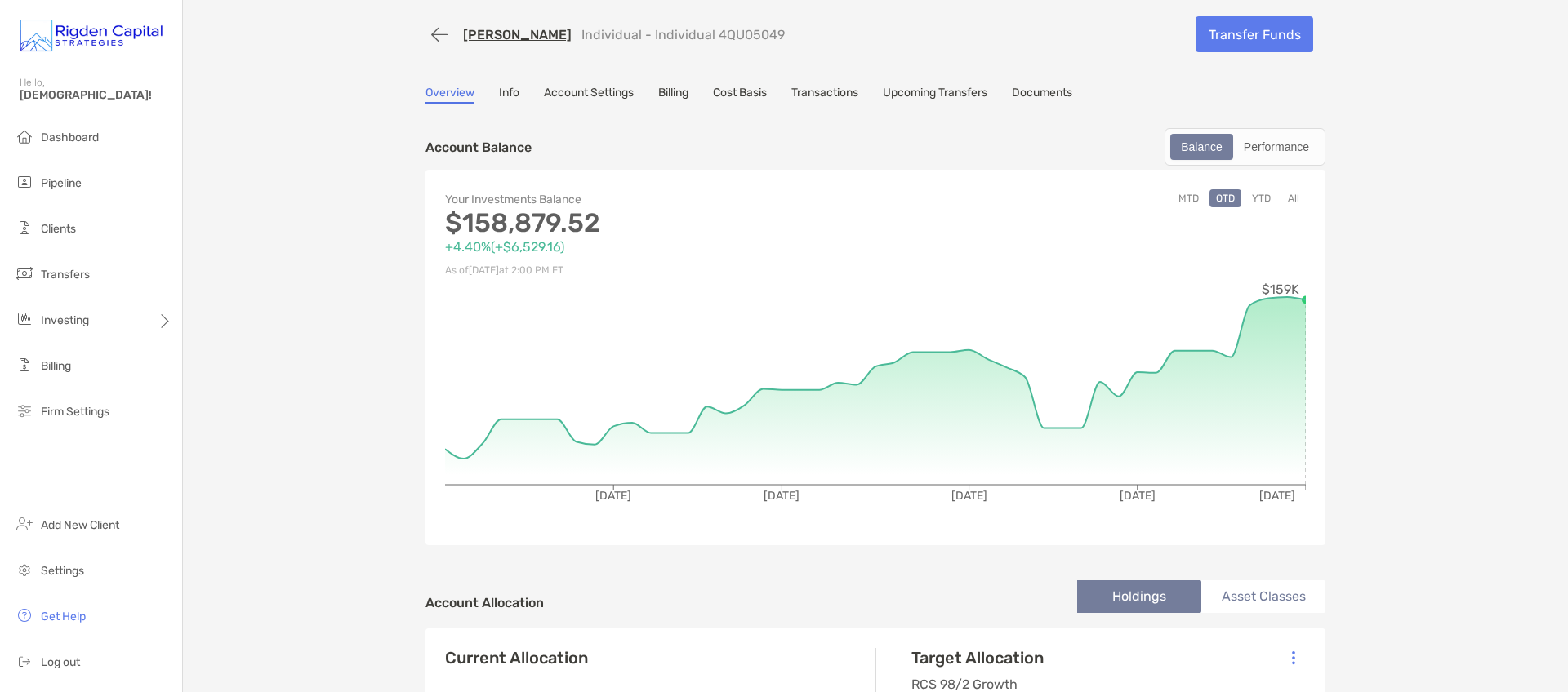
click at [249, 307] on div "[PERSON_NAME] Individual - Individual 4QU05049 Transfer Funds Overview Info Acc…" at bounding box center [876, 668] width 1385 height 1337
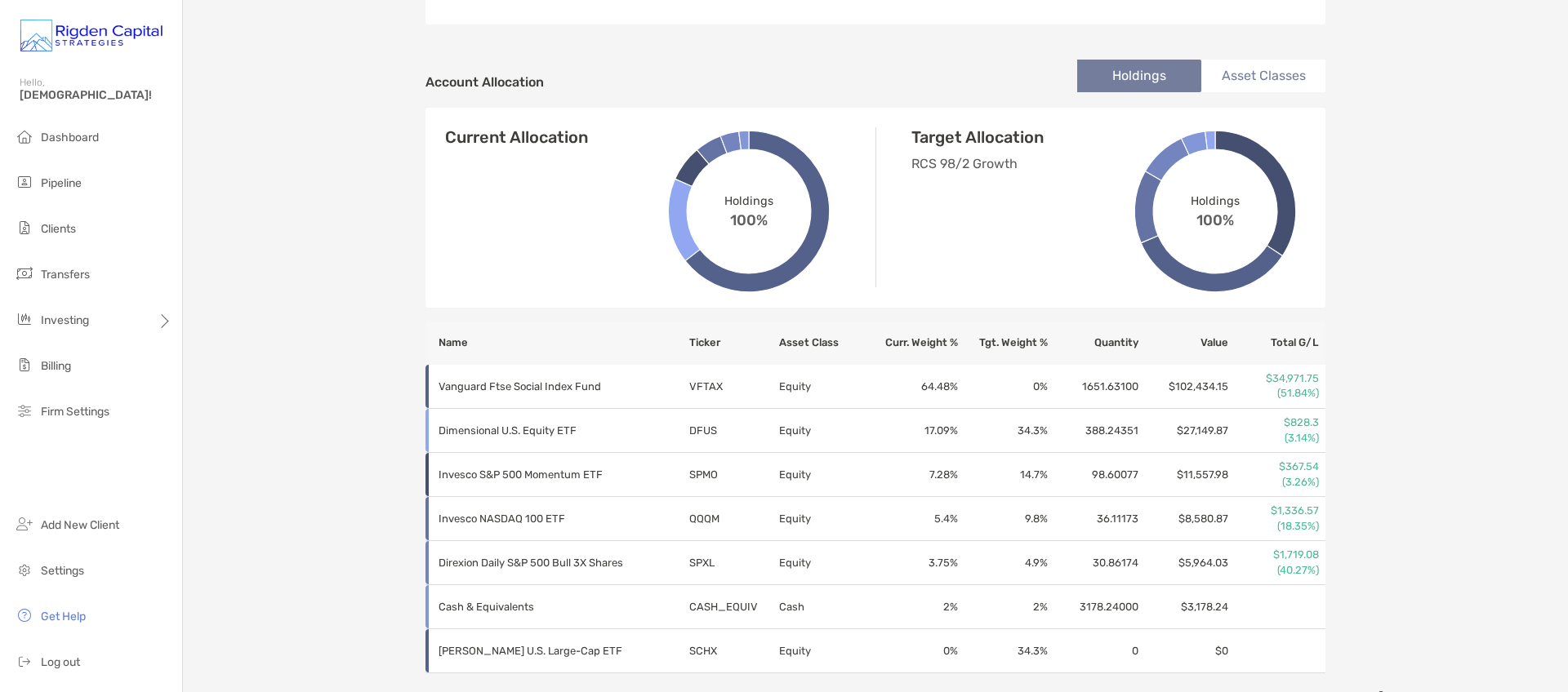
scroll to position [612, 0]
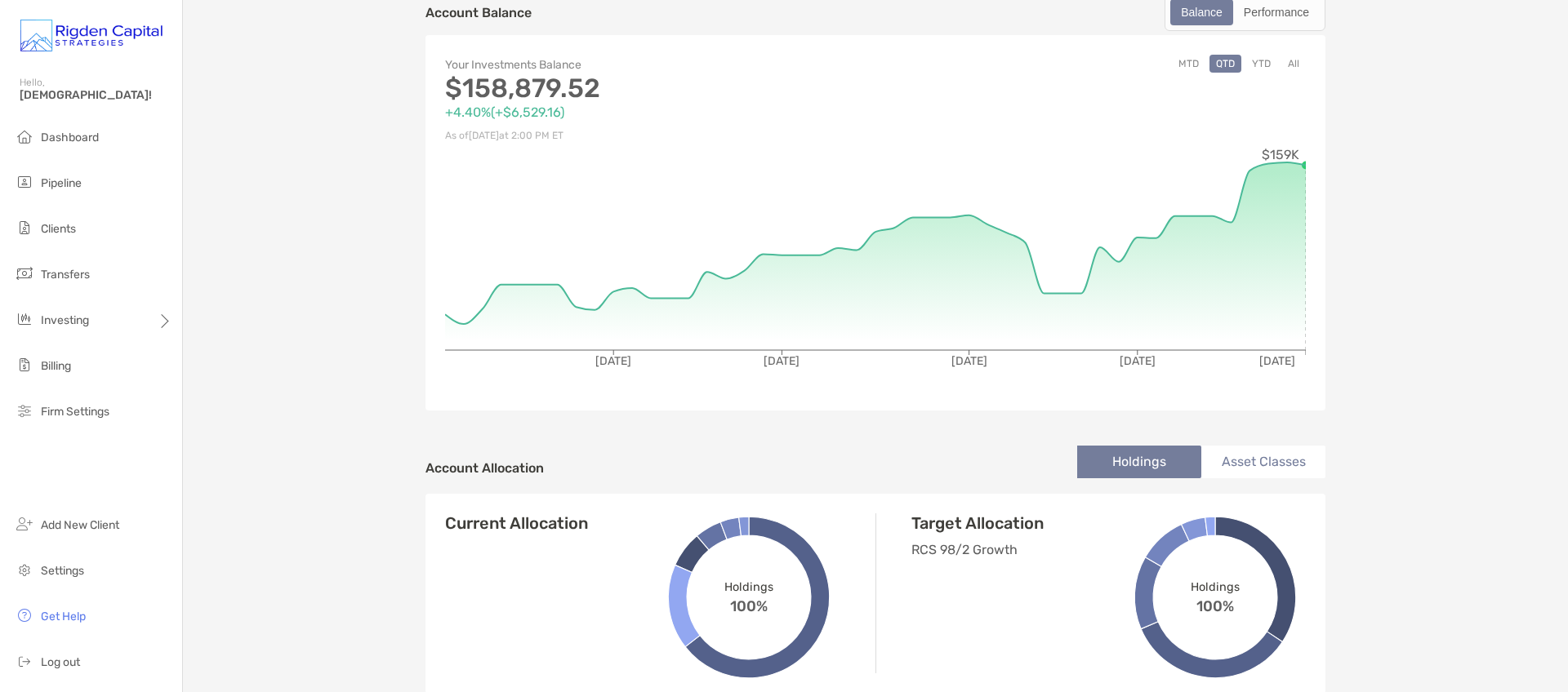
scroll to position [0, 0]
